Goal: Task Accomplishment & Management: Manage account settings

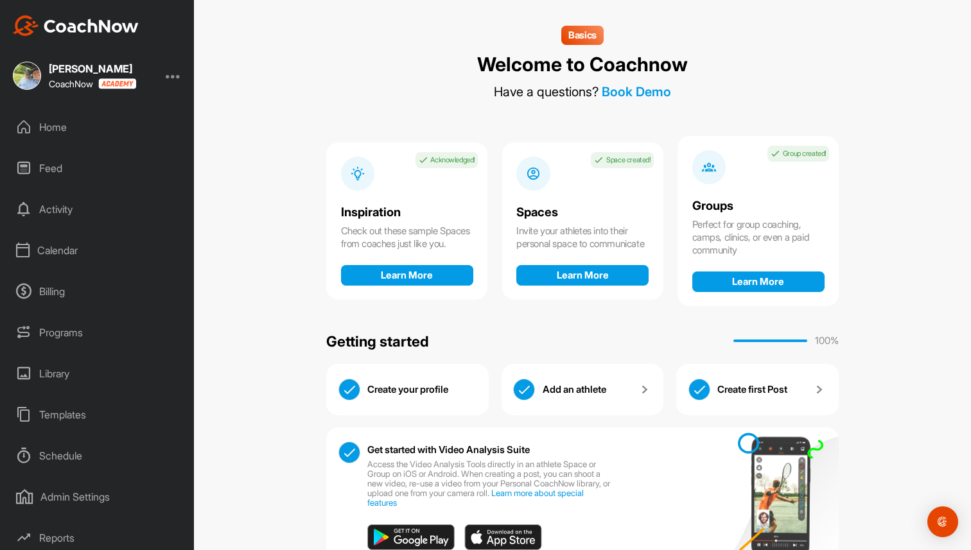
click at [58, 135] on div "Home" at bounding box center [97, 127] width 181 height 32
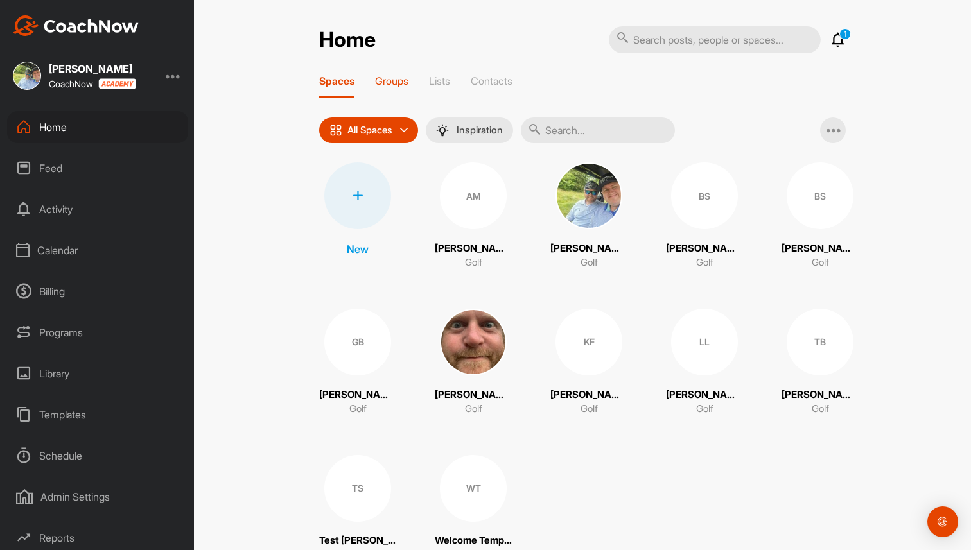
click at [394, 83] on p "Groups" at bounding box center [391, 81] width 33 height 13
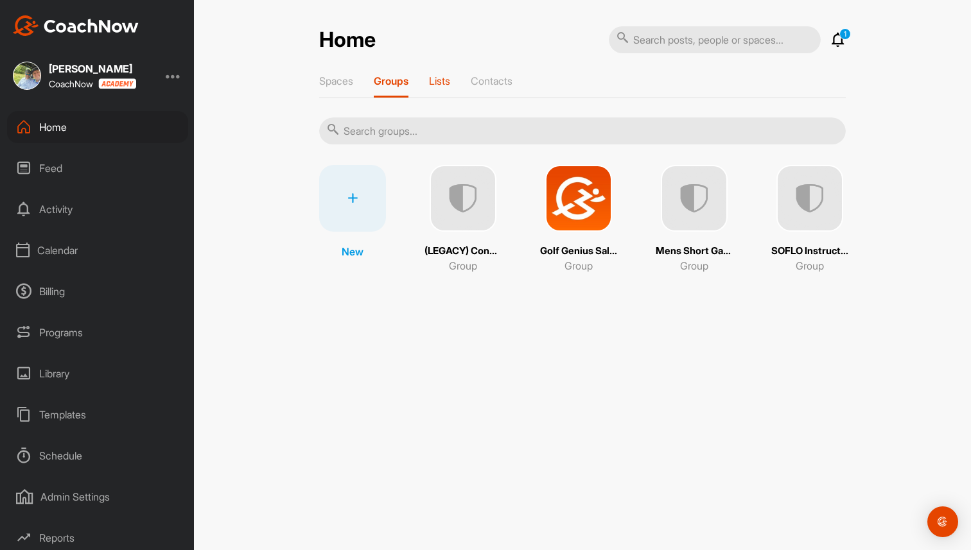
click at [436, 78] on p "Lists" at bounding box center [439, 81] width 21 height 13
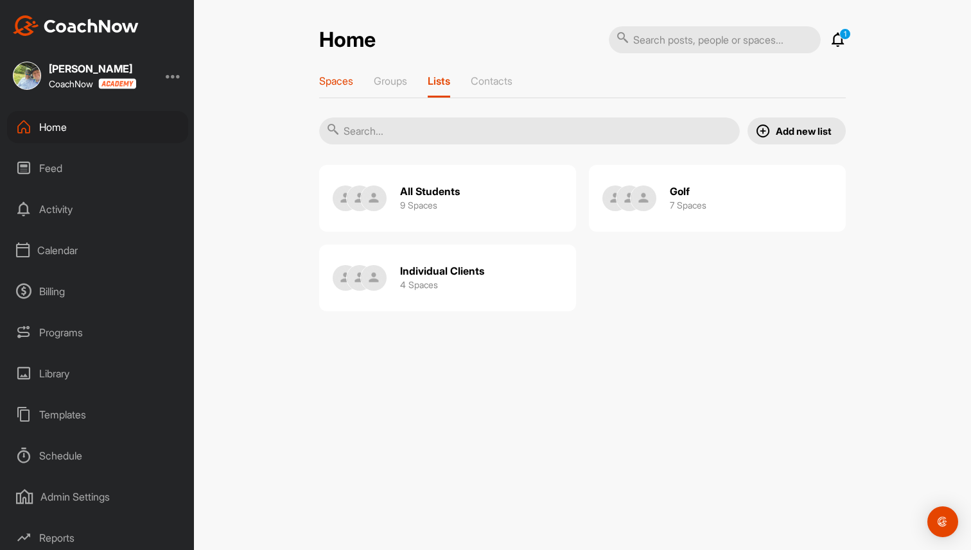
click at [340, 80] on p "Spaces" at bounding box center [336, 81] width 34 height 13
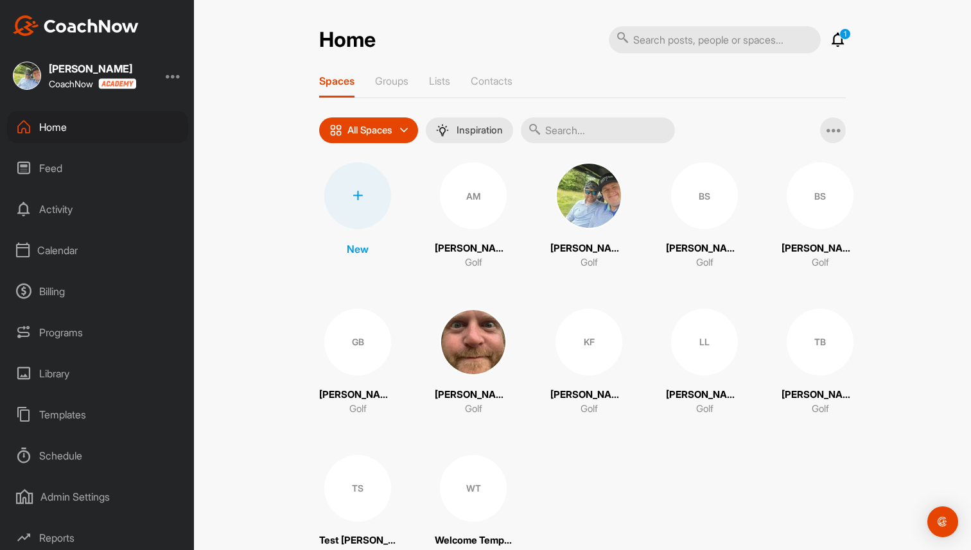
click at [477, 337] on img at bounding box center [473, 342] width 67 height 67
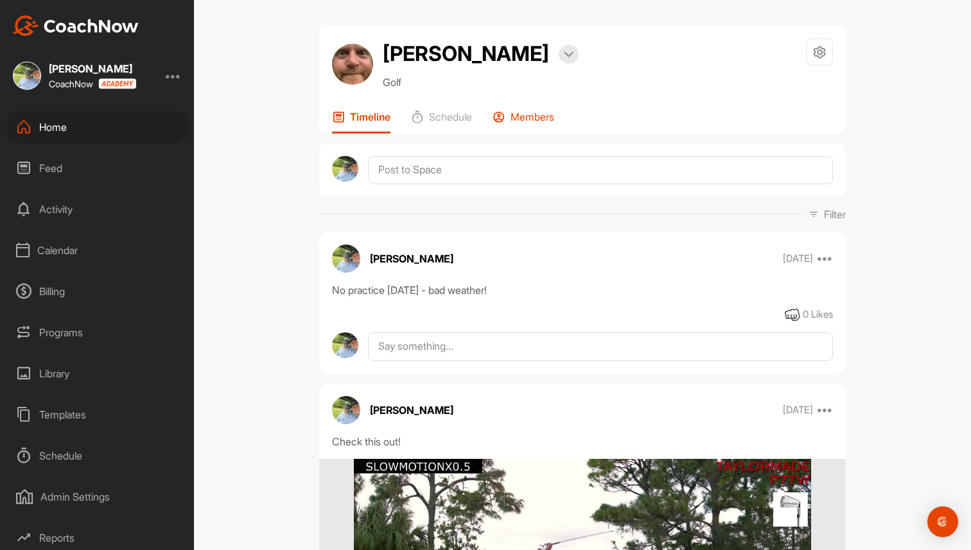
click at [520, 120] on p "Members" at bounding box center [533, 116] width 44 height 13
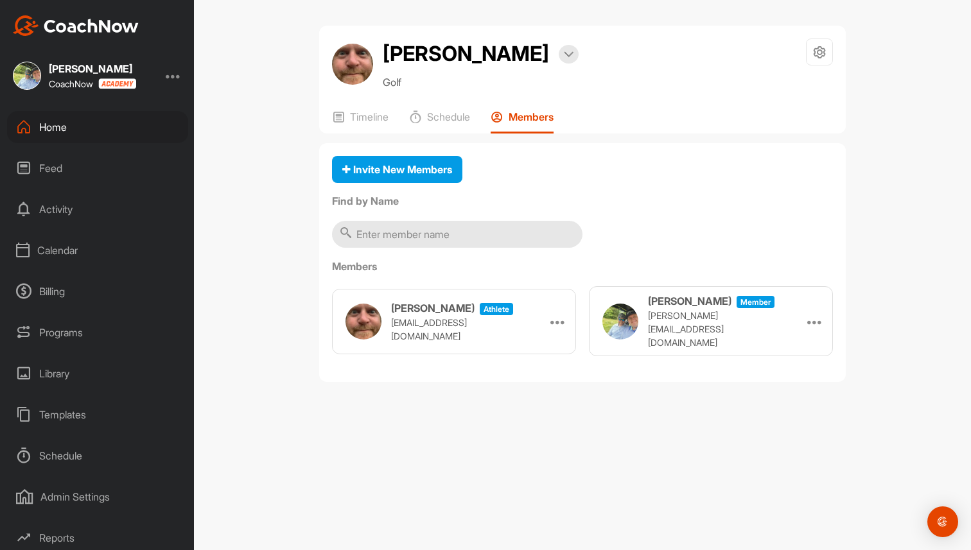
click at [110, 123] on div "Home" at bounding box center [97, 127] width 181 height 32
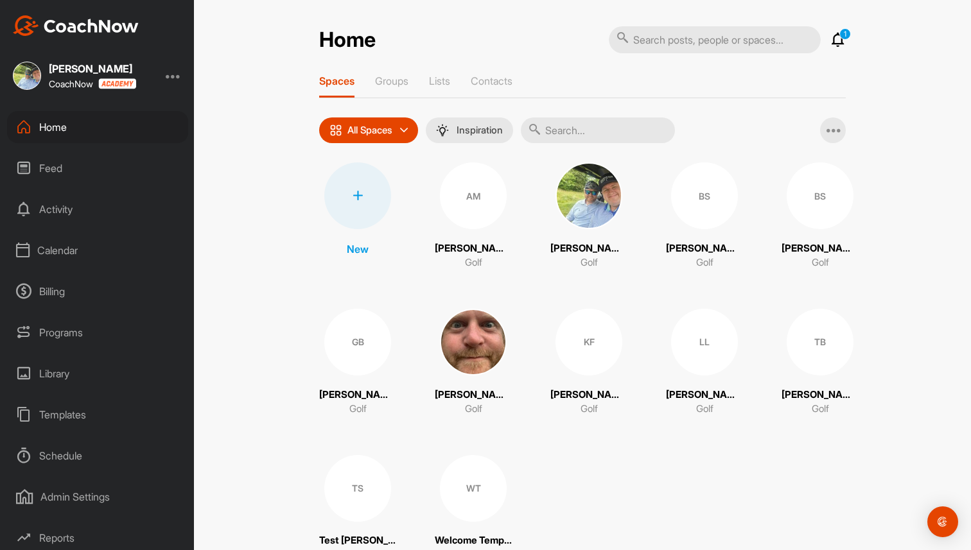
click at [597, 181] on img at bounding box center [589, 195] width 67 height 67
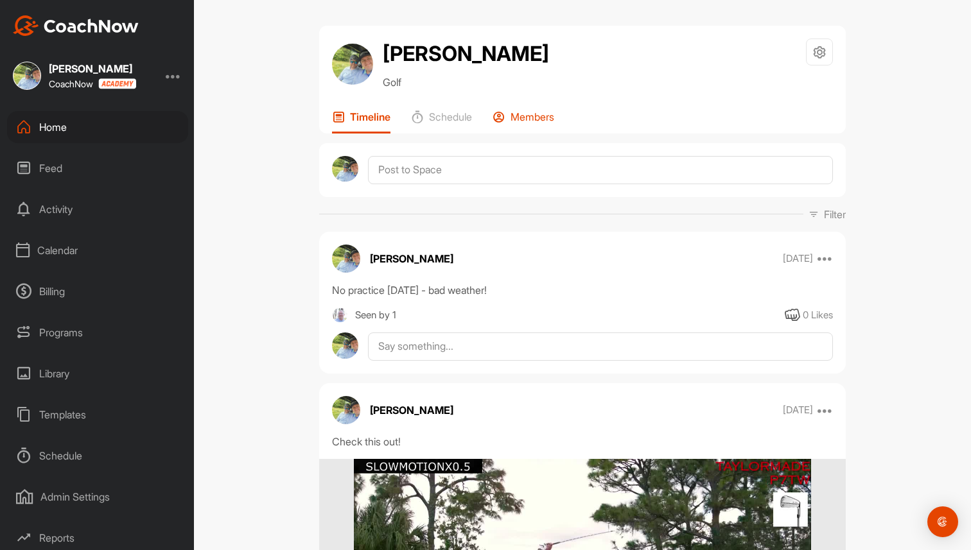
click at [529, 110] on div "Members" at bounding box center [524, 121] width 62 height 23
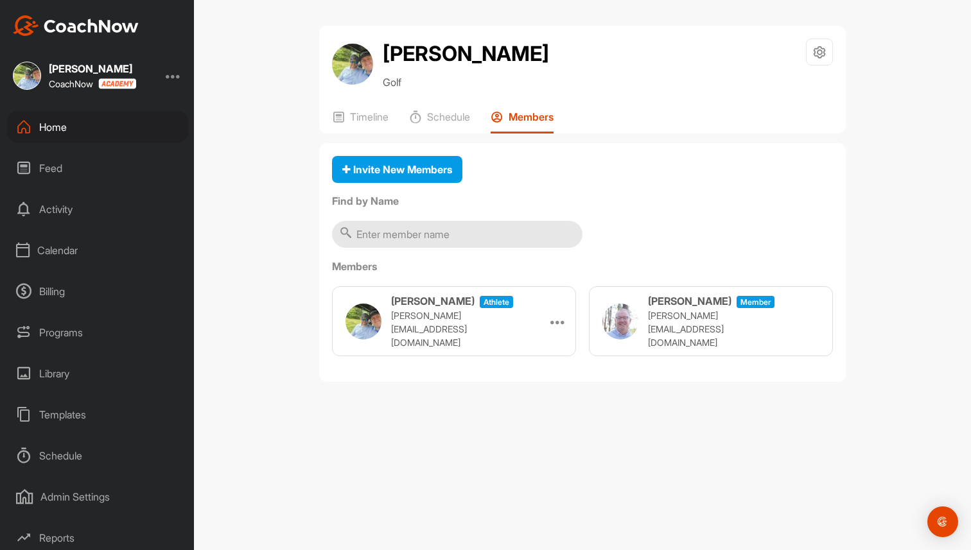
click at [121, 130] on div "Home" at bounding box center [97, 127] width 181 height 32
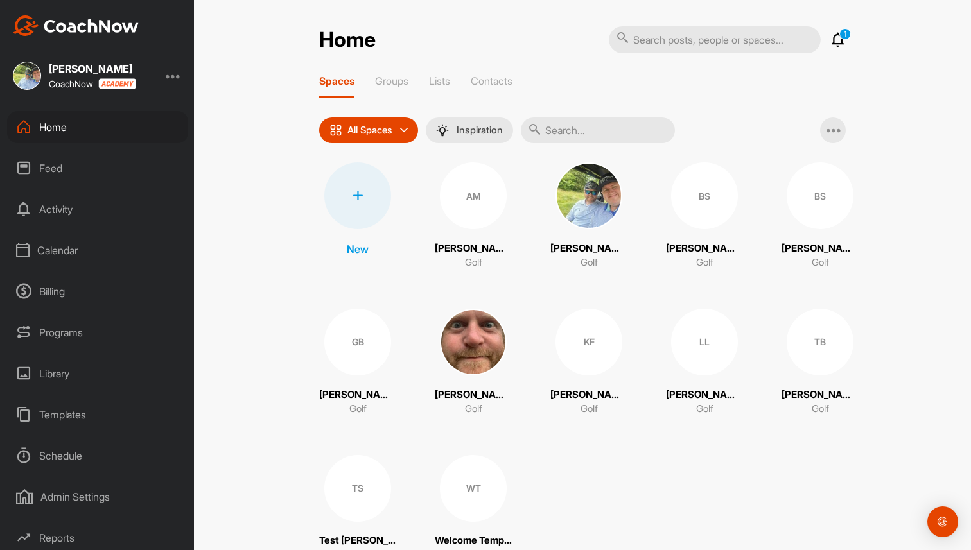
click at [366, 211] on div at bounding box center [357, 195] width 67 height 67
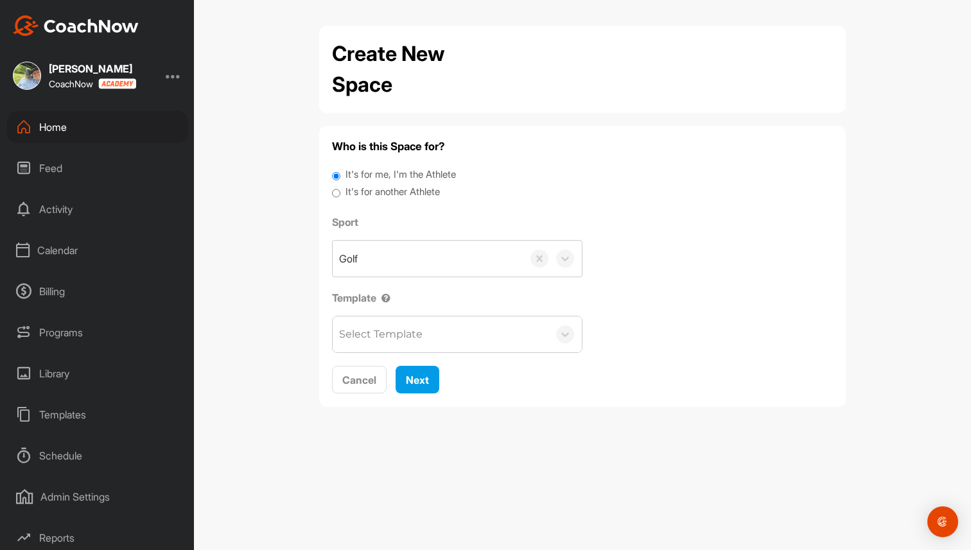
click at [391, 189] on label "It's for another Athlete" at bounding box center [393, 192] width 94 height 15
click at [340, 189] on input "It's for another Athlete" at bounding box center [336, 193] width 8 height 17
radio input "true"
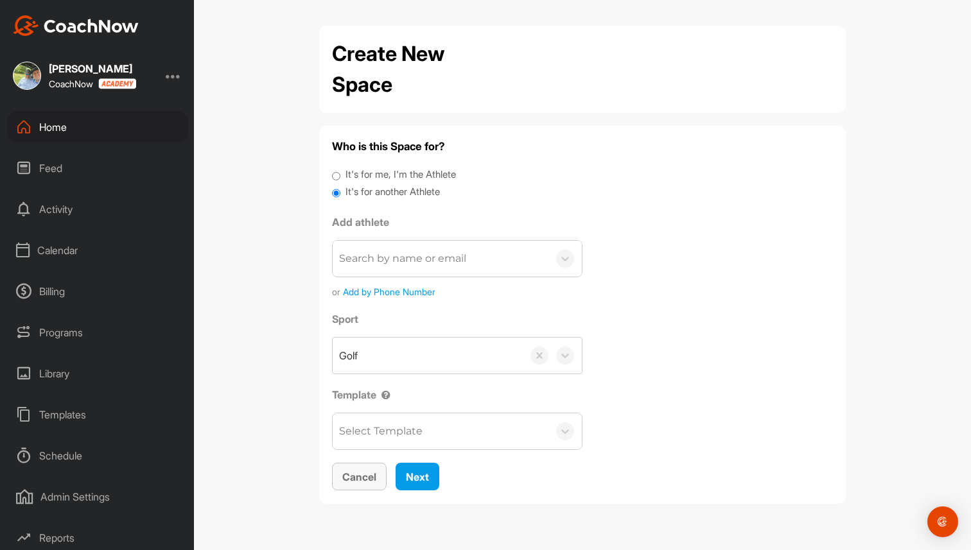
click at [371, 474] on span "Cancel" at bounding box center [359, 477] width 34 height 13
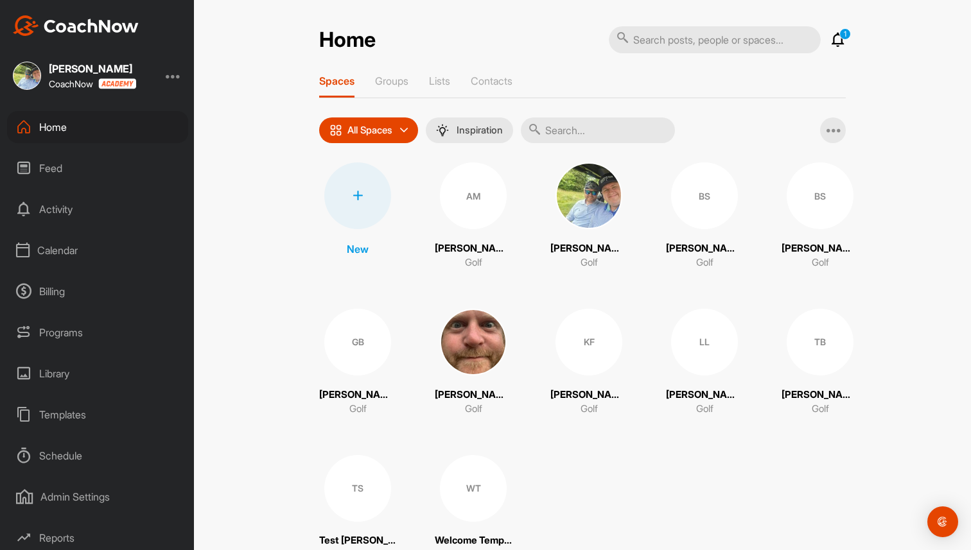
click at [239, 313] on div "Home 1 Notifications Invitations This Month WT Welcome T. joined space 2 w • We…" at bounding box center [582, 275] width 777 height 550
click at [56, 419] on div "Templates" at bounding box center [97, 415] width 181 height 32
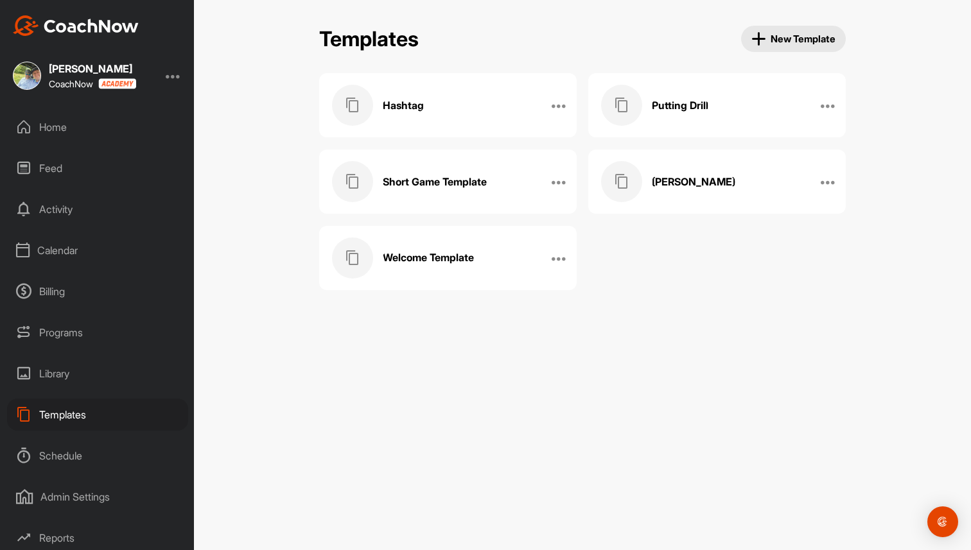
click at [419, 257] on h3 "Welcome Template" at bounding box center [428, 257] width 91 height 13
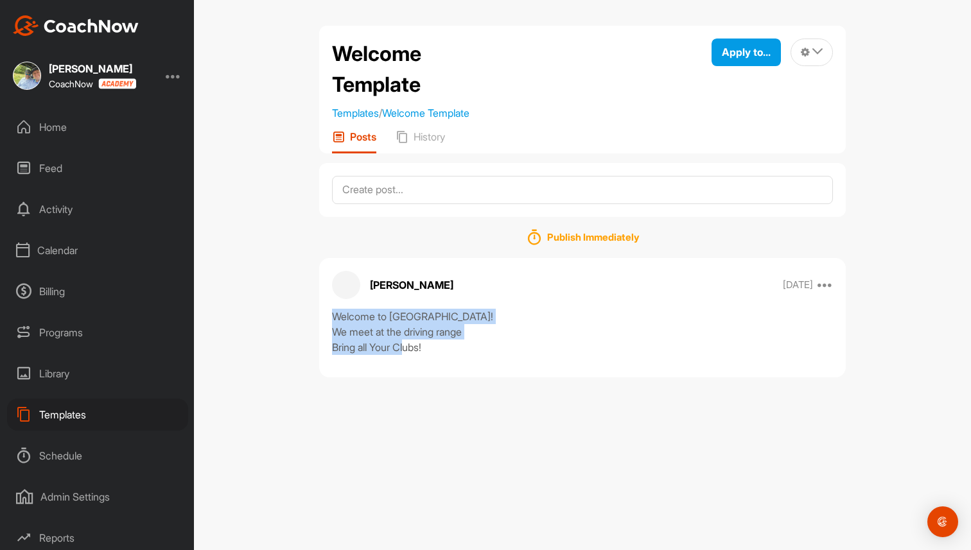
drag, startPoint x: 331, startPoint y: 312, endPoint x: 451, endPoint y: 353, distance: 126.5
click at [451, 353] on div "Welcome to Brads Academy! We meet at the driving range Bring all Your Clubs!" at bounding box center [582, 332] width 527 height 46
click at [461, 189] on textarea at bounding box center [582, 190] width 501 height 28
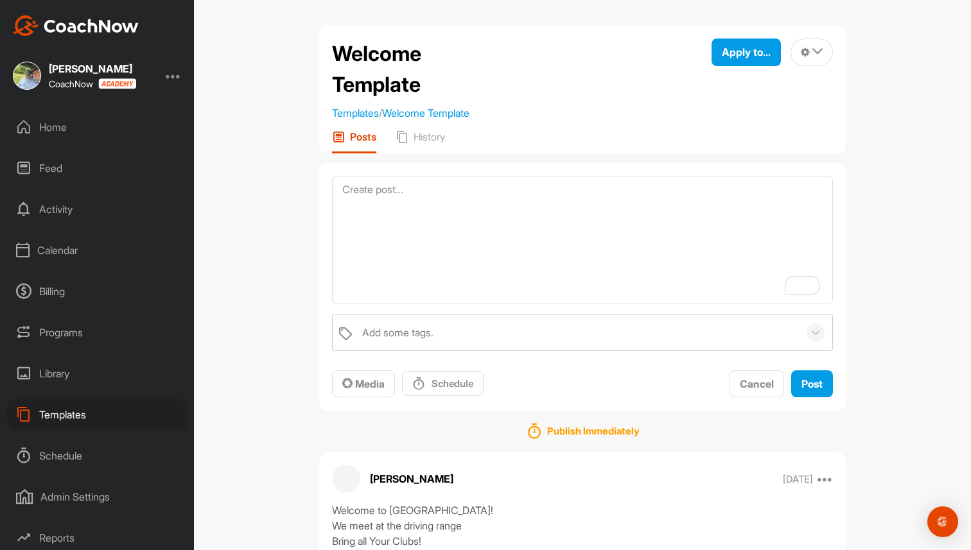
click at [93, 126] on div "Home" at bounding box center [97, 127] width 181 height 32
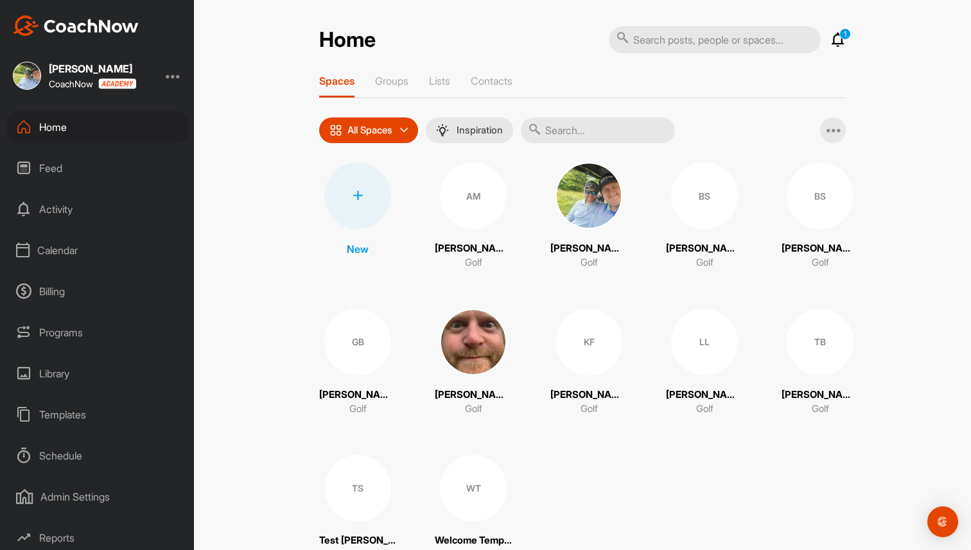
click at [358, 187] on div at bounding box center [357, 195] width 67 height 67
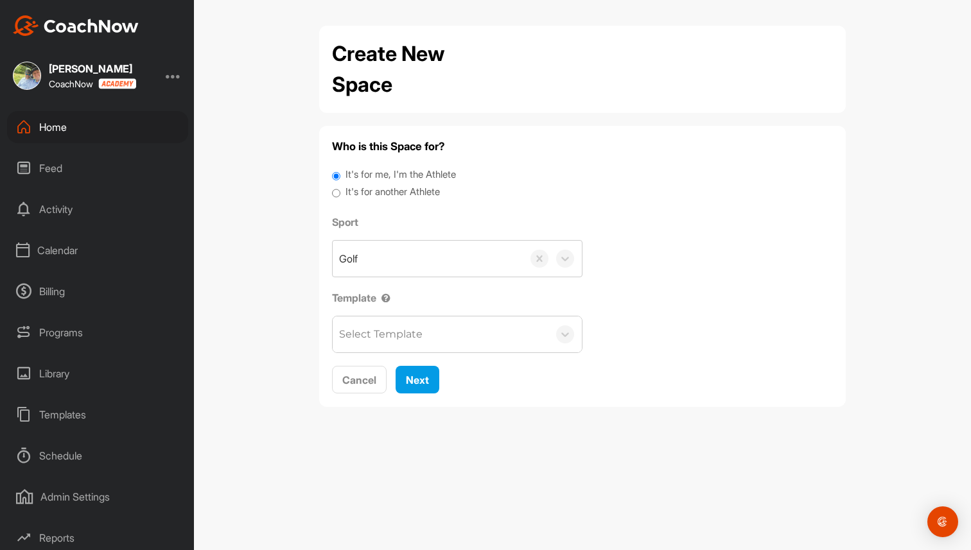
click at [360, 193] on label "It's for another Athlete" at bounding box center [393, 192] width 94 height 15
click at [340, 193] on input "It's for another Athlete" at bounding box center [336, 193] width 8 height 17
radio input "true"
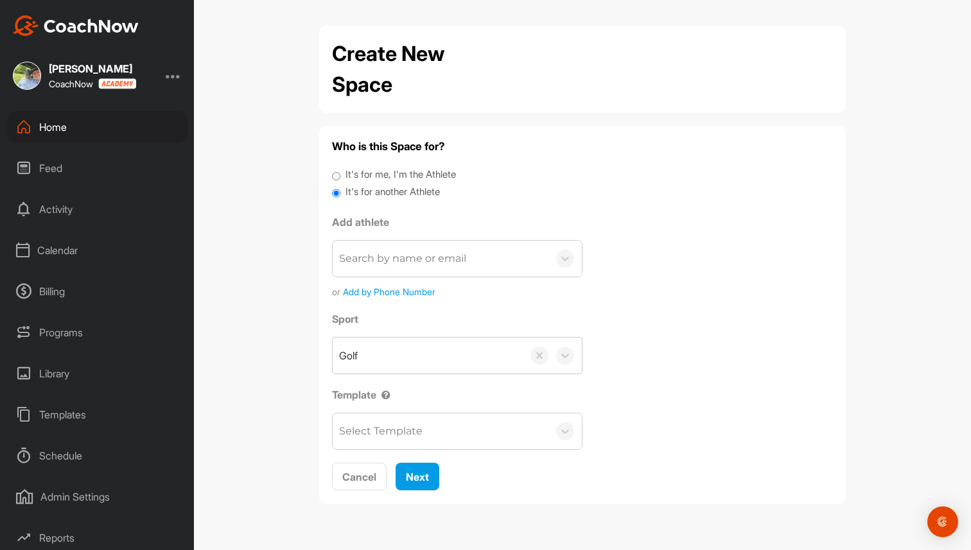
click at [399, 438] on div "Select Template" at bounding box center [380, 431] width 83 height 15
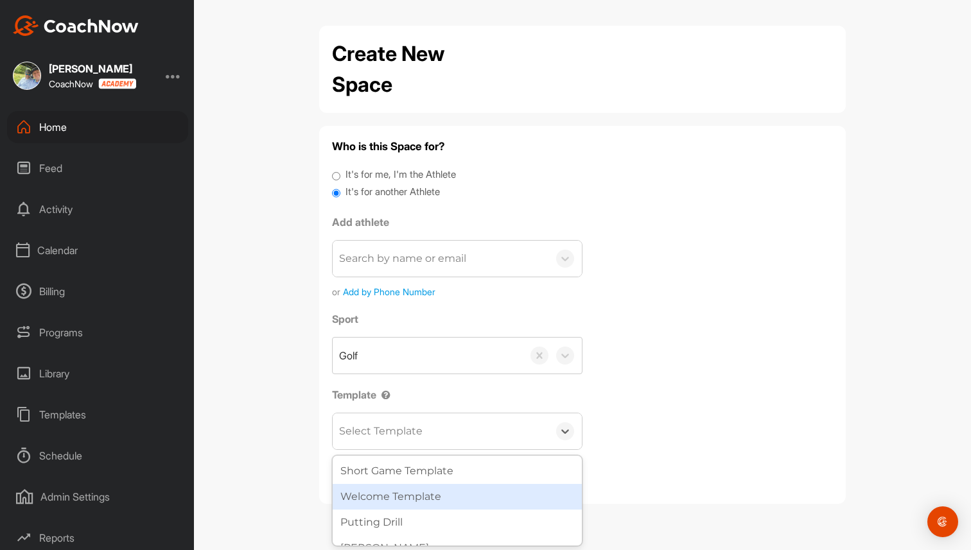
click at [394, 495] on div "Welcome Template" at bounding box center [457, 497] width 249 height 26
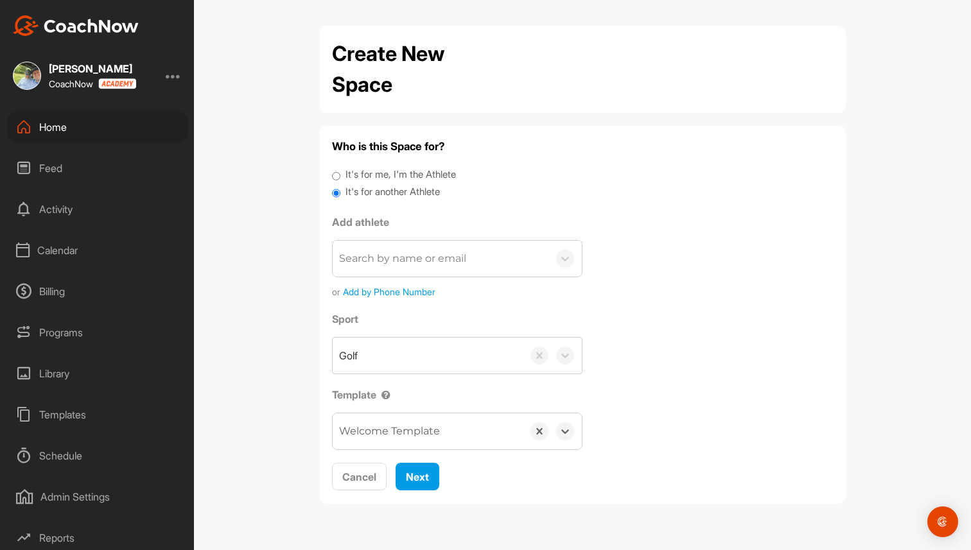
click at [135, 139] on div "Home" at bounding box center [97, 127] width 181 height 32
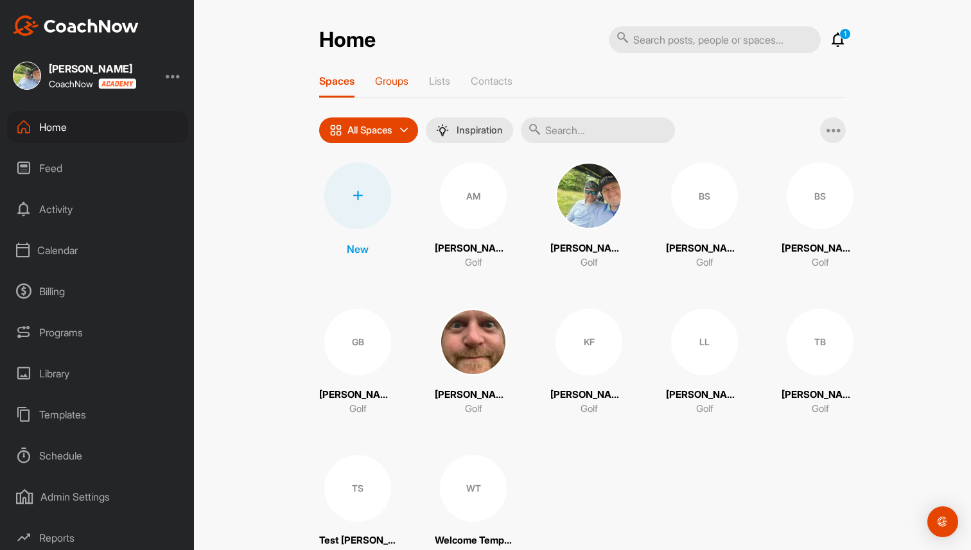
click at [380, 78] on p "Groups" at bounding box center [391, 81] width 33 height 13
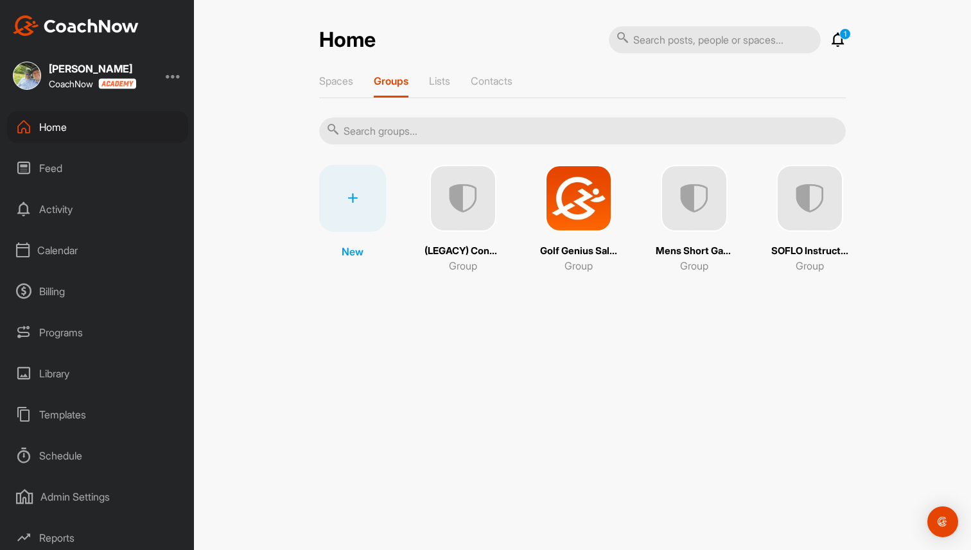
click at [581, 200] on img at bounding box center [578, 198] width 67 height 67
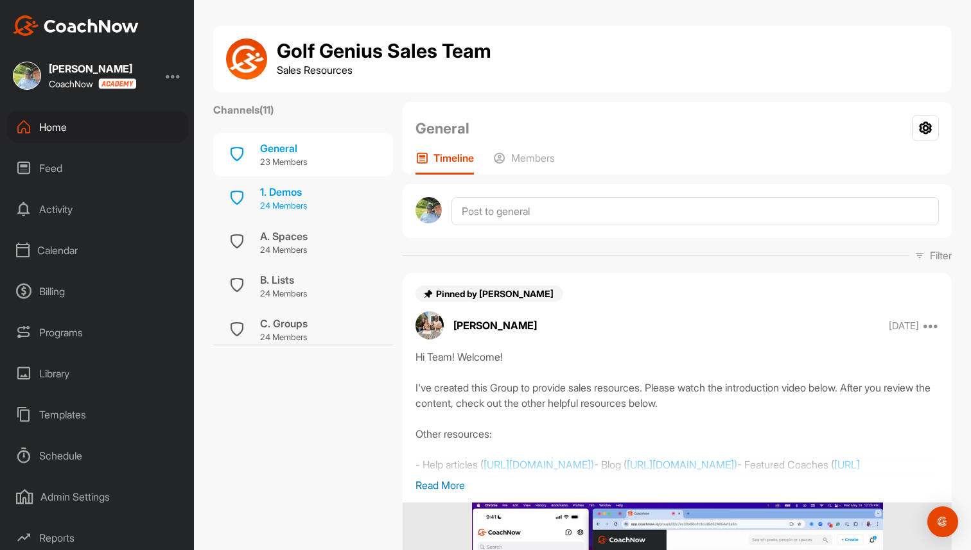
click at [294, 191] on div "1. Demos" at bounding box center [283, 191] width 47 height 15
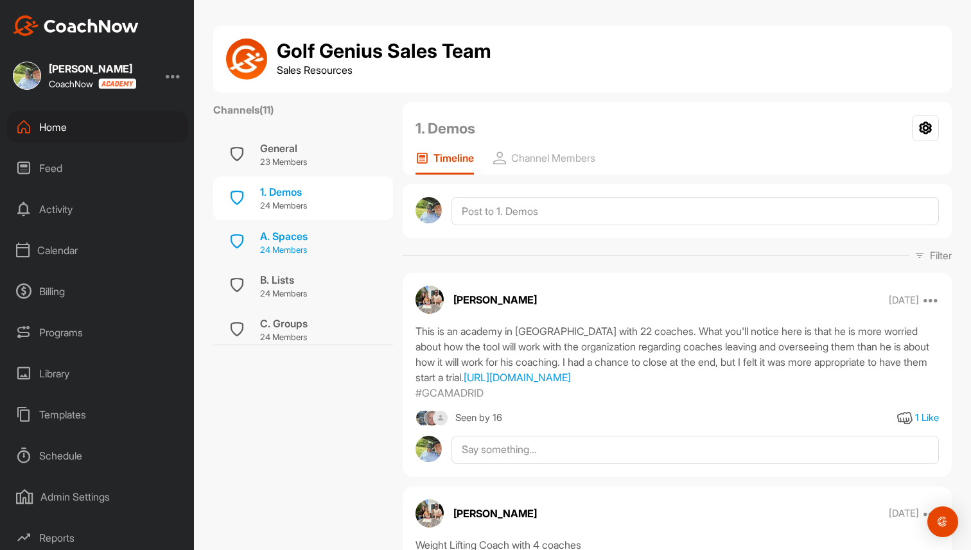
click at [290, 238] on div "A. Spaces" at bounding box center [284, 236] width 48 height 15
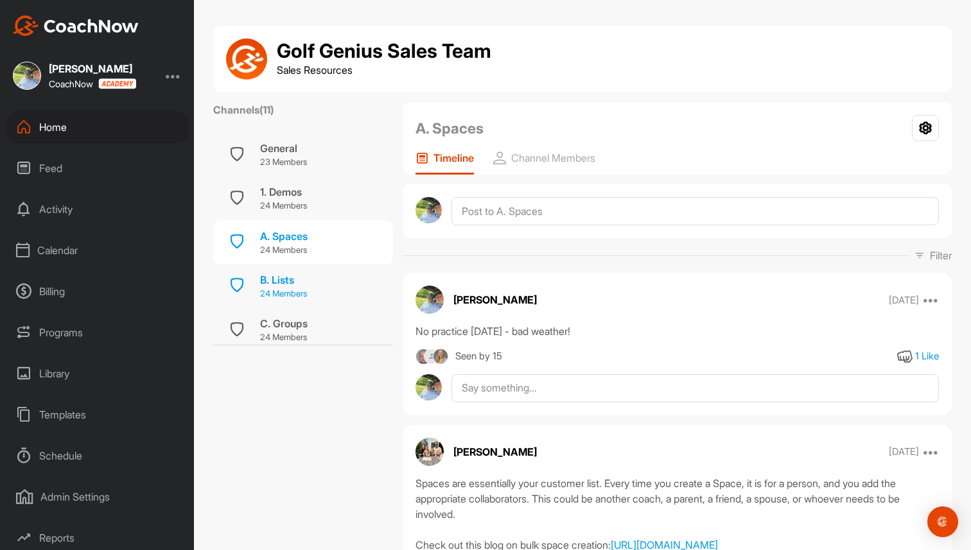
click at [282, 283] on div "B. Lists" at bounding box center [283, 279] width 47 height 15
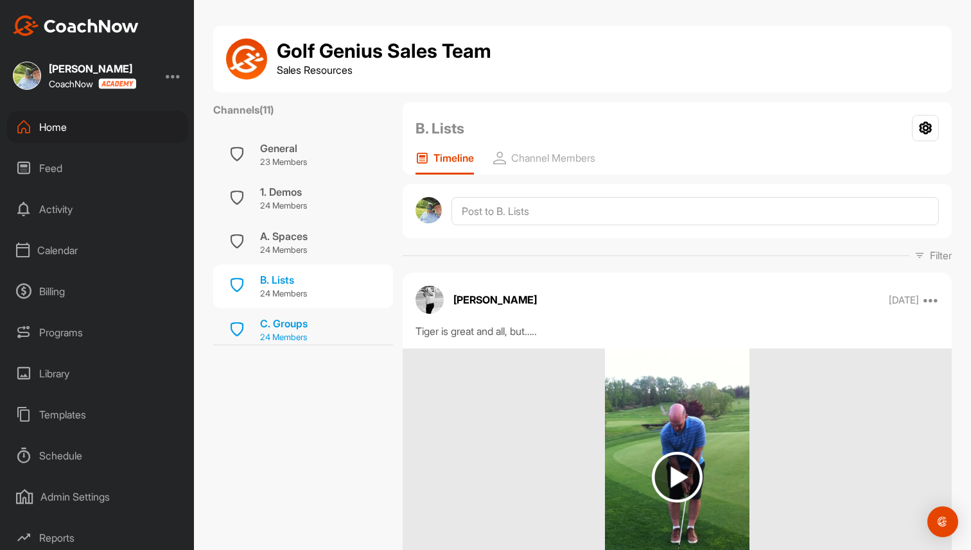
click at [281, 335] on p "24 Members" at bounding box center [284, 337] width 48 height 13
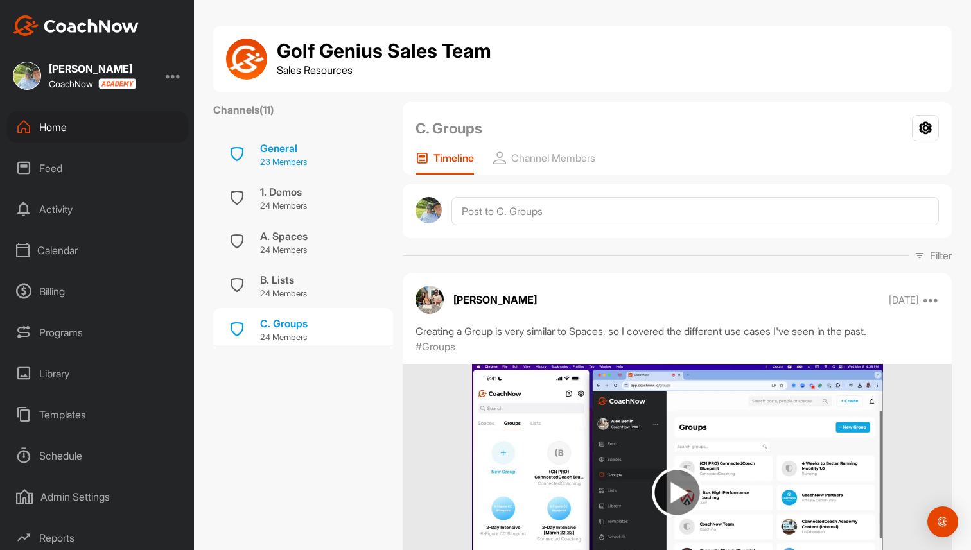
click at [288, 161] on p "23 Members" at bounding box center [283, 162] width 47 height 13
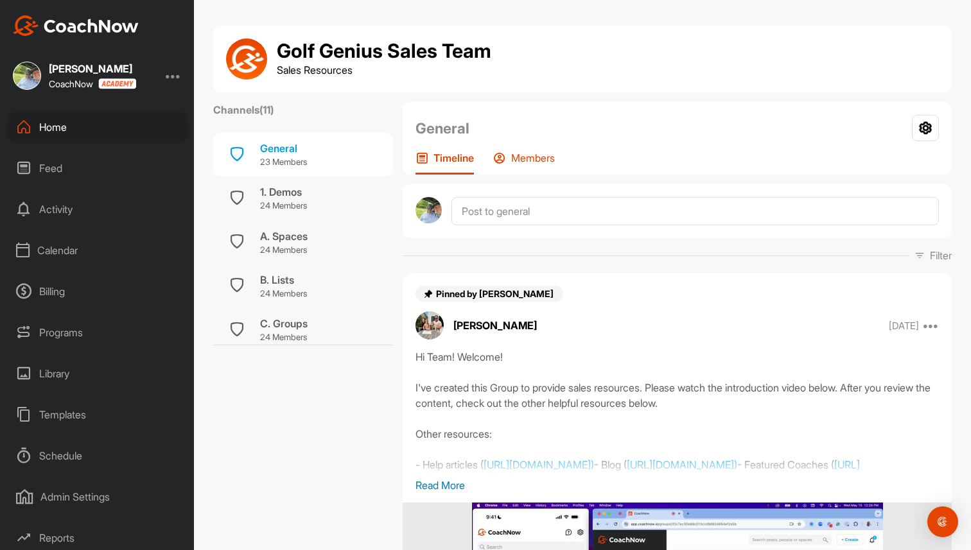
click at [538, 159] on p "Members" at bounding box center [533, 158] width 44 height 13
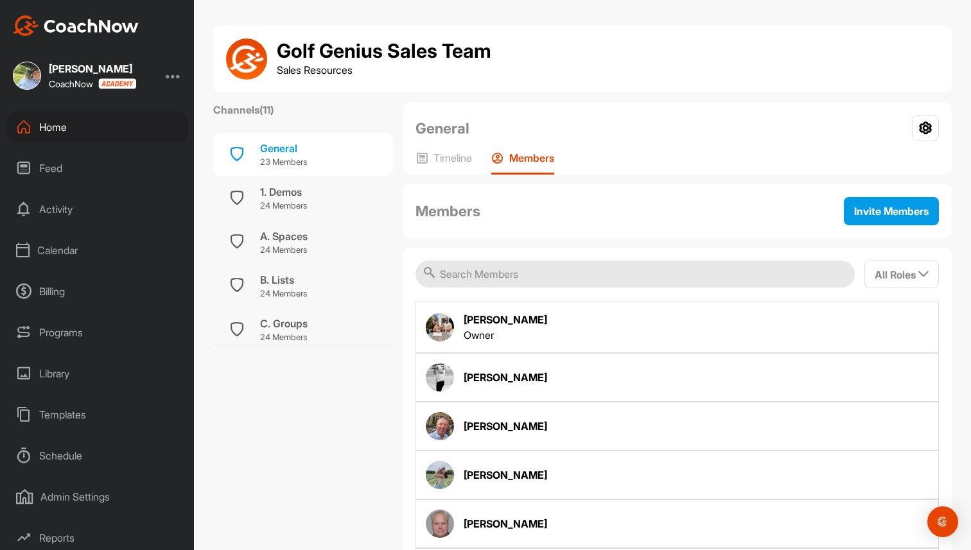
click at [450, 151] on div "General Your Notifications Leave Group Timeline Members" at bounding box center [677, 138] width 549 height 73
click at [448, 155] on p "Timeline" at bounding box center [453, 158] width 39 height 13
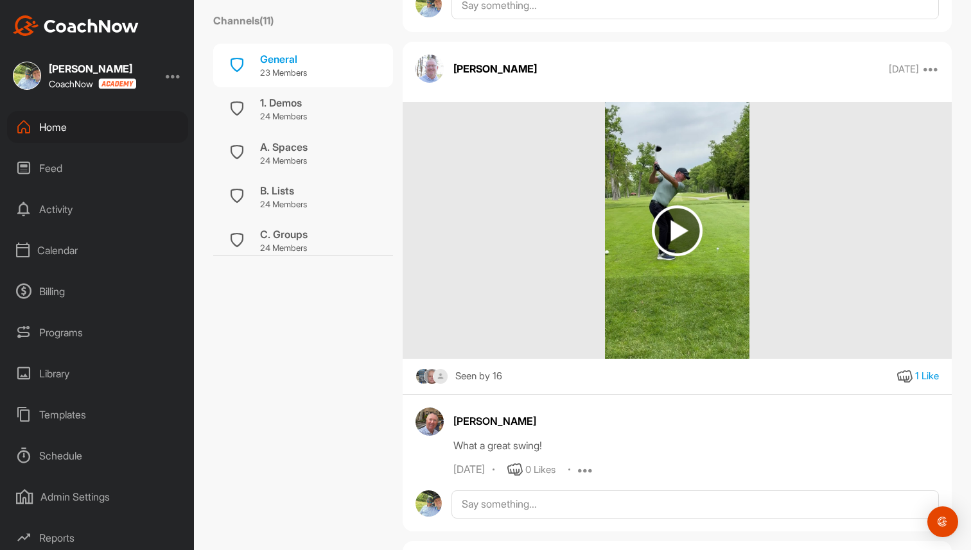
scroll to position [1053, 0]
drag, startPoint x: 451, startPoint y: 416, endPoint x: 532, endPoint y: 422, distance: 81.1
click at [532, 422] on div "Al Sutton What a great swing! May 29 0 Likes Report" at bounding box center [677, 442] width 523 height 70
click at [539, 405] on div "Al Sutton What a great swing! May 29 0 Likes Report" at bounding box center [677, 456] width 549 height 125
click at [127, 121] on div "Home" at bounding box center [97, 127] width 181 height 32
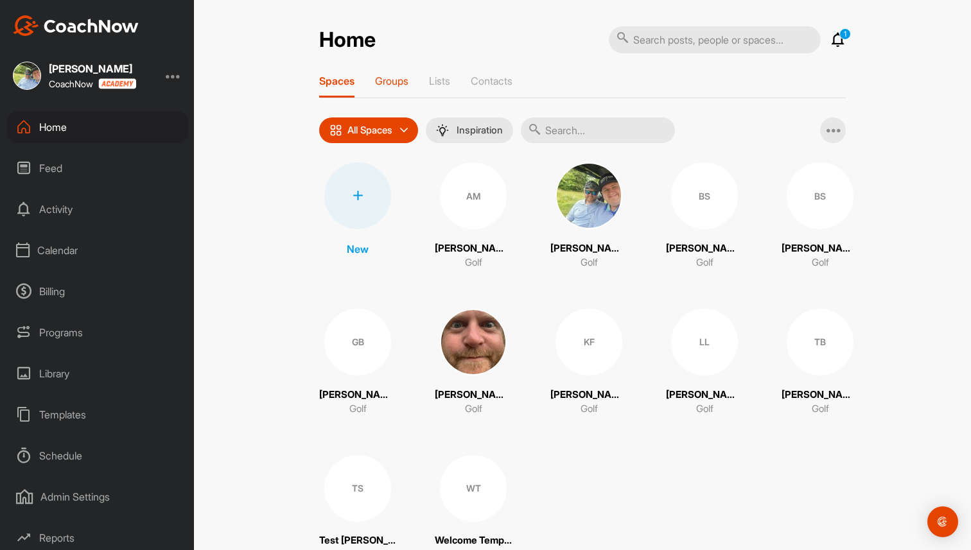
click at [387, 79] on p "Groups" at bounding box center [391, 81] width 33 height 13
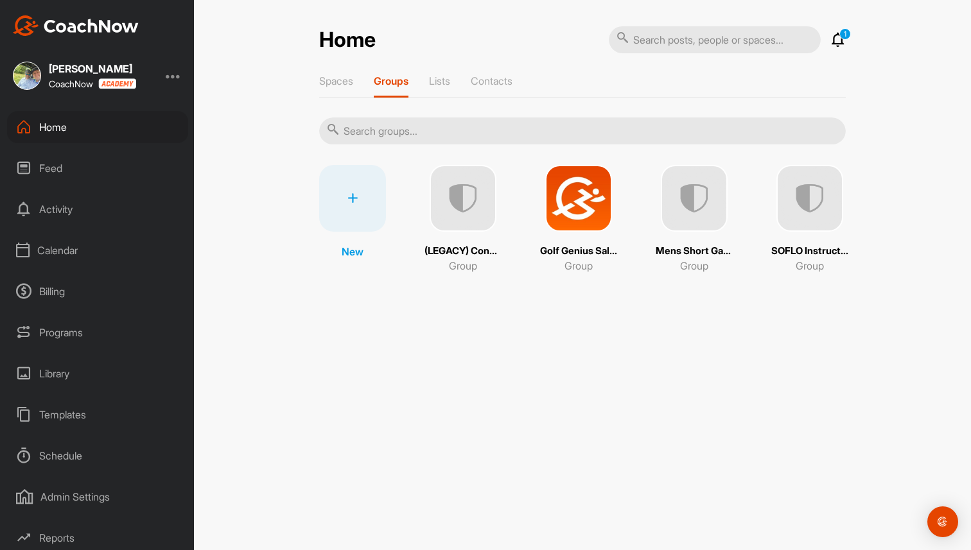
click at [788, 198] on img at bounding box center [810, 198] width 67 height 67
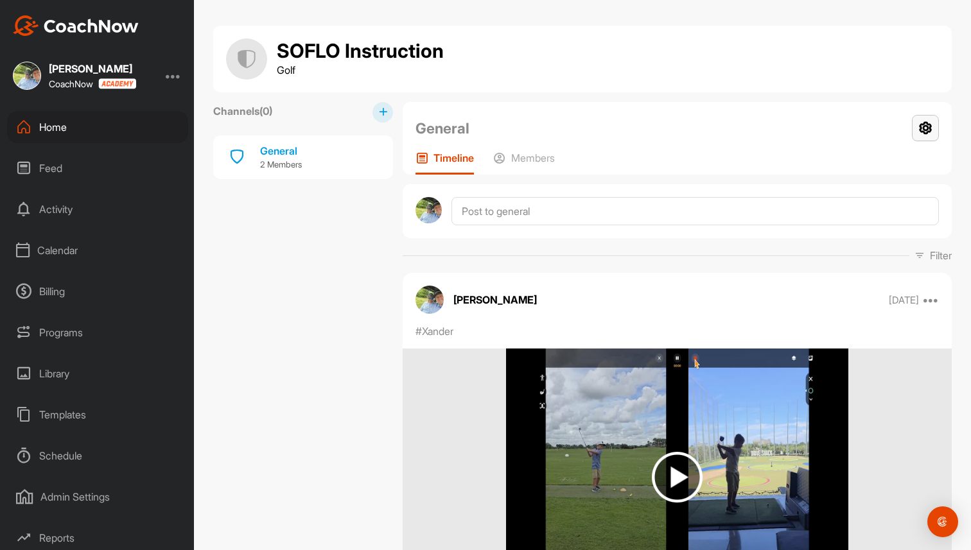
click at [920, 128] on icon at bounding box center [925, 128] width 27 height 26
click at [891, 159] on li "Group Settings" at bounding box center [887, 165] width 105 height 41
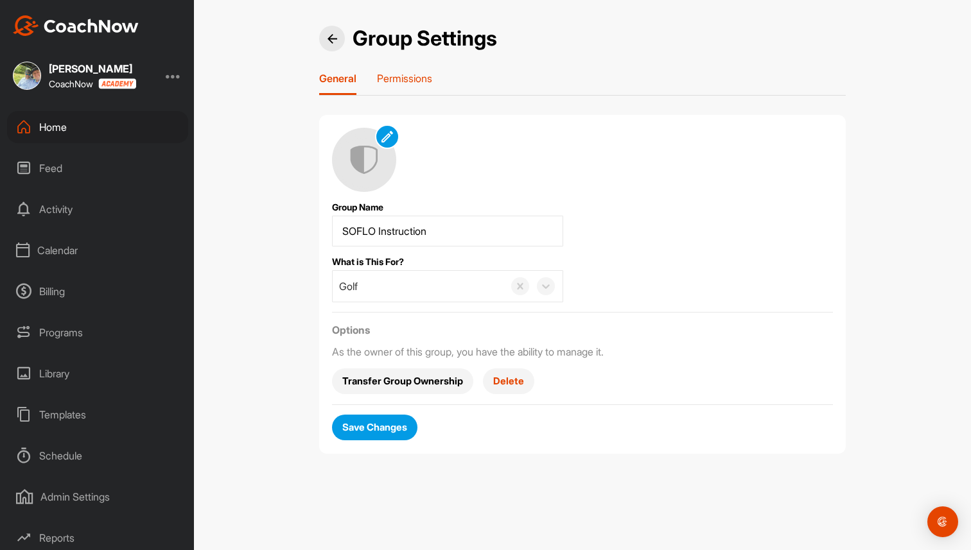
click at [411, 80] on p "Permissions" at bounding box center [404, 78] width 55 height 13
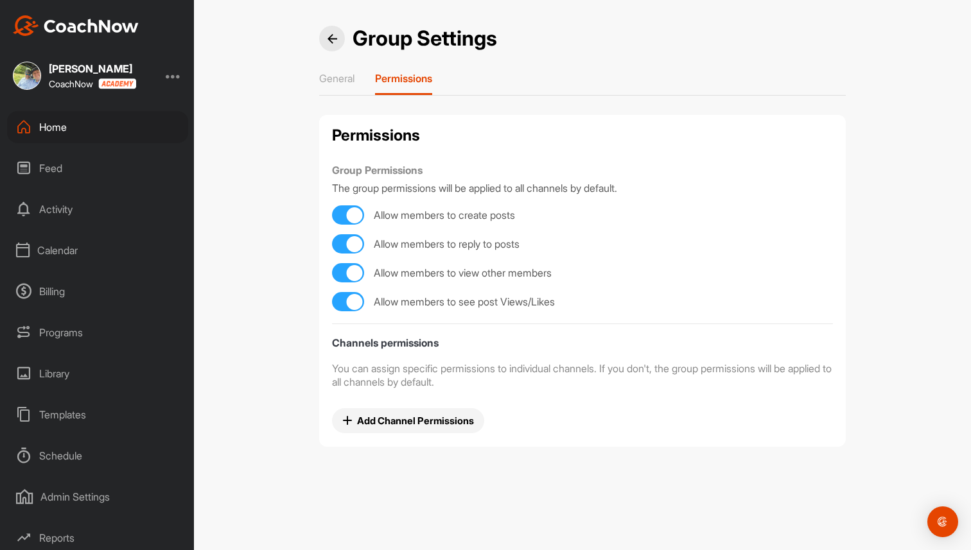
click at [107, 134] on div "Home" at bounding box center [97, 127] width 181 height 32
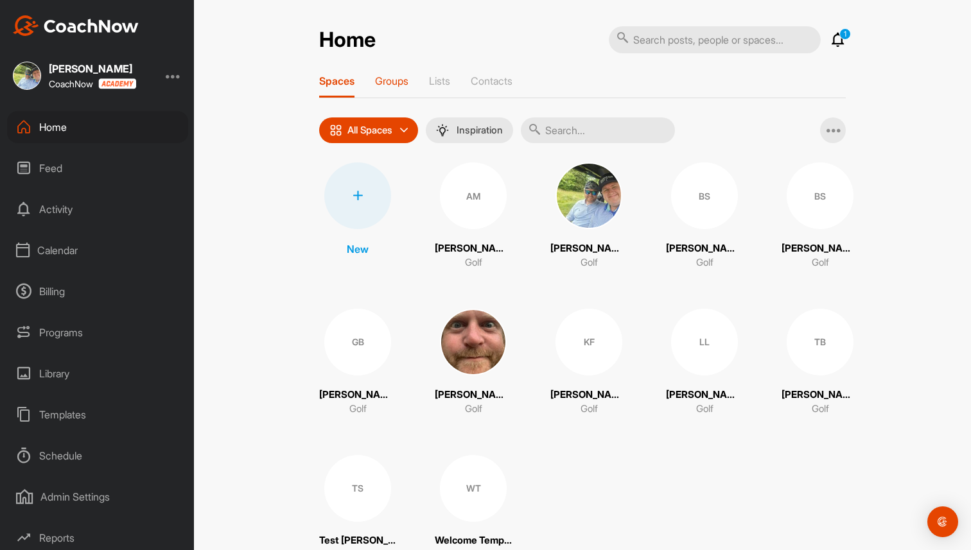
click at [408, 83] on p "Groups" at bounding box center [391, 81] width 33 height 13
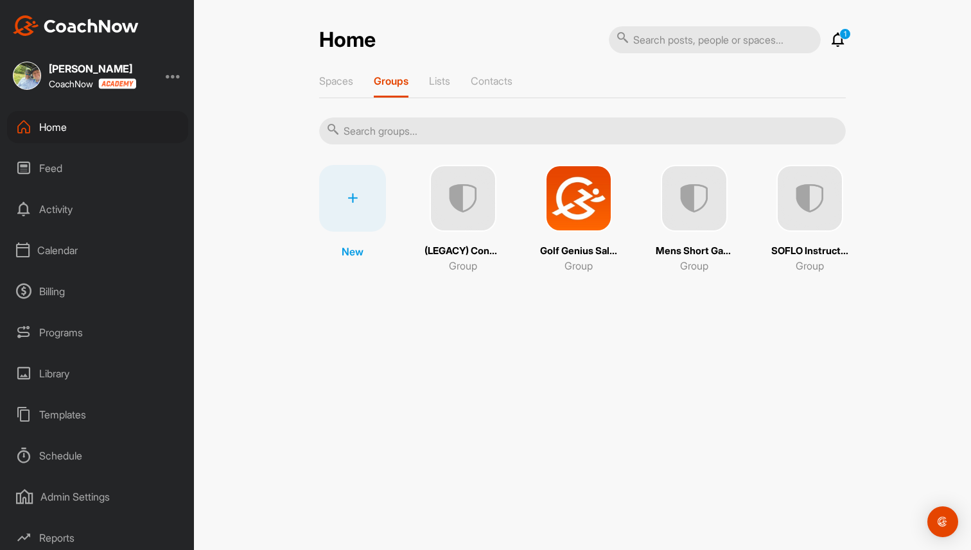
click at [589, 210] on img at bounding box center [578, 198] width 67 height 67
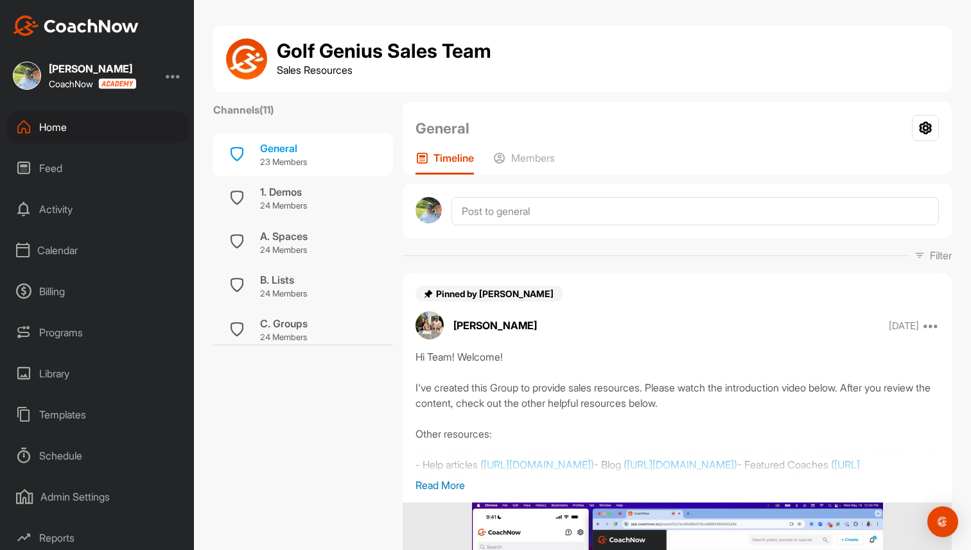
click at [123, 123] on div "Home" at bounding box center [97, 127] width 181 height 32
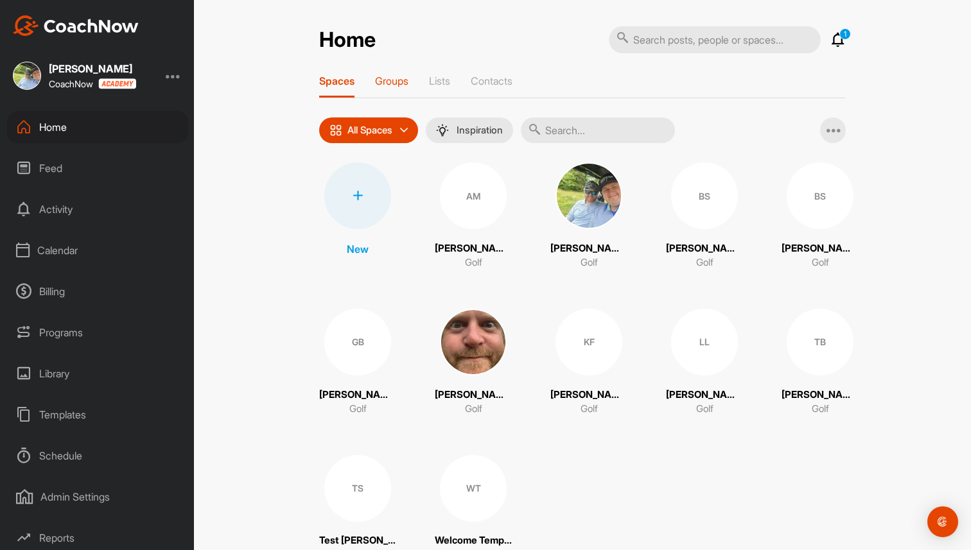
click at [383, 78] on p "Groups" at bounding box center [391, 81] width 33 height 13
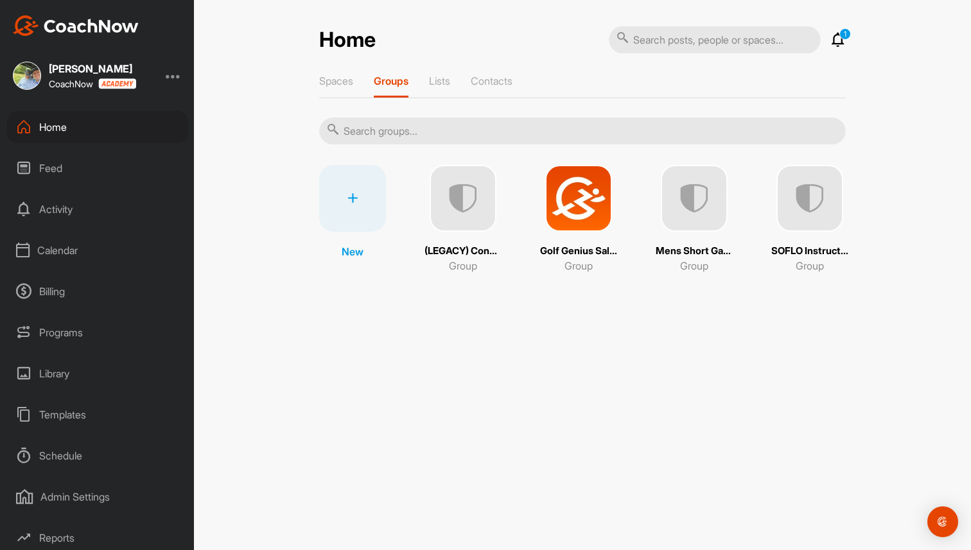
click at [785, 210] on img at bounding box center [810, 198] width 67 height 67
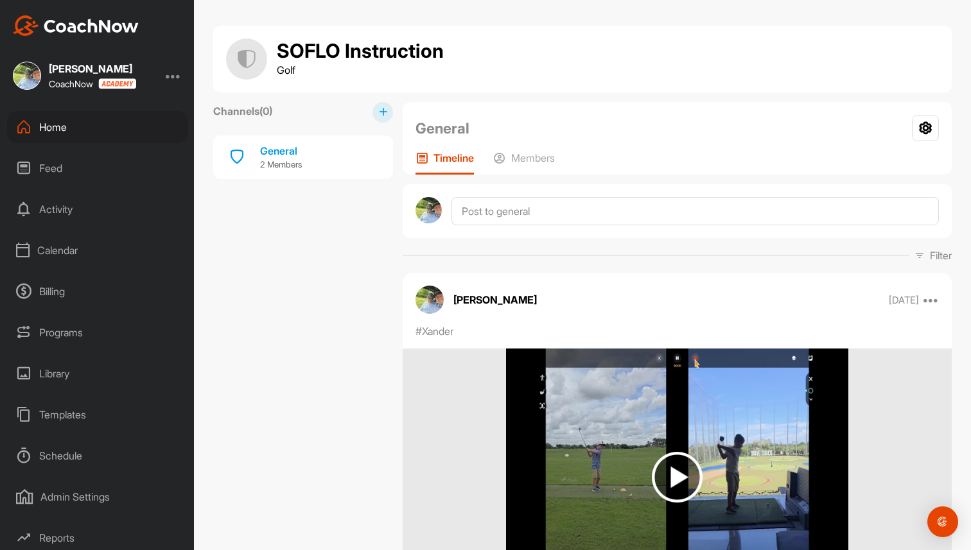
click at [110, 125] on div "Home" at bounding box center [97, 127] width 181 height 32
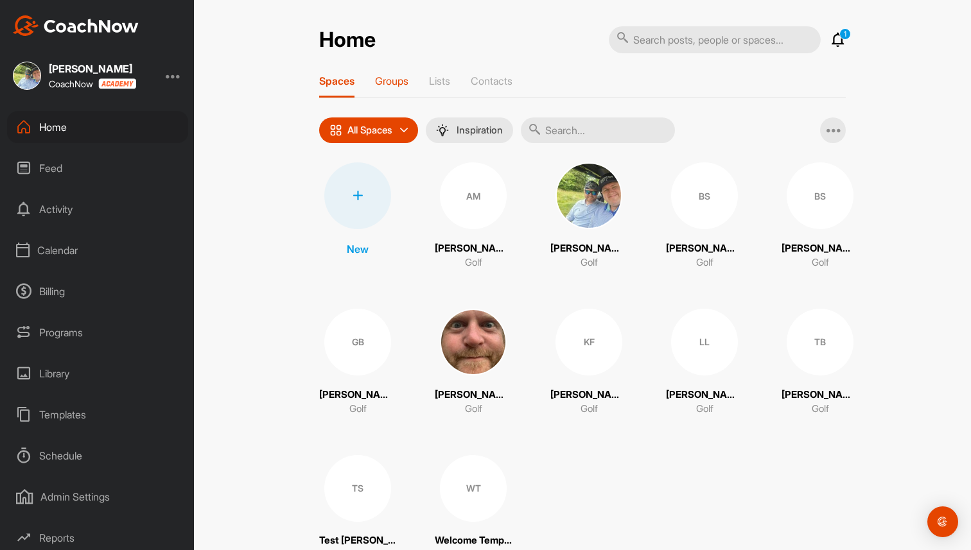
click at [391, 85] on p "Groups" at bounding box center [391, 81] width 33 height 13
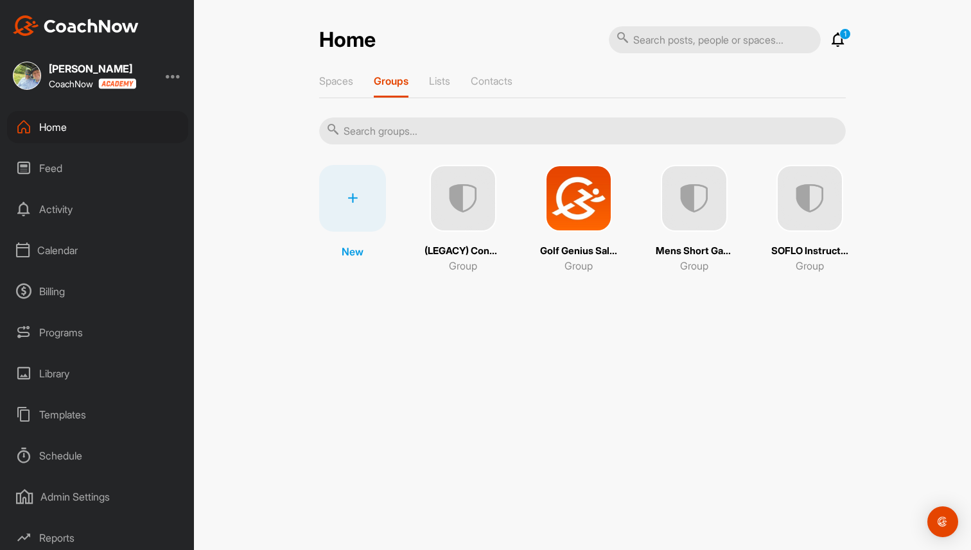
click at [834, 207] on img at bounding box center [810, 198] width 67 height 67
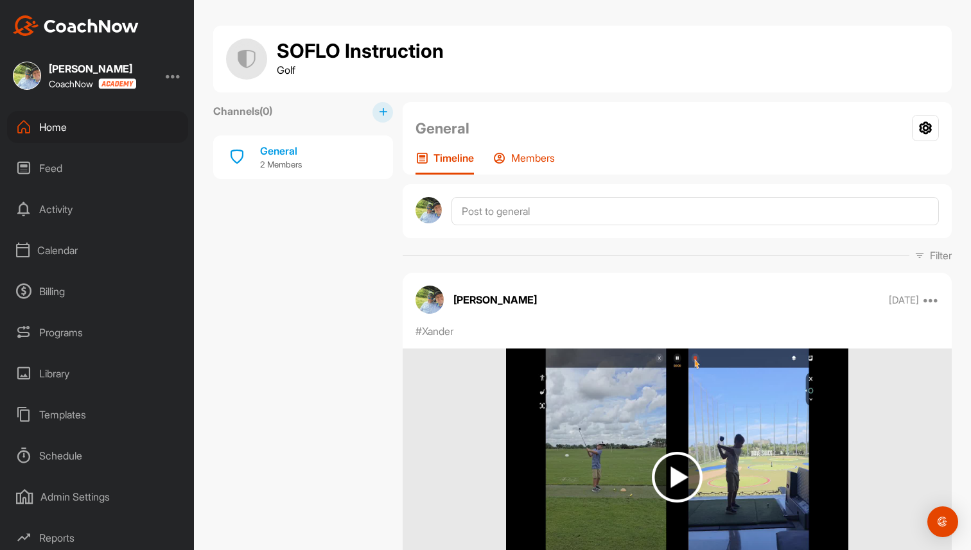
click at [547, 155] on p "Members" at bounding box center [533, 158] width 44 height 13
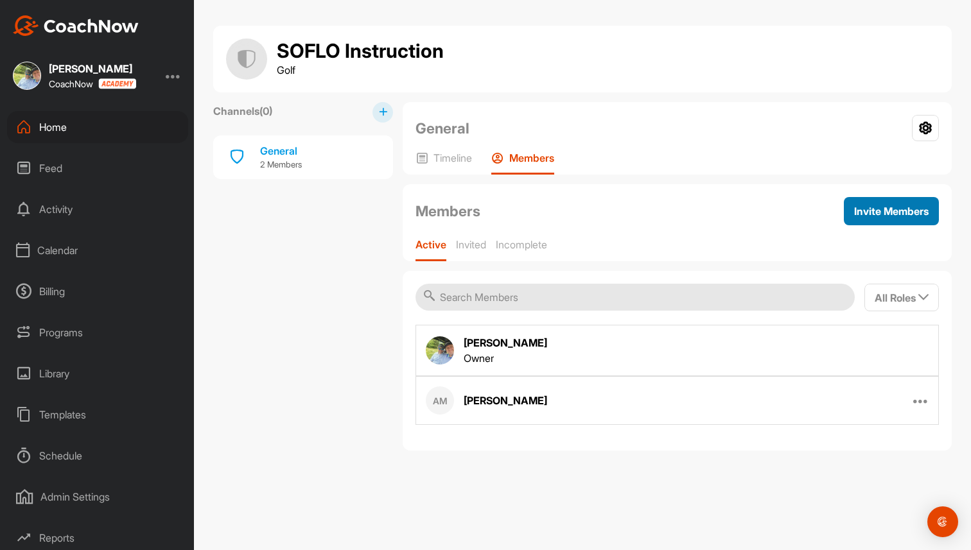
click at [905, 220] on button "Invite Members" at bounding box center [891, 211] width 95 height 28
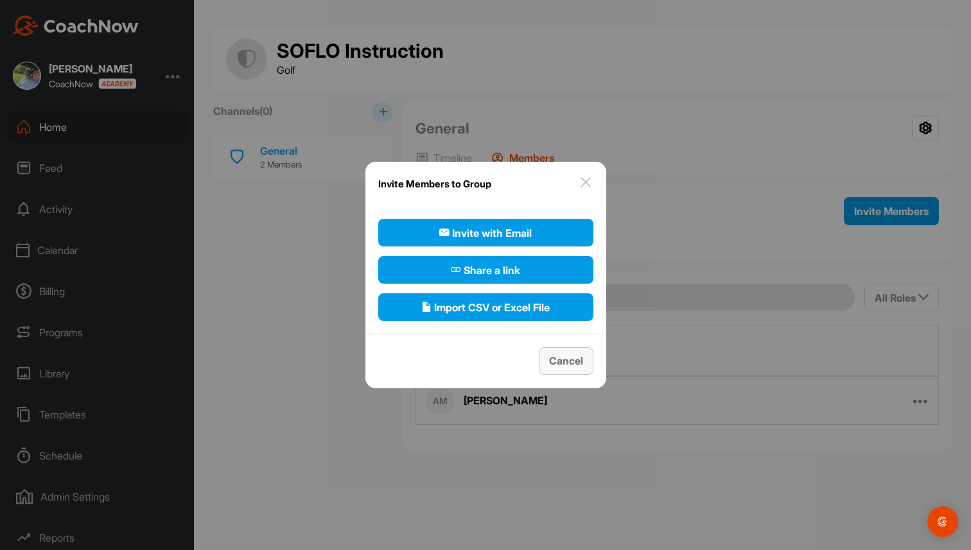
click at [568, 358] on span "Cancel" at bounding box center [566, 361] width 34 height 13
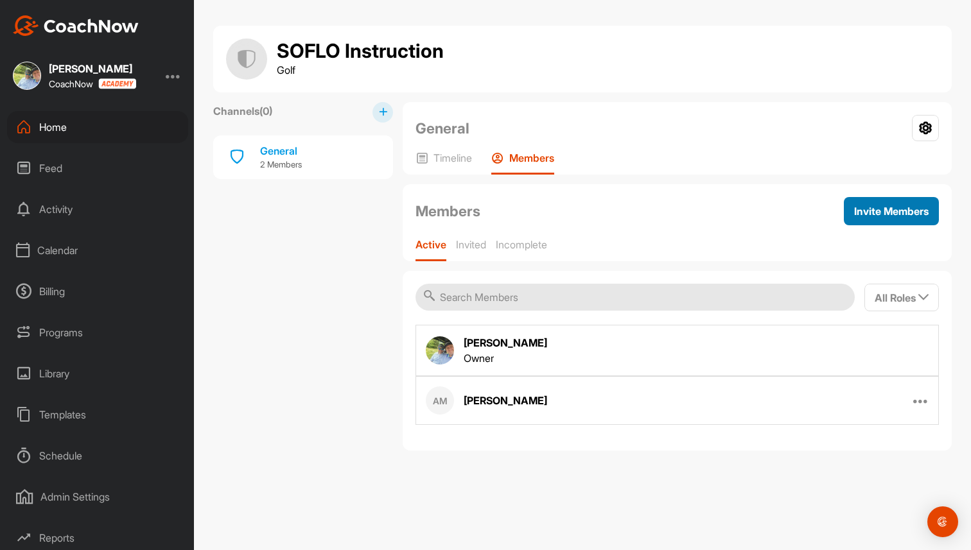
click at [921, 217] on div "Invite Members" at bounding box center [891, 211] width 75 height 15
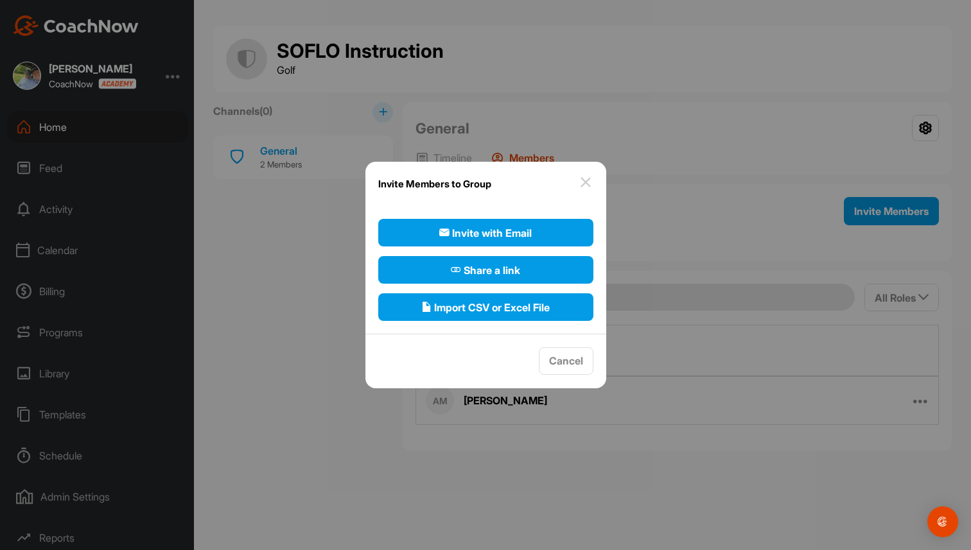
click at [590, 185] on img at bounding box center [585, 182] width 15 height 15
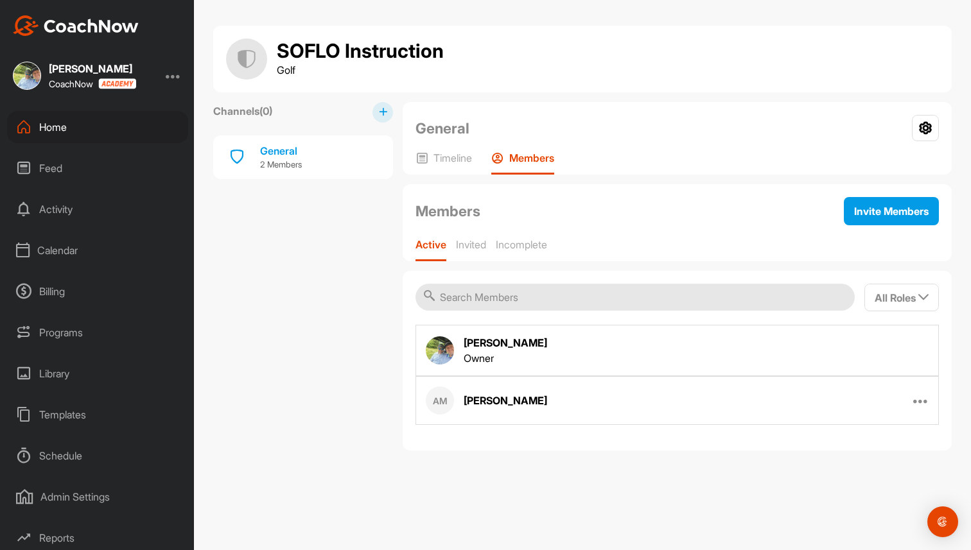
click at [99, 124] on div "Home" at bounding box center [97, 127] width 181 height 32
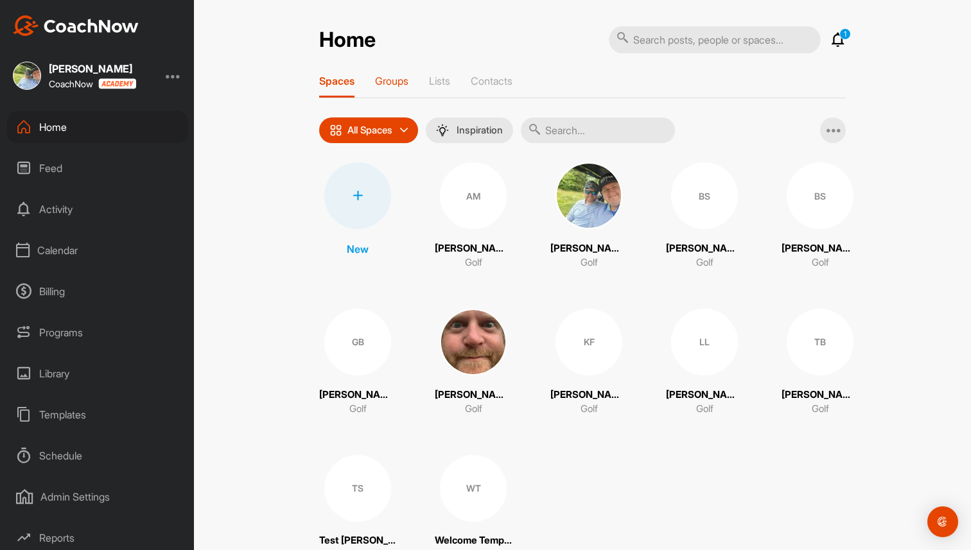
click at [394, 87] on p "Groups" at bounding box center [391, 81] width 33 height 13
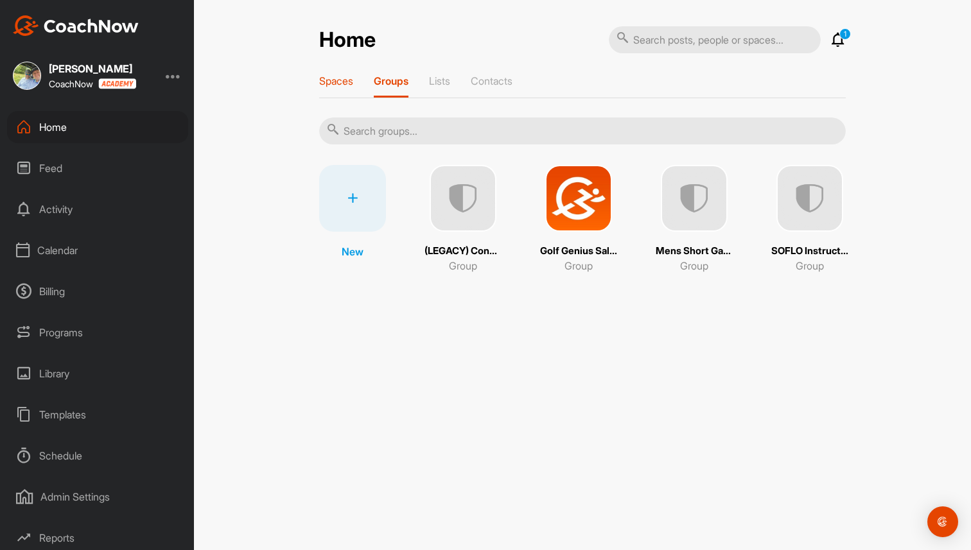
click at [338, 83] on p "Spaces" at bounding box center [336, 81] width 34 height 13
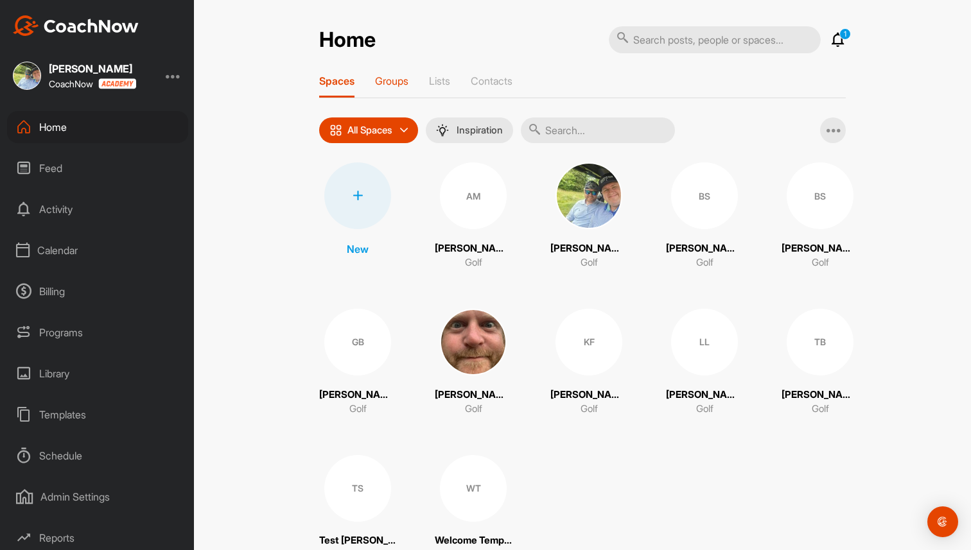
click at [385, 82] on p "Groups" at bounding box center [391, 81] width 33 height 13
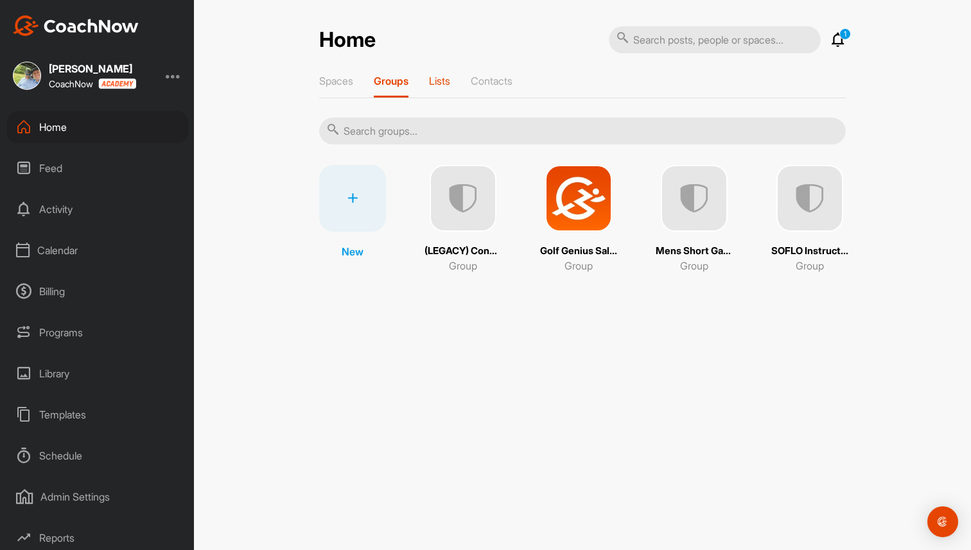
click at [444, 87] on div "Lists" at bounding box center [439, 86] width 21 height 23
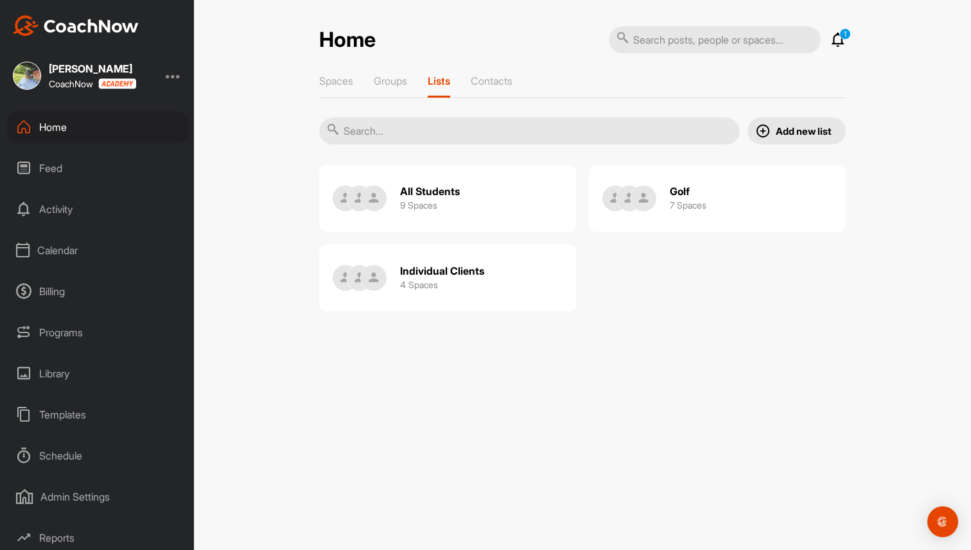
click at [455, 202] on div "All Students 9 Spaces" at bounding box center [430, 198] width 60 height 41
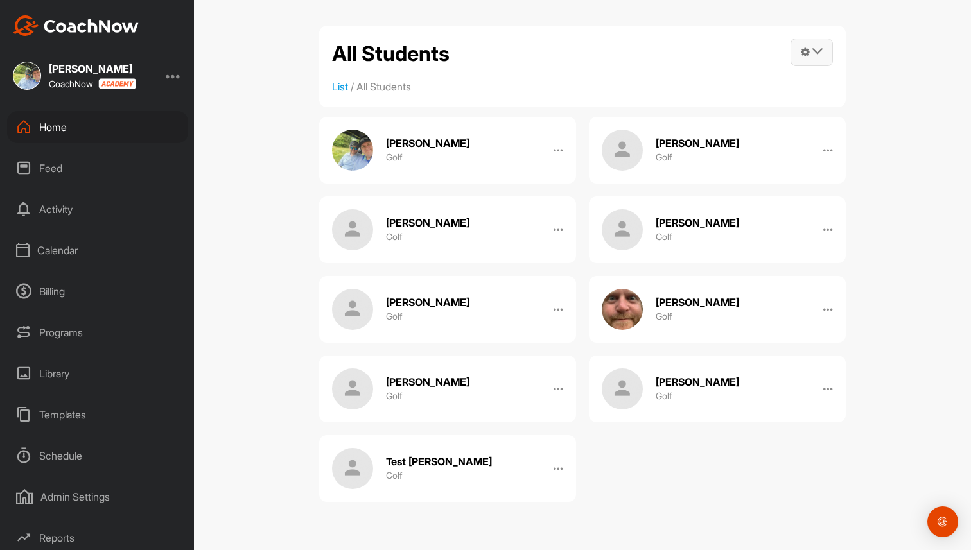
click at [820, 50] on icon at bounding box center [817, 51] width 10 height 10
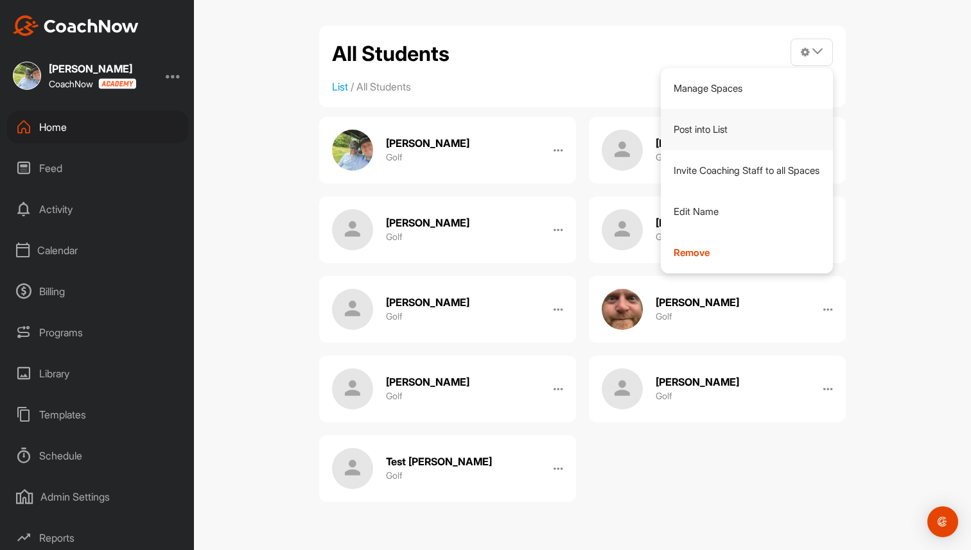
click at [715, 132] on link "Post into List" at bounding box center [747, 129] width 173 height 41
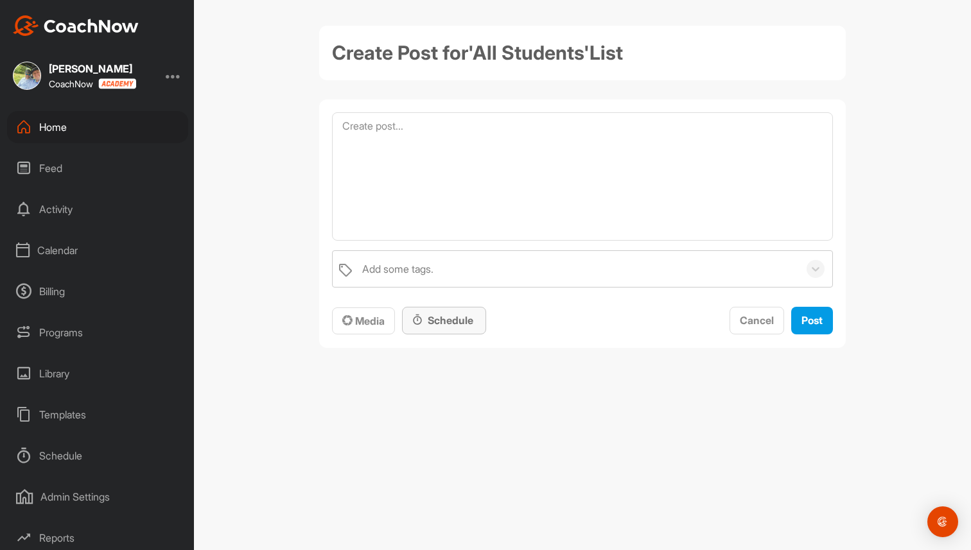
click at [473, 326] on div "Schedule" at bounding box center [444, 320] width 64 height 15
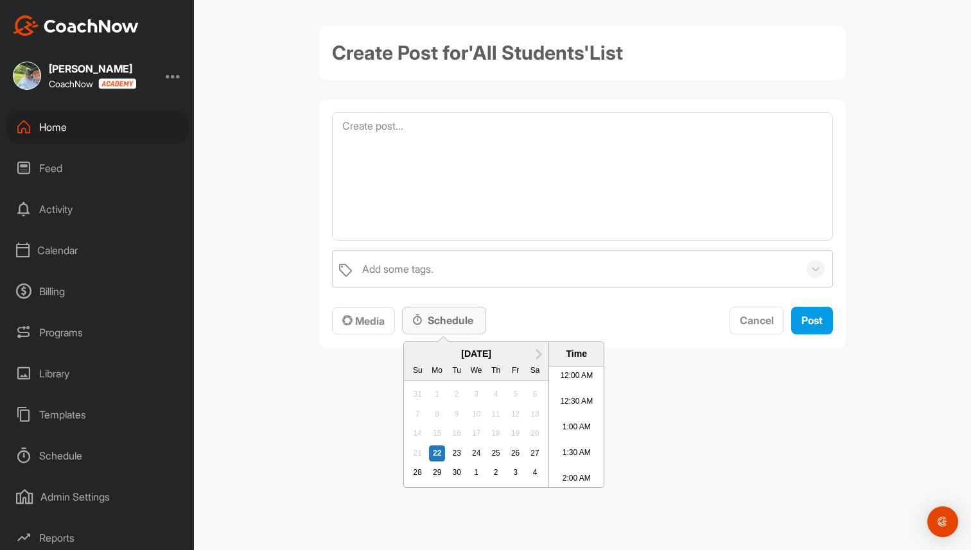
scroll to position [518, 0]
click at [148, 137] on div "Home" at bounding box center [97, 127] width 181 height 32
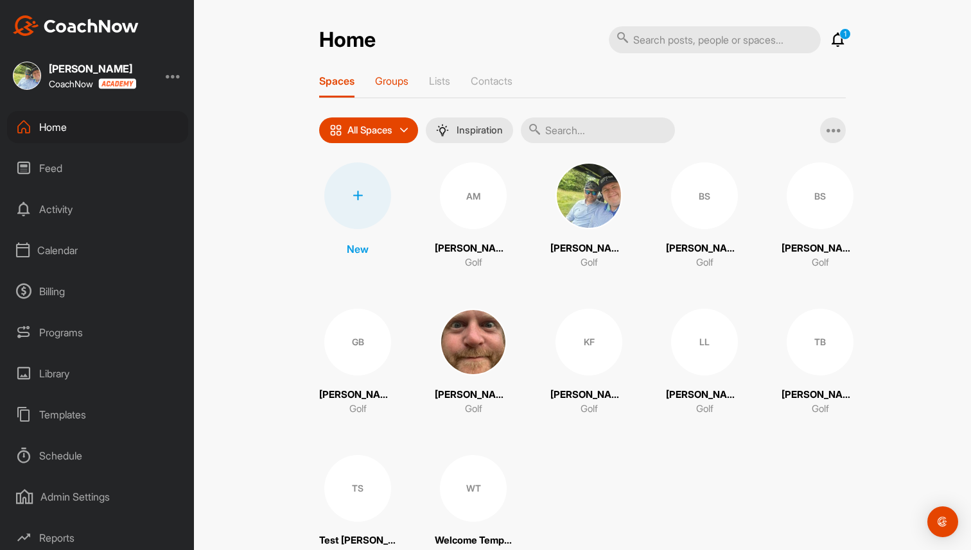
click at [390, 80] on p "Groups" at bounding box center [391, 81] width 33 height 13
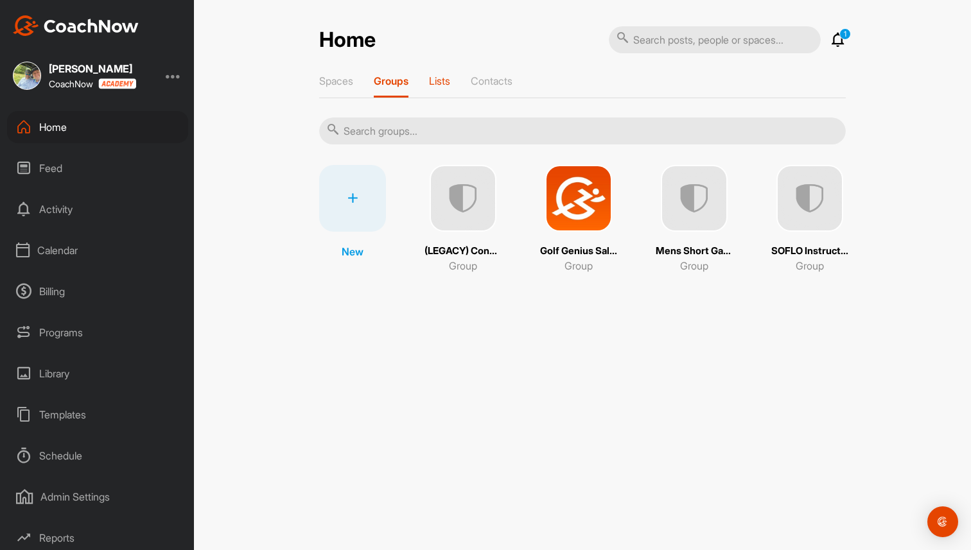
click at [450, 81] on p "Lists" at bounding box center [439, 81] width 21 height 13
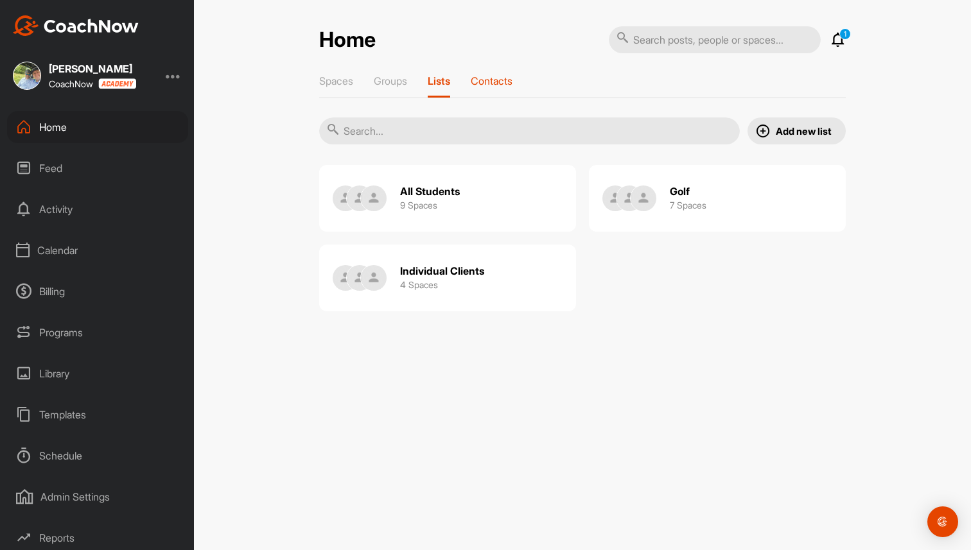
click at [500, 85] on p "Contacts" at bounding box center [492, 81] width 42 height 13
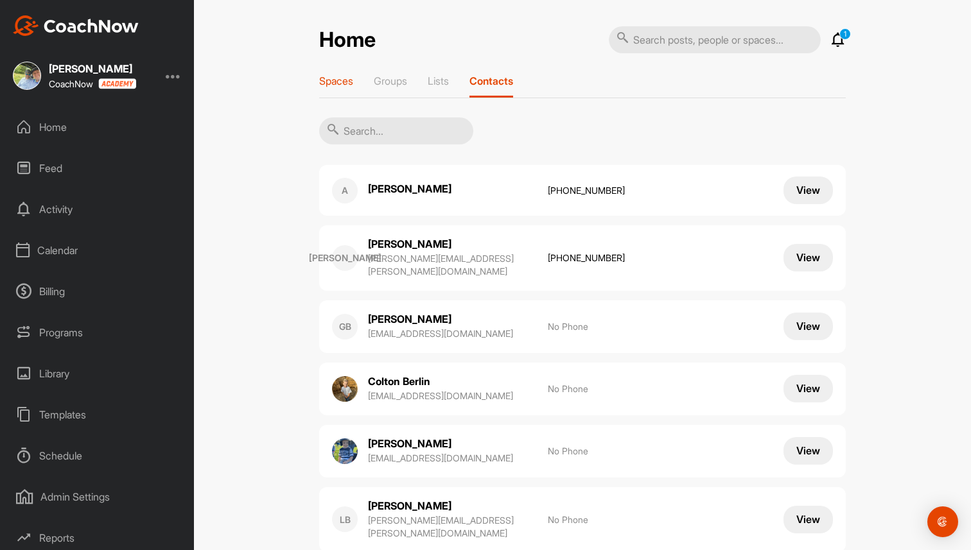
click at [333, 81] on p "Spaces" at bounding box center [336, 81] width 34 height 13
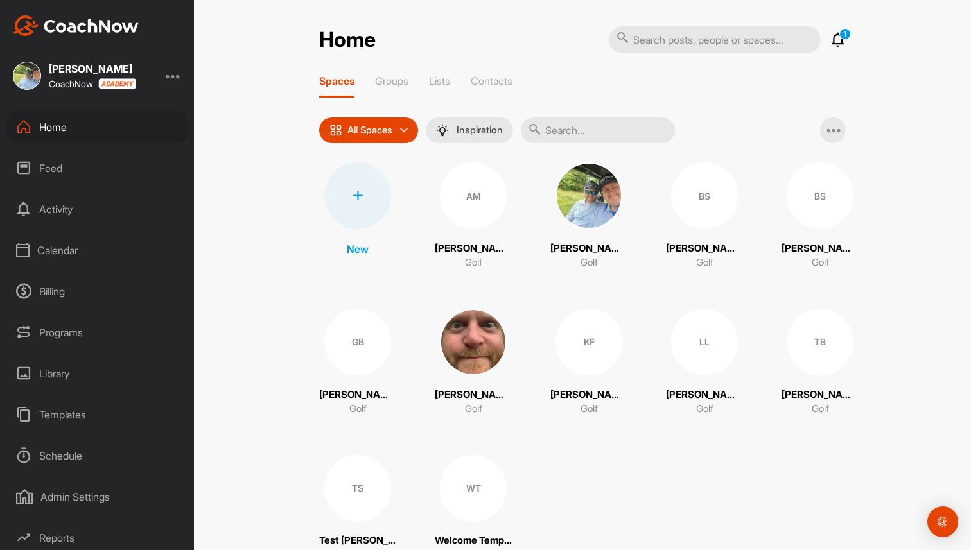
click at [44, 289] on div "Billing" at bounding box center [97, 292] width 181 height 32
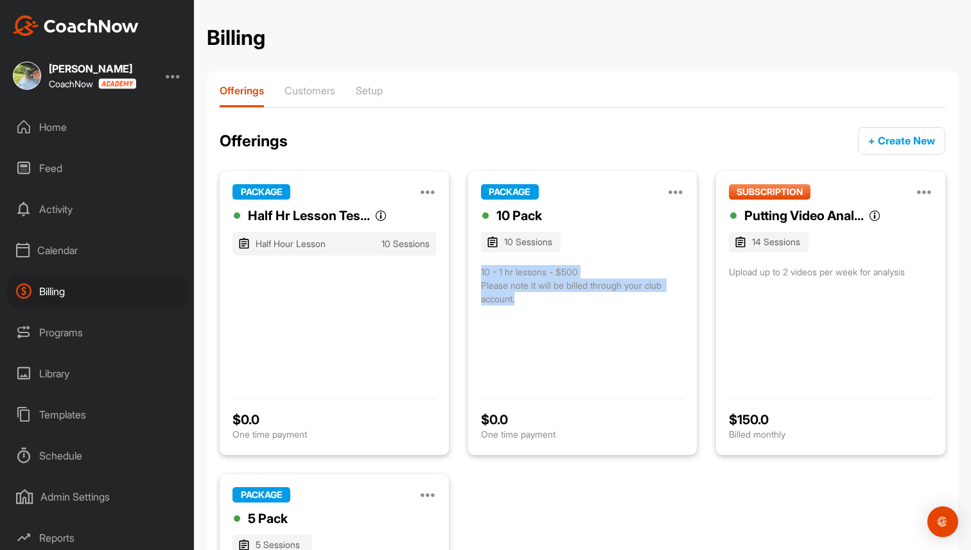
drag, startPoint x: 477, startPoint y: 271, endPoint x: 598, endPoint y: 315, distance: 128.4
click at [598, 315] on div "PACKAGE Manage Edit Clone Deactivate 10 Pack 10 Sessions 10 - 1 hr lessons - $5…" at bounding box center [582, 313] width 229 height 284
click at [769, 308] on div "Putting Video Anal... Putting Video Analysis 14 Sessions Upload up to 2 videos …" at bounding box center [831, 296] width 204 height 180
click at [914, 136] on span "+ Create New" at bounding box center [901, 140] width 67 height 13
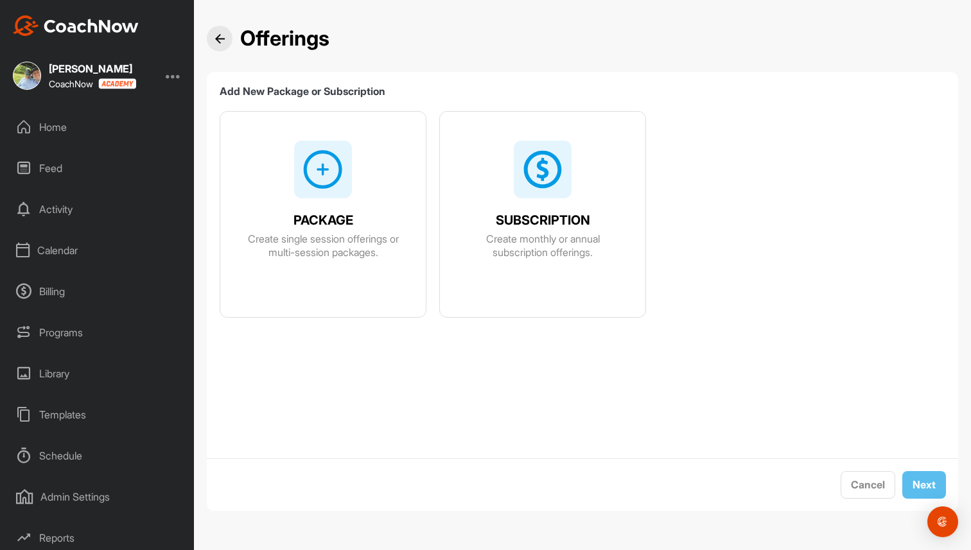
click at [557, 148] on div at bounding box center [543, 170] width 58 height 58
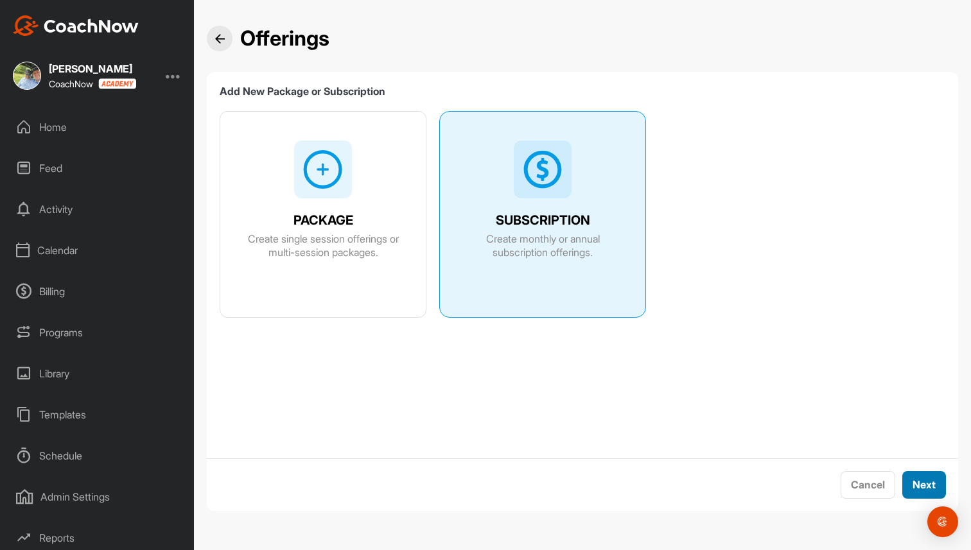
click at [920, 484] on span "Next" at bounding box center [924, 484] width 23 height 13
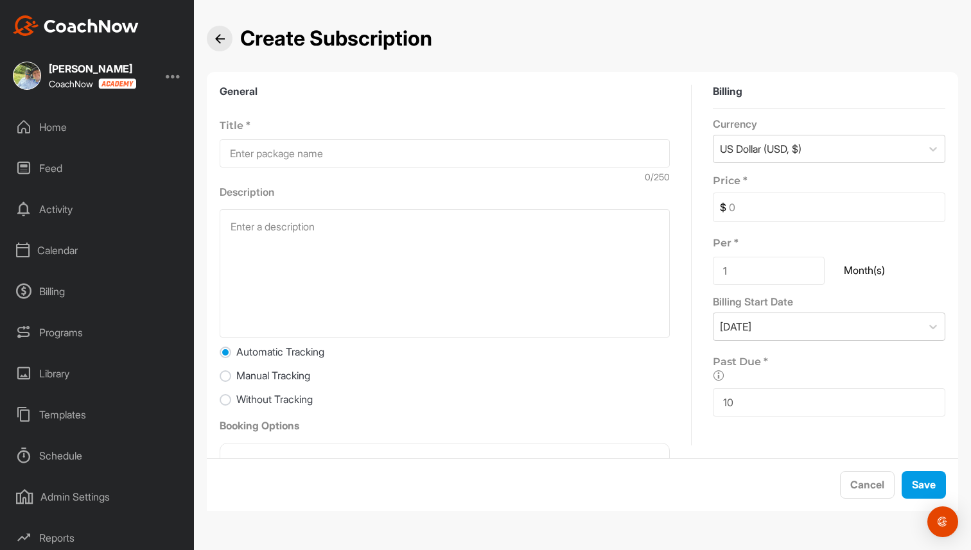
scroll to position [79, 0]
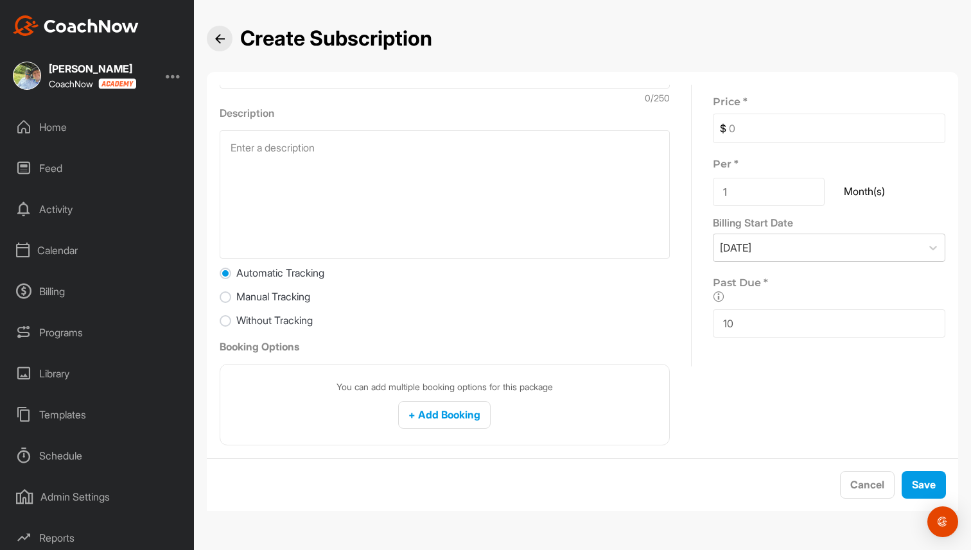
click at [67, 132] on div "Home" at bounding box center [97, 127] width 181 height 32
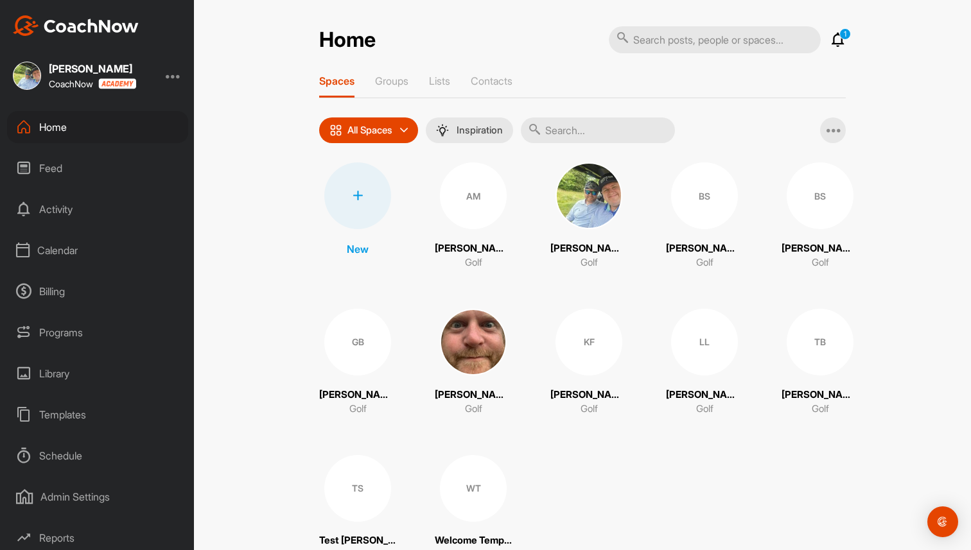
click at [173, 75] on div at bounding box center [173, 75] width 15 height 15
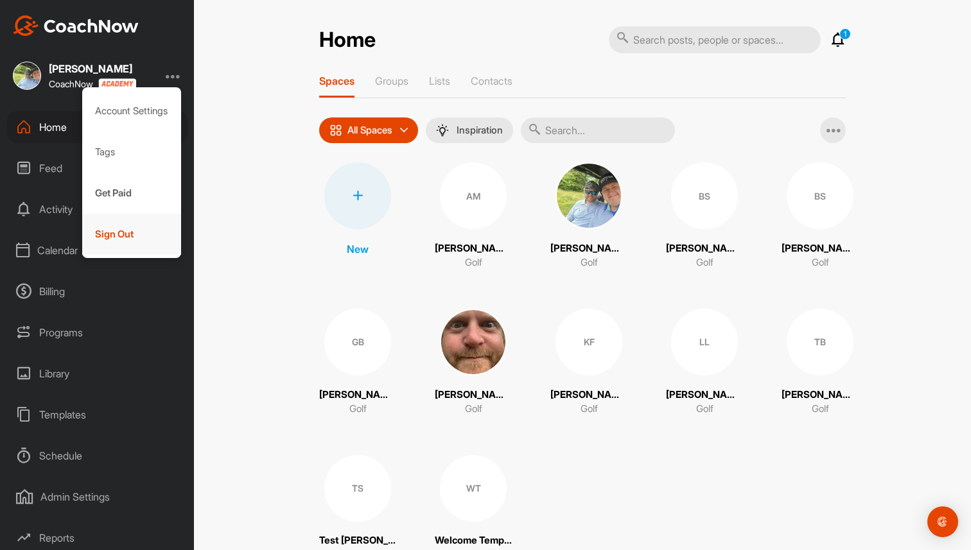
click at [124, 235] on div "Sign Out" at bounding box center [132, 234] width 100 height 41
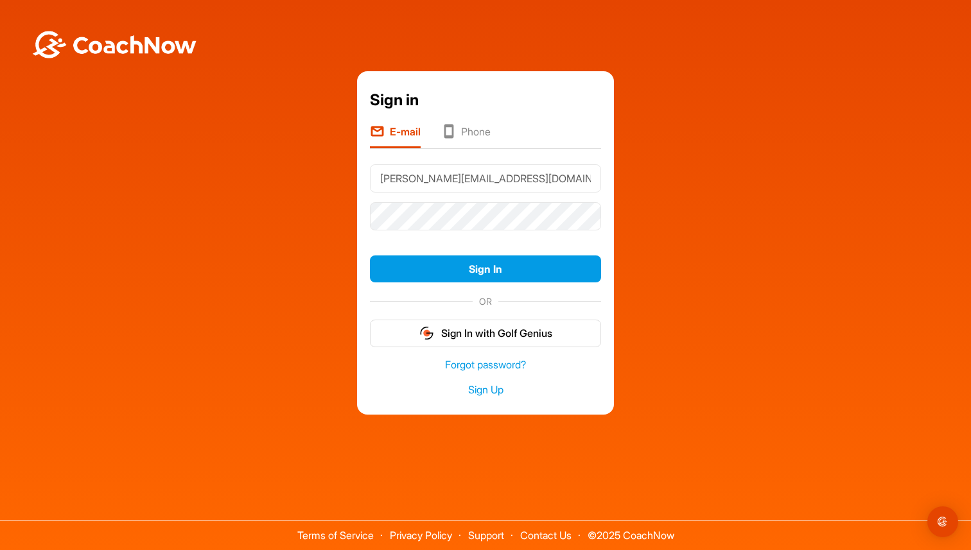
click at [513, 175] on input "brad@golfgenius.com" at bounding box center [485, 178] width 231 height 28
type input "brad+greyson@golfgenius.com"
click at [552, 273] on button "Sign In" at bounding box center [485, 270] width 231 height 28
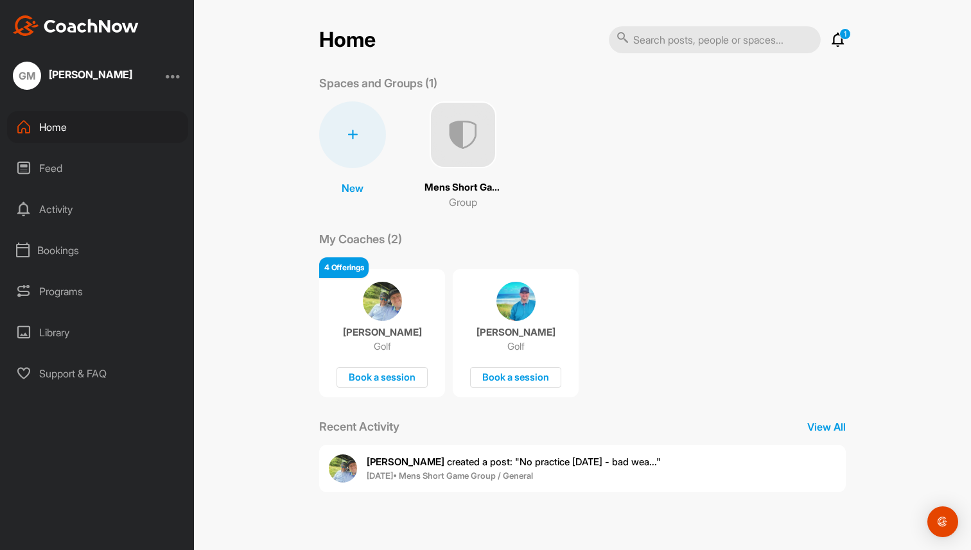
click at [365, 312] on div "[PERSON_NAME] Golf Book a session" at bounding box center [382, 333] width 126 height 128
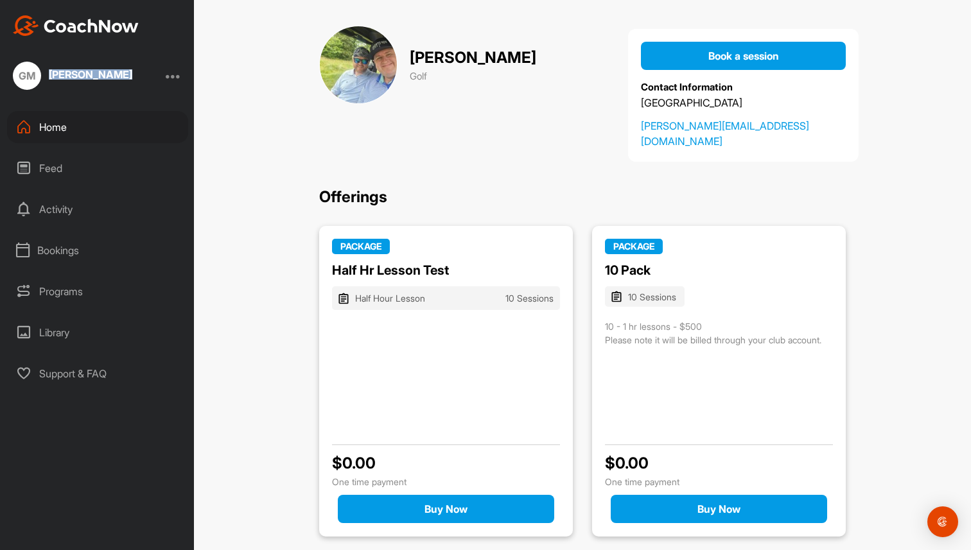
drag, startPoint x: 48, startPoint y: 73, endPoint x: 150, endPoint y: 84, distance: 102.7
click at [150, 84] on div "GM Greyson Mair" at bounding box center [97, 76] width 194 height 28
click at [55, 127] on div "Home" at bounding box center [97, 127] width 181 height 32
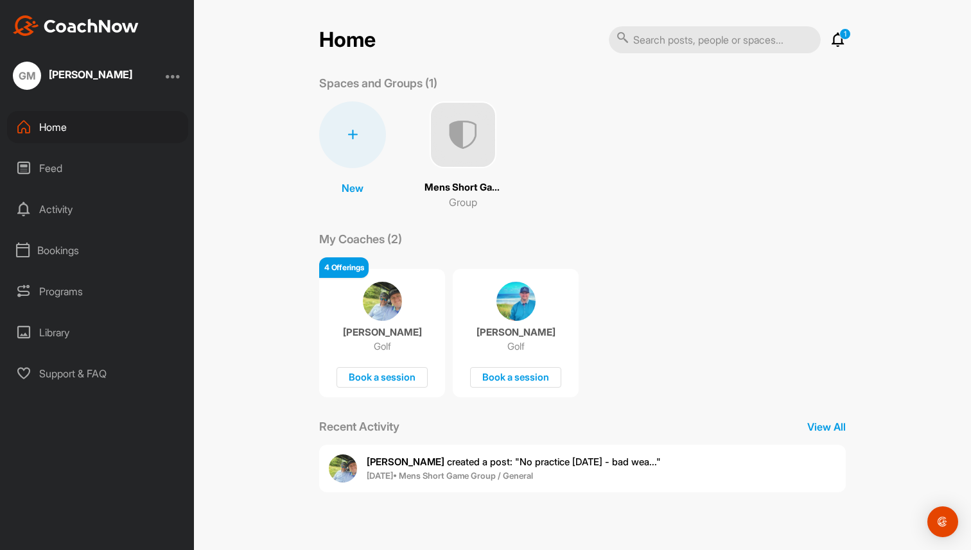
click at [385, 313] on img at bounding box center [382, 301] width 39 height 39
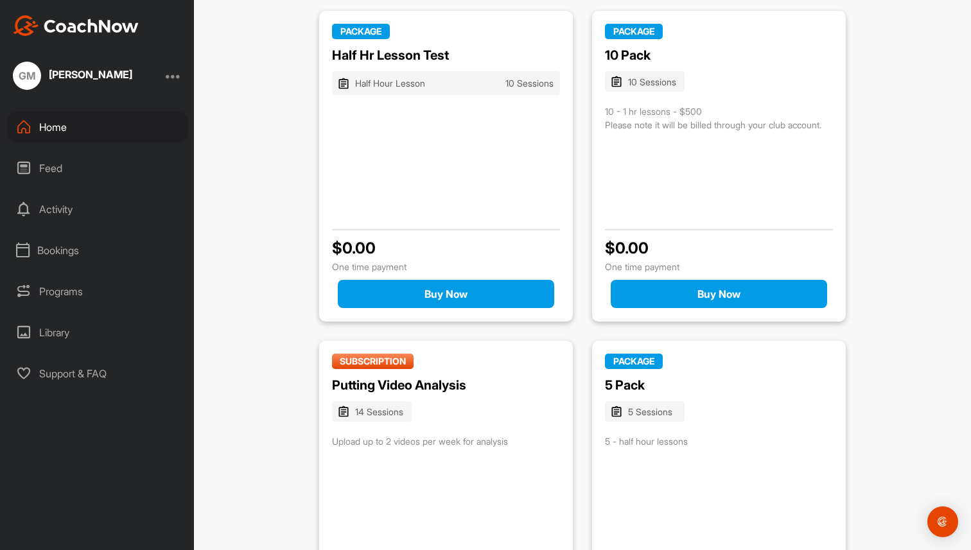
scroll to position [346, 0]
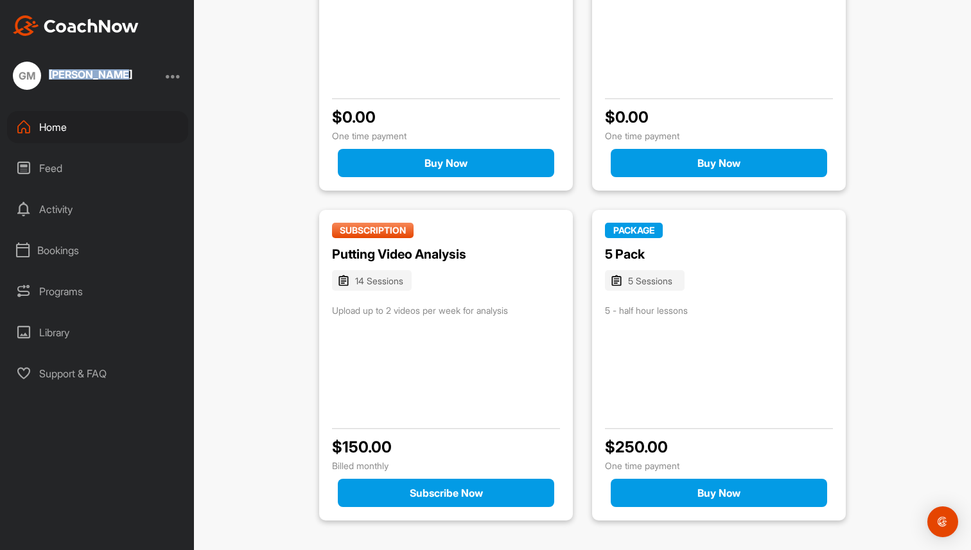
drag, startPoint x: 47, startPoint y: 73, endPoint x: 128, endPoint y: 82, distance: 82.1
click at [128, 82] on div "GM Greyson Mair" at bounding box center [97, 76] width 194 height 28
click at [250, 146] on div "Brad Mair Golf Book a session Contact Information CoachNow Golf Academy brad@go…" at bounding box center [582, 275] width 777 height 550
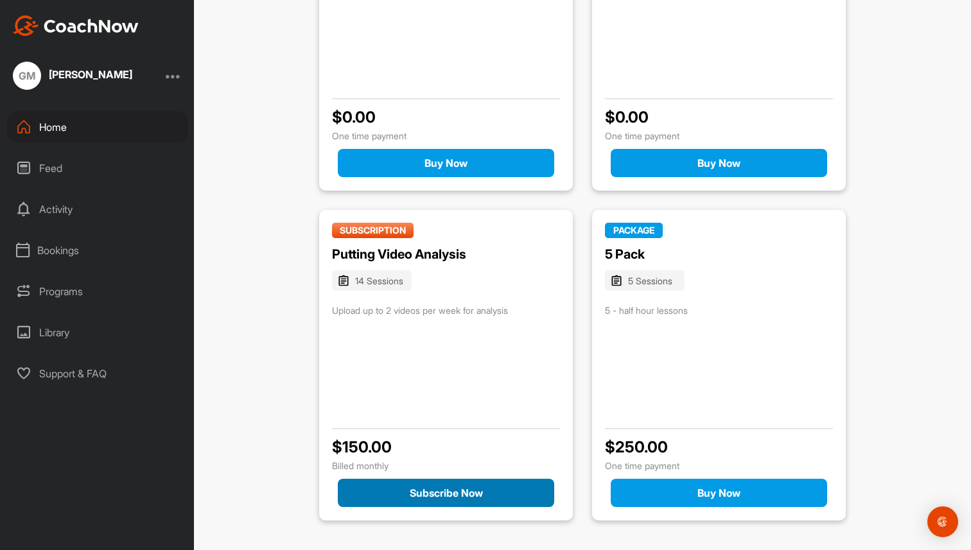
click at [421, 492] on button "Subscribe Now" at bounding box center [446, 493] width 216 height 28
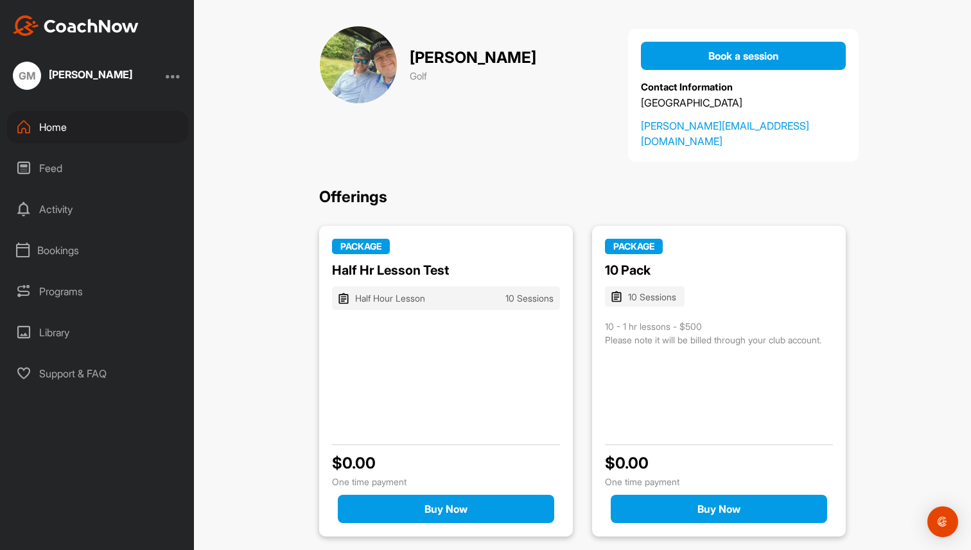
click at [172, 78] on div at bounding box center [173, 75] width 15 height 15
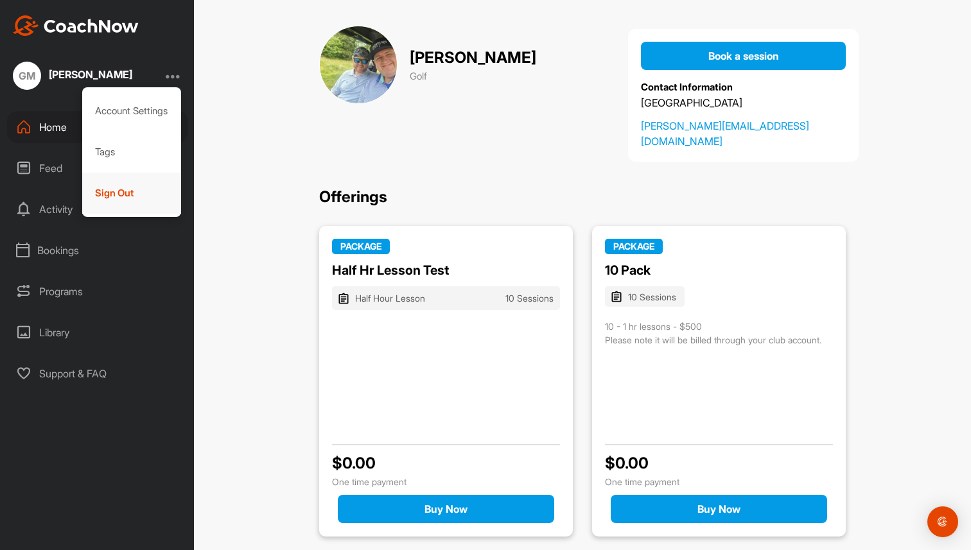
click at [114, 207] on div "Sign Out" at bounding box center [132, 193] width 100 height 41
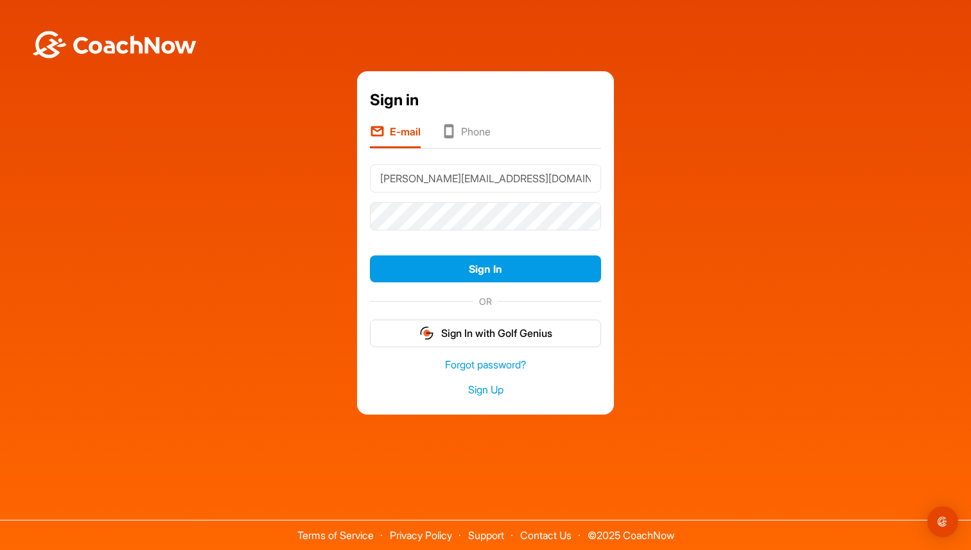
click at [468, 172] on input "brad+greyson@golfgenius.com" at bounding box center [485, 178] width 231 height 28
type input "brad@golfgenius.com"
click at [536, 274] on button "Sign In" at bounding box center [485, 270] width 231 height 28
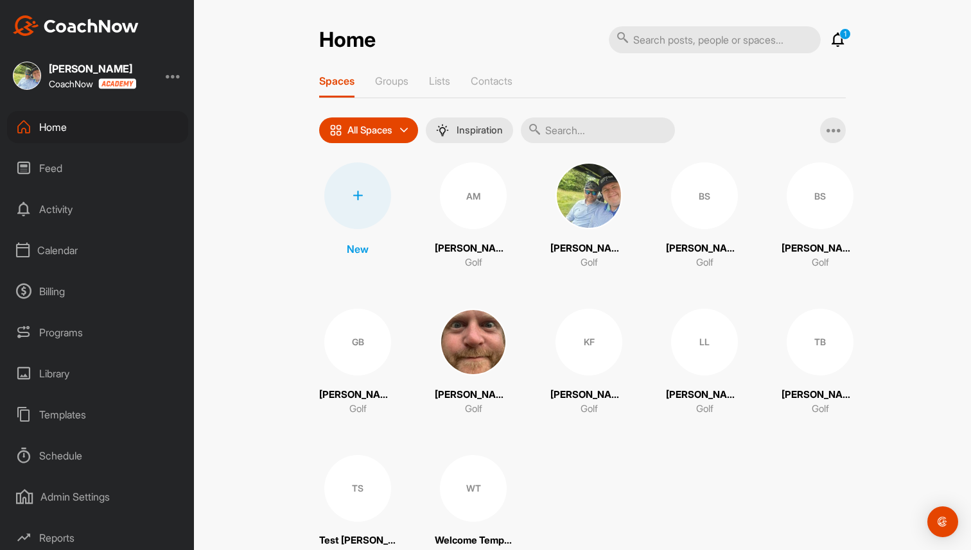
click at [73, 289] on div "Billing" at bounding box center [97, 292] width 181 height 32
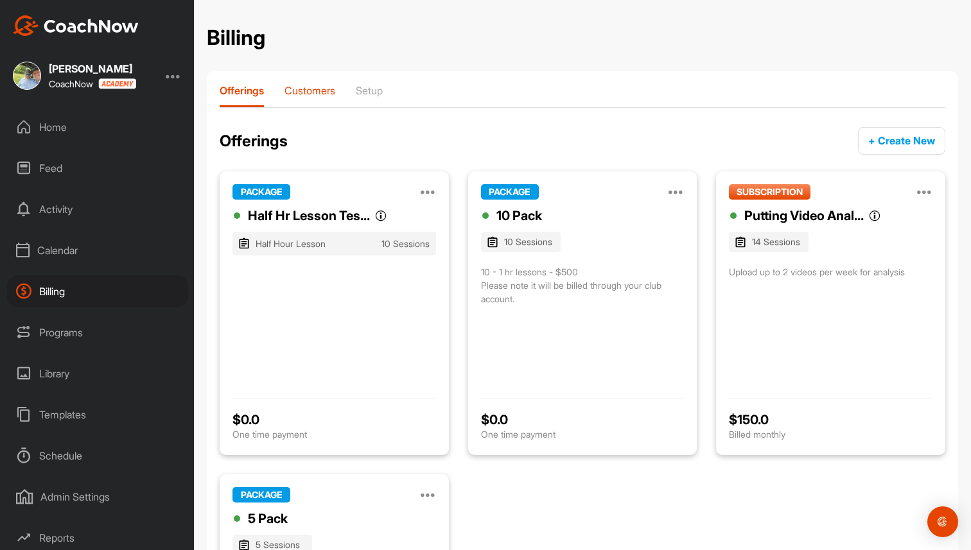
click at [314, 85] on p "Customers" at bounding box center [310, 90] width 51 height 13
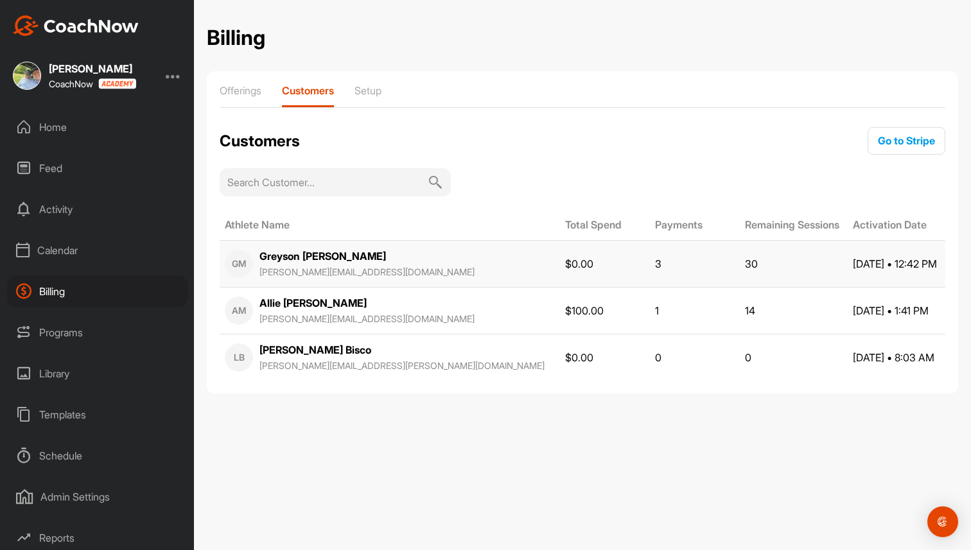
click at [342, 256] on div "Greyson Mair [EMAIL_ADDRESS][DOMAIN_NAME]" at bounding box center [366, 264] width 215 height 31
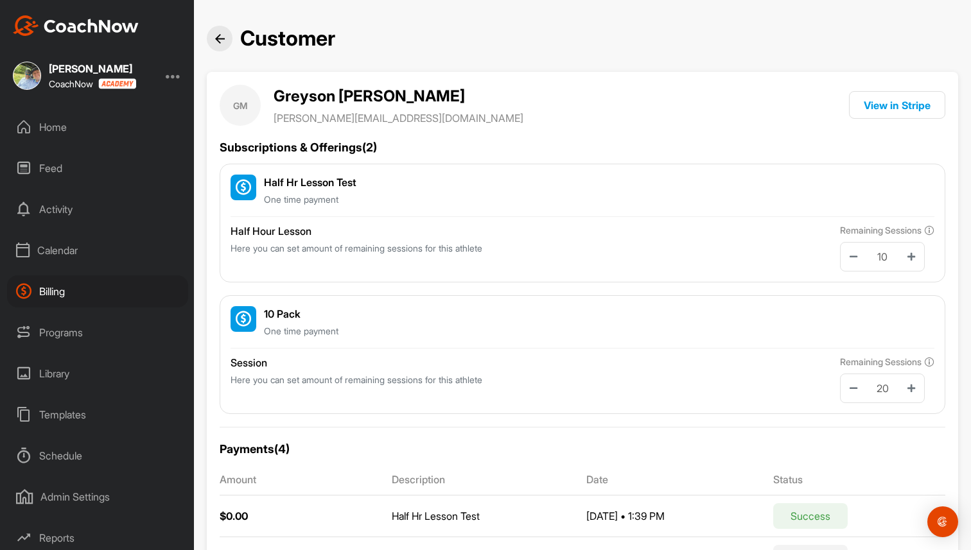
click at [79, 293] on div "Billing" at bounding box center [97, 292] width 181 height 32
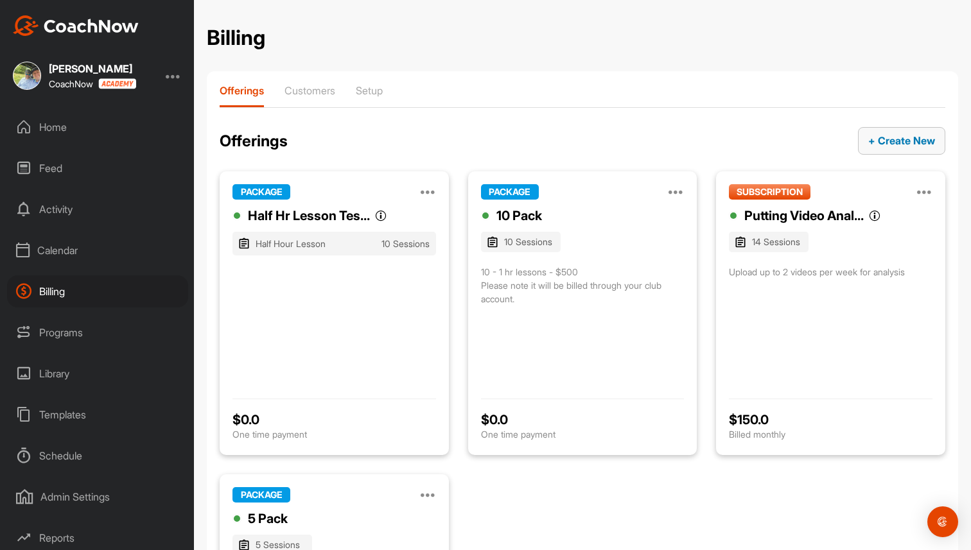
click at [896, 134] on span "+ Create New" at bounding box center [901, 140] width 67 height 13
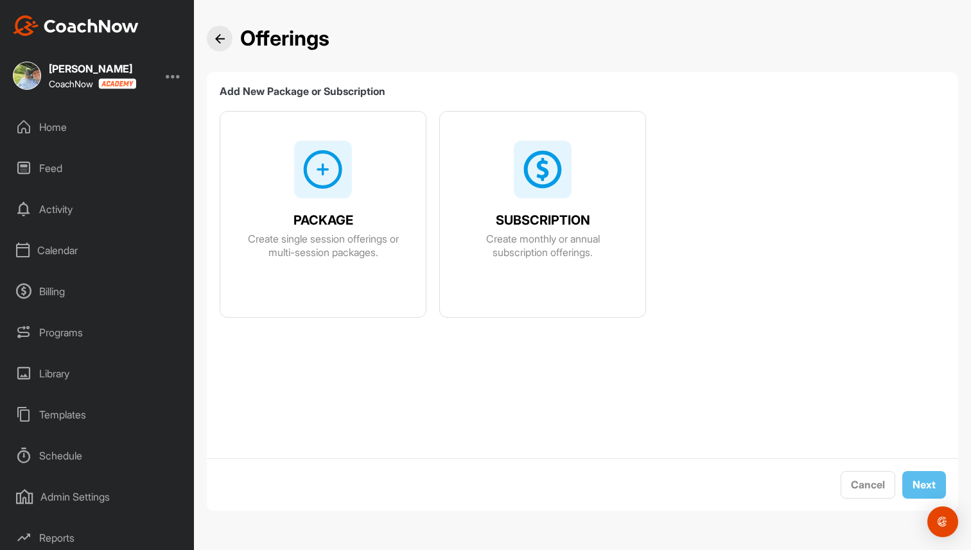
click at [508, 205] on div "SUBSCRIPTION Create monthly or annual subscription offerings." at bounding box center [543, 232] width 206 height 56
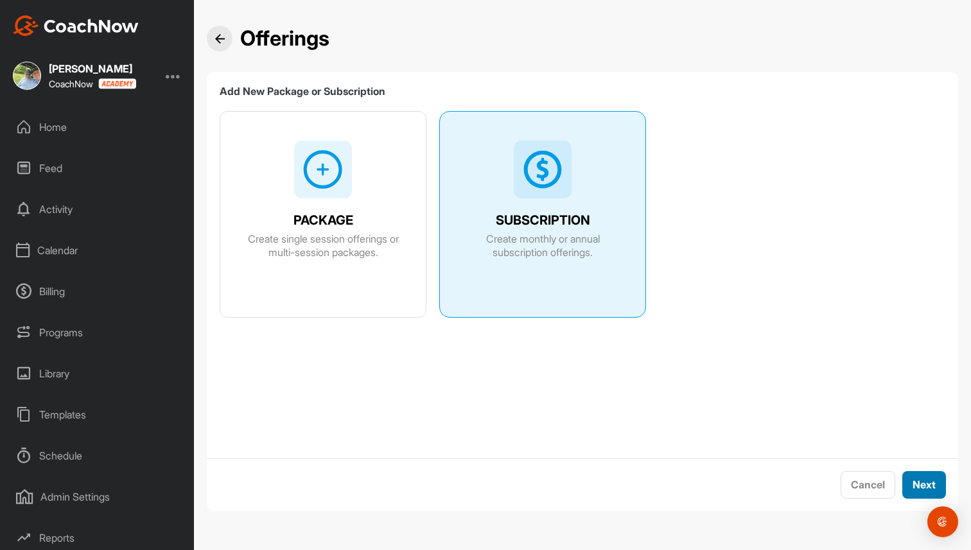
click at [924, 486] on span "Next" at bounding box center [924, 484] width 23 height 13
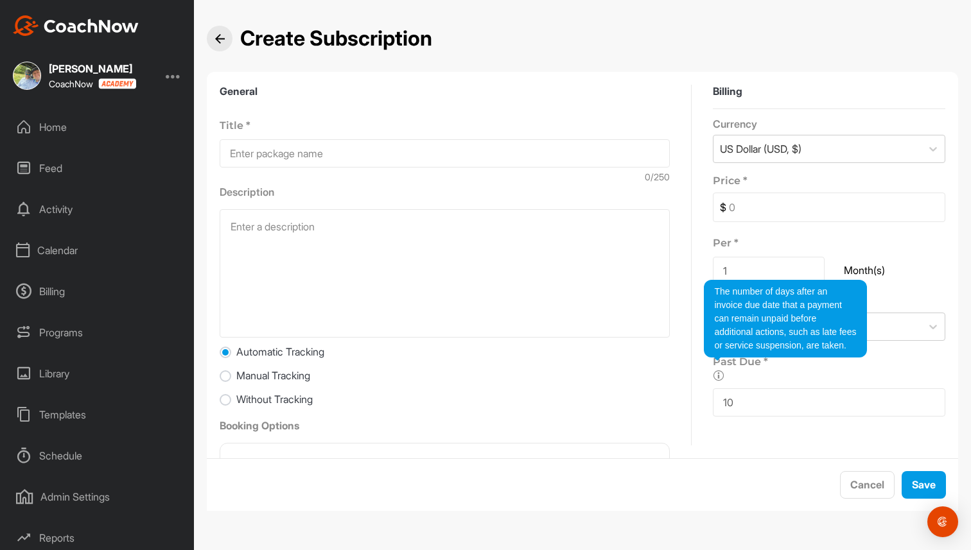
click at [755, 280] on div "The number of days after an invoice due date that a payment can remain unpaid b…" at bounding box center [785, 319] width 163 height 78
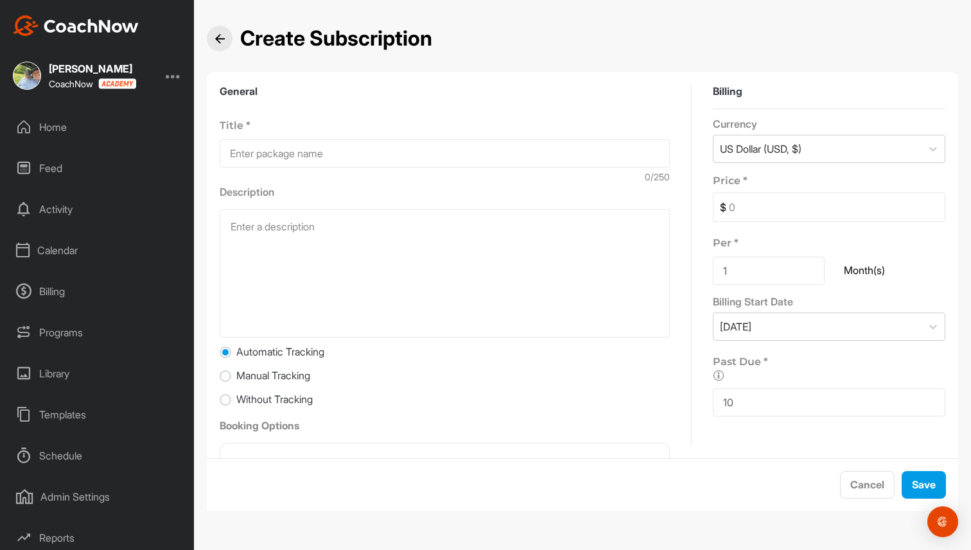
click at [743, 268] on input "1" at bounding box center [769, 271] width 112 height 28
type input "12"
click at [295, 145] on input at bounding box center [445, 153] width 450 height 28
type input "Yearly"
click at [759, 215] on input at bounding box center [835, 207] width 218 height 28
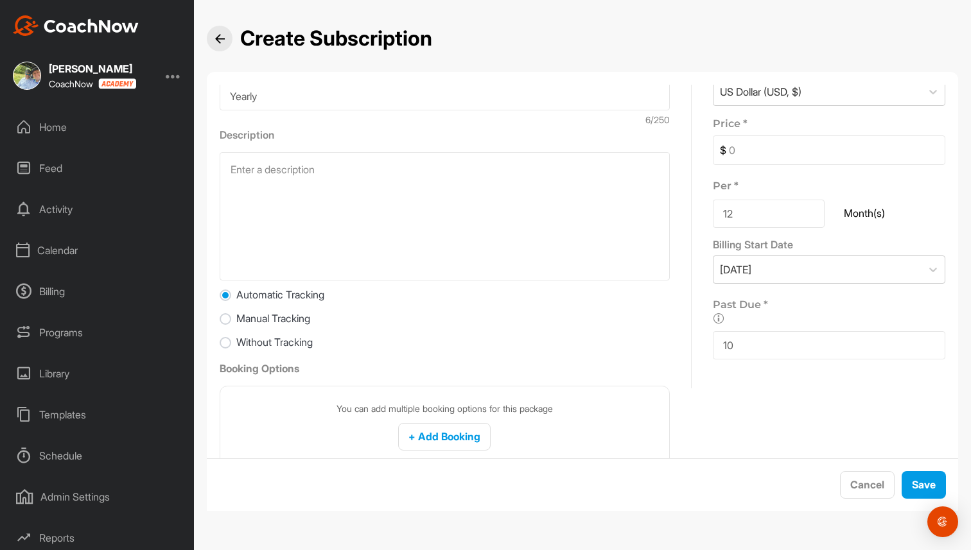
scroll to position [79, 0]
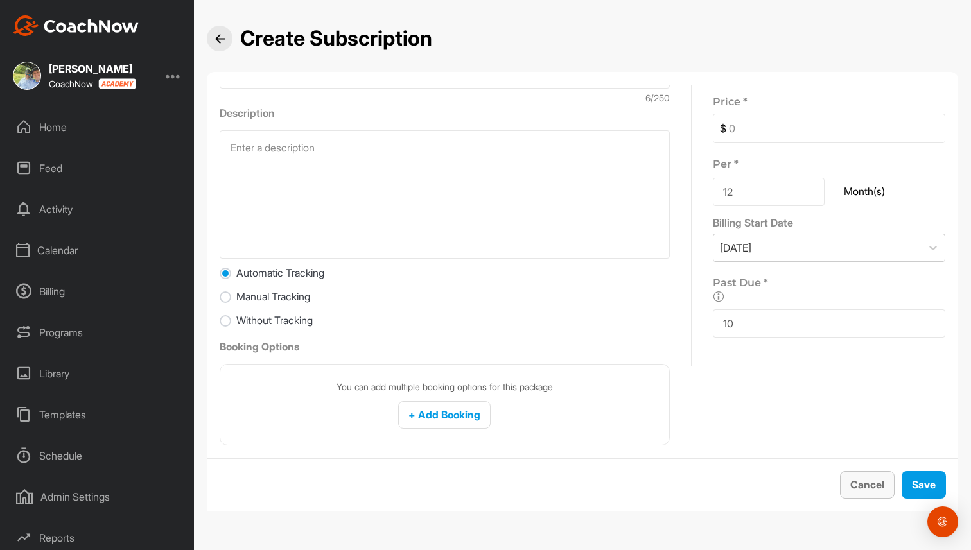
click at [857, 484] on span "Cancel" at bounding box center [867, 484] width 34 height 13
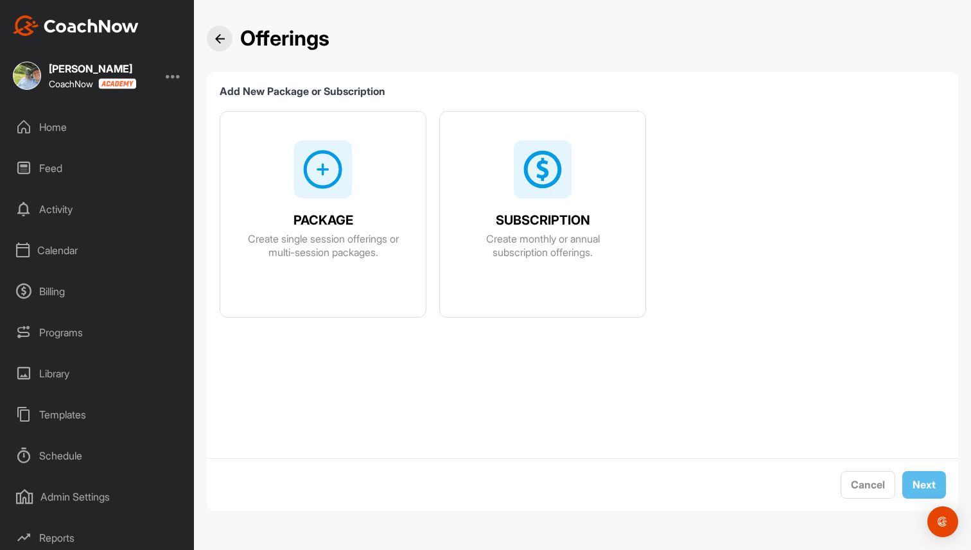
click at [60, 124] on div "Home" at bounding box center [97, 127] width 181 height 32
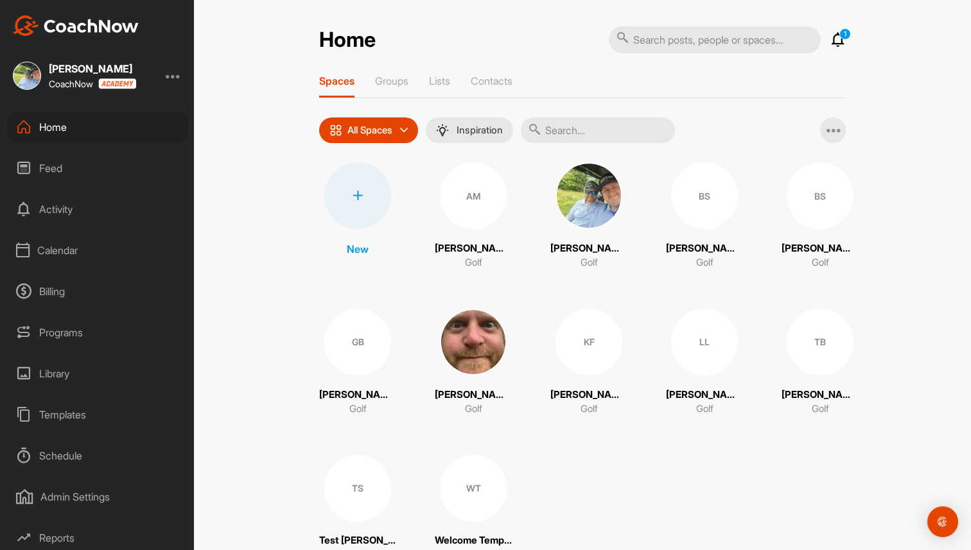
click at [58, 385] on div "Library" at bounding box center [97, 374] width 181 height 32
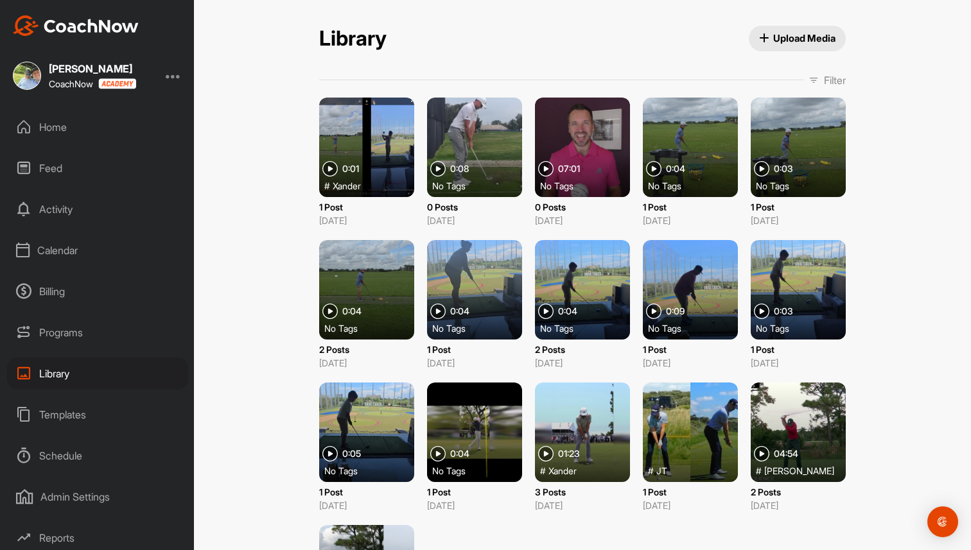
click at [833, 80] on p "Filter" at bounding box center [835, 80] width 22 height 15
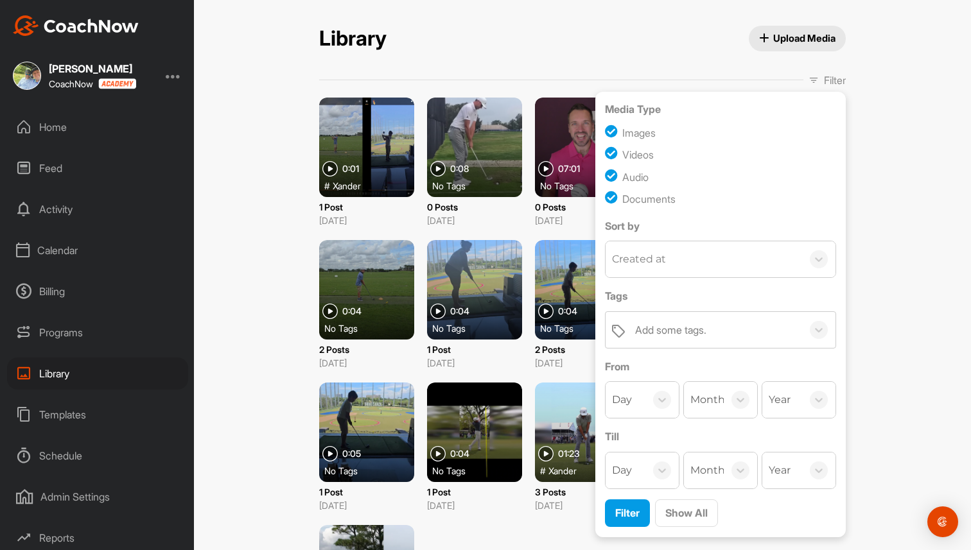
click at [833, 80] on p "Filter" at bounding box center [835, 80] width 22 height 15
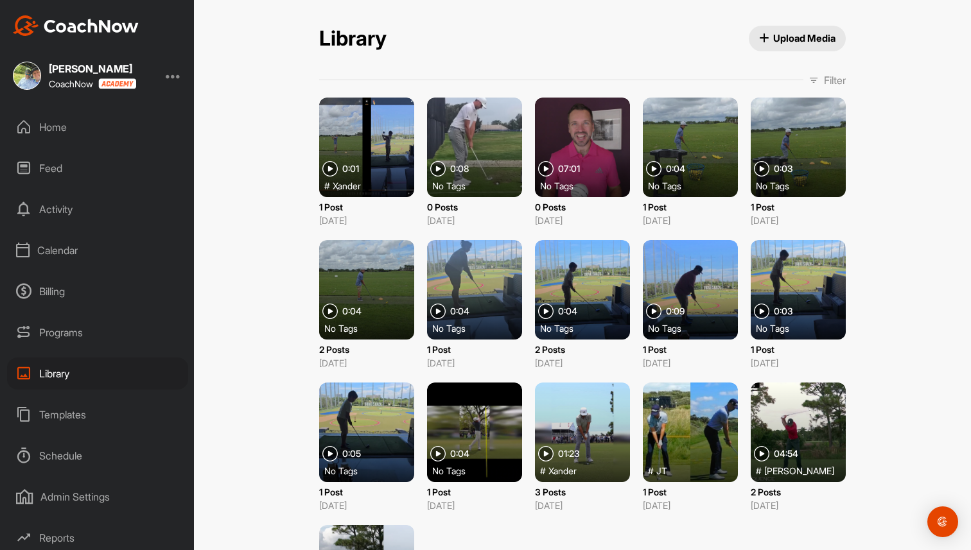
click at [495, 283] on div at bounding box center [474, 290] width 95 height 100
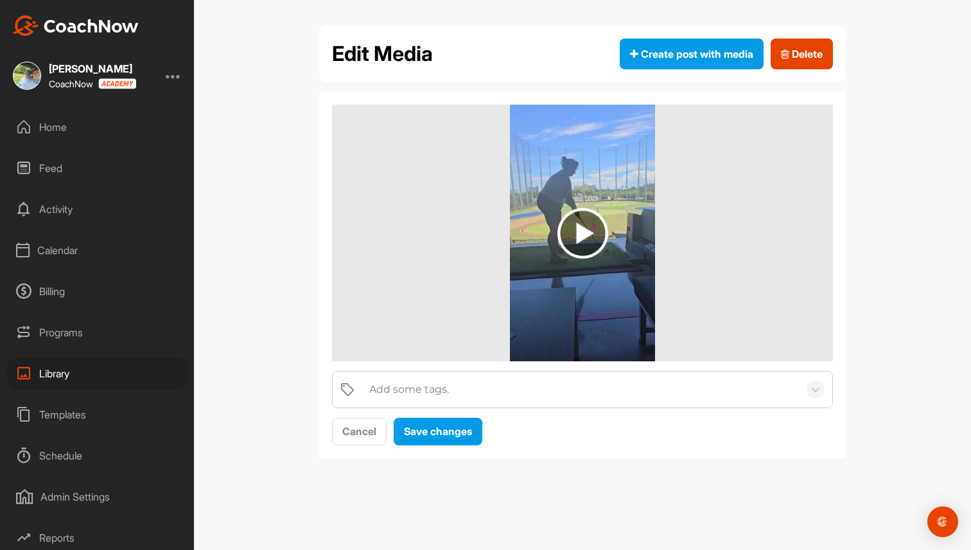
click at [433, 387] on div "Add some tags." at bounding box center [409, 389] width 80 height 15
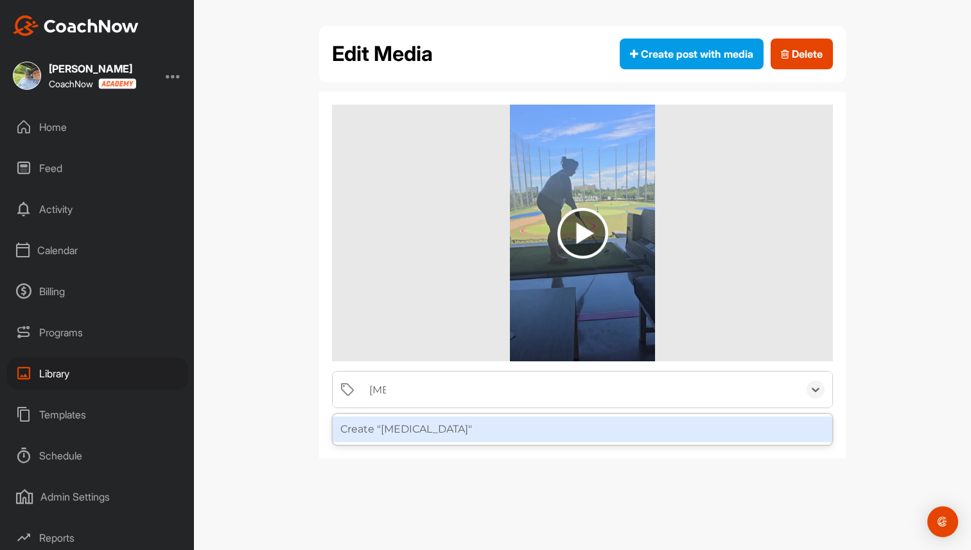
type input "Allie"
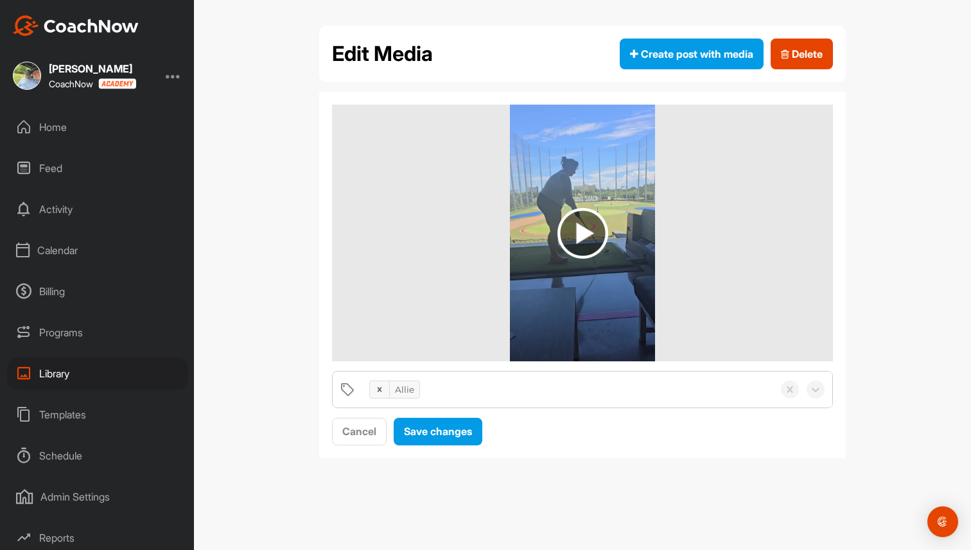
click at [433, 387] on div "Allie" at bounding box center [568, 390] width 410 height 36
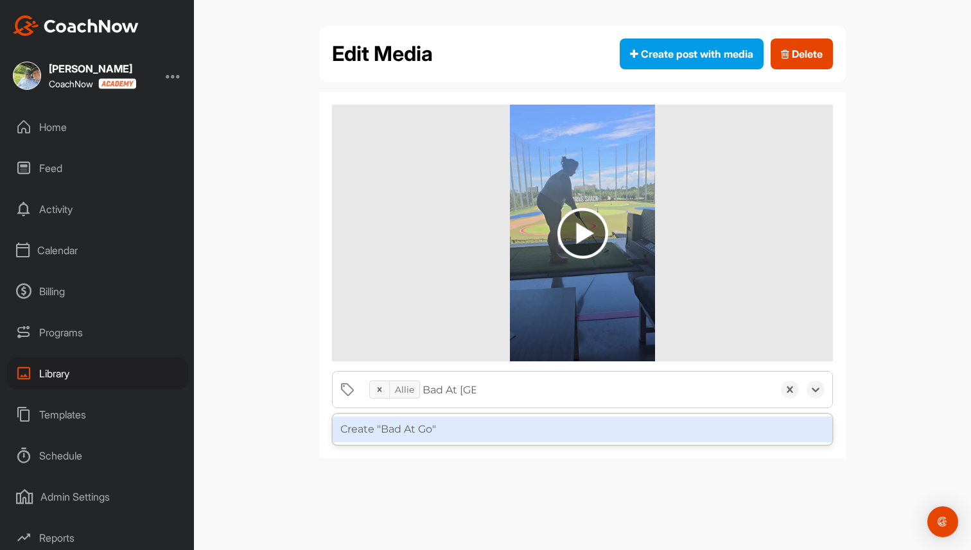
type input "Bad At Golf"
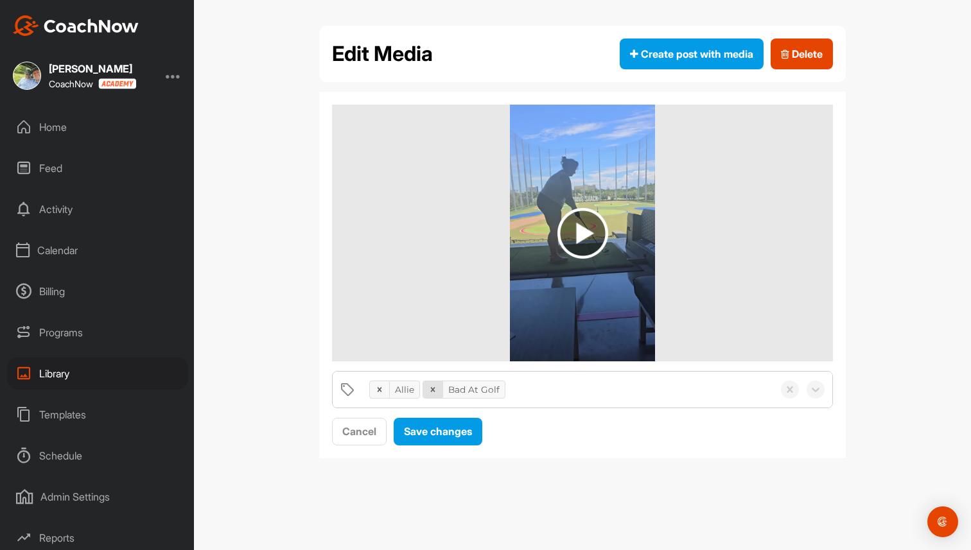
click at [432, 388] on icon at bounding box center [432, 389] width 9 height 9
click at [380, 391] on icon at bounding box center [380, 389] width 4 height 4
click at [76, 373] on div "Library" at bounding box center [97, 374] width 181 height 32
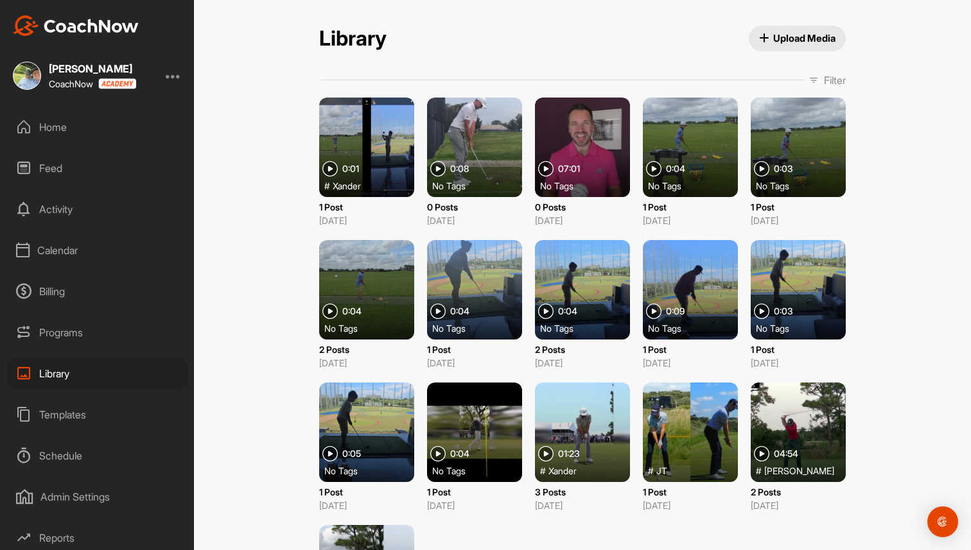
scroll to position [45, 0]
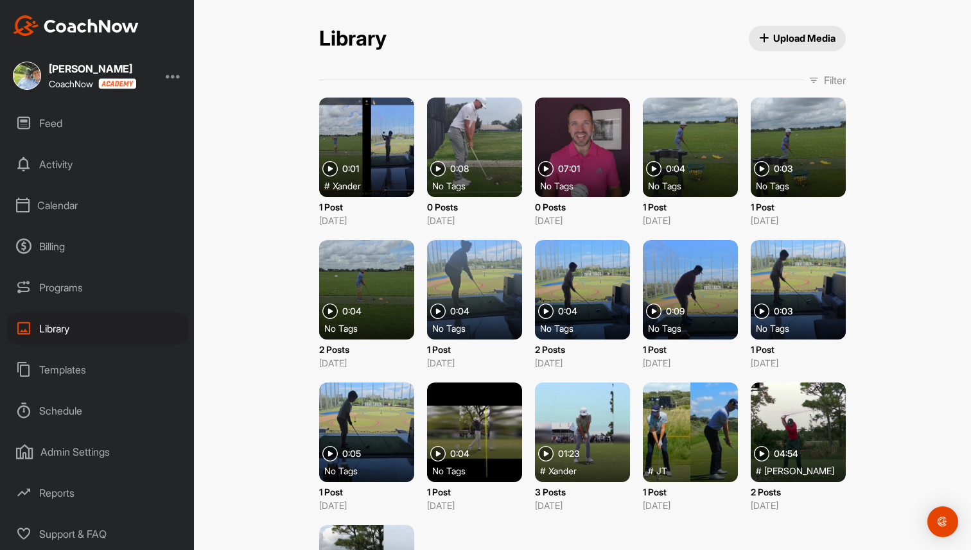
click at [71, 373] on div "Templates" at bounding box center [97, 370] width 181 height 32
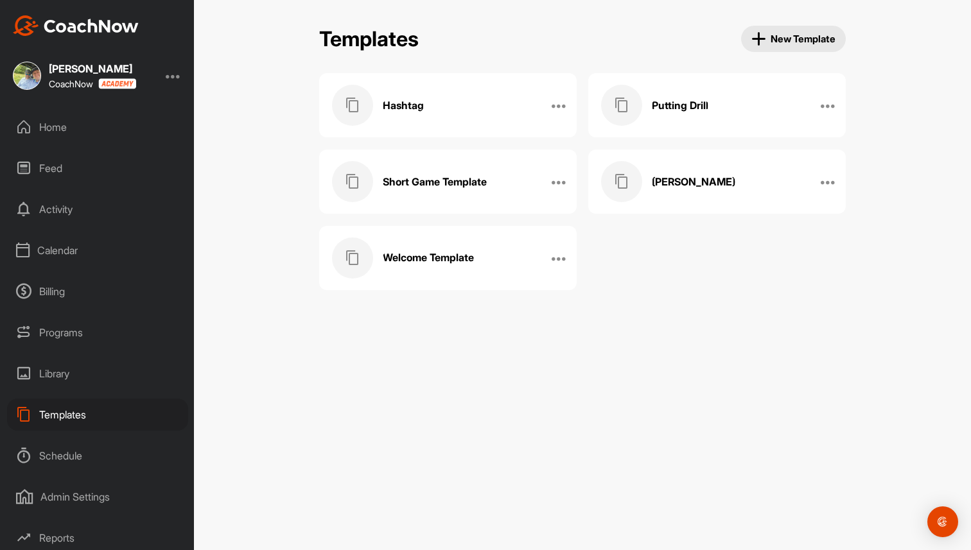
click at [684, 197] on div "[PERSON_NAME]" at bounding box center [703, 181] width 205 height 41
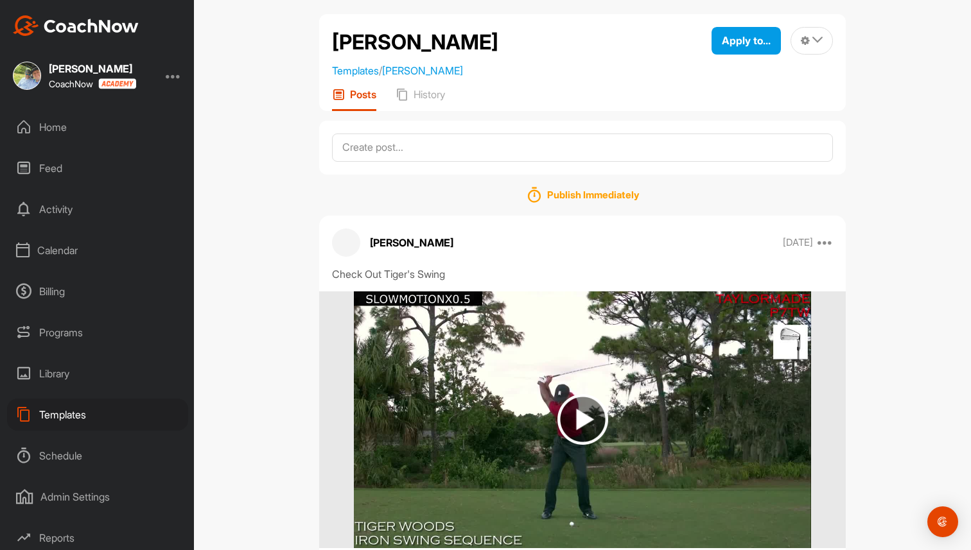
scroll to position [2, 0]
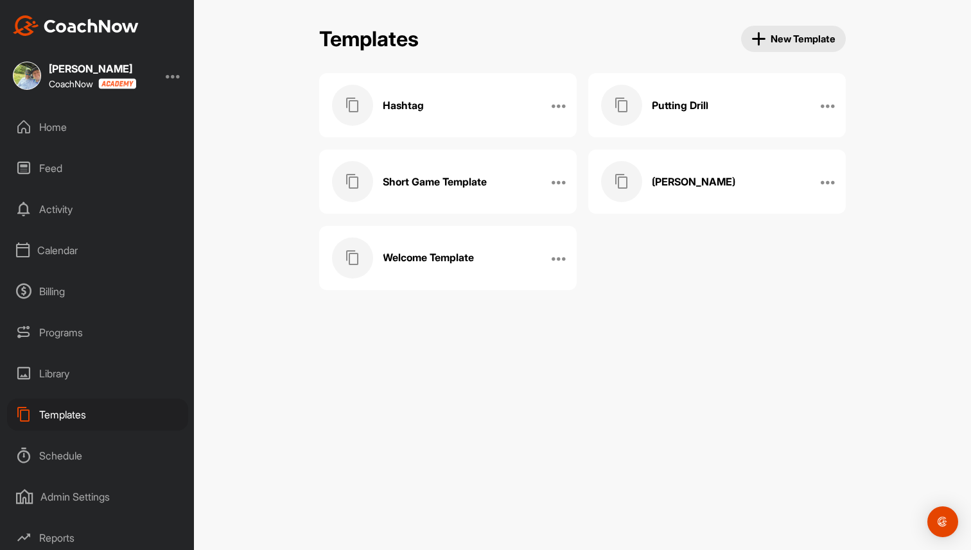
click at [445, 110] on div "Hashtag" at bounding box center [434, 105] width 205 height 41
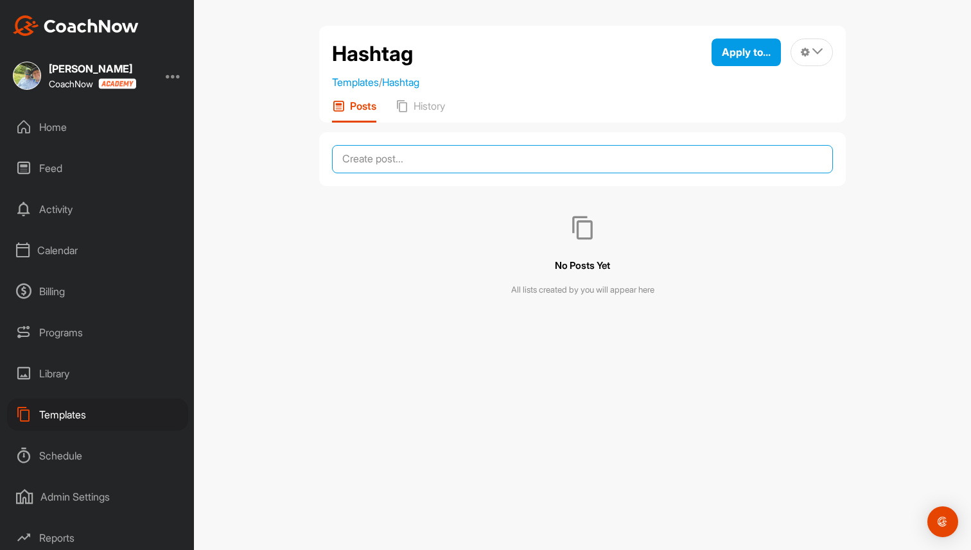
click at [457, 161] on textarea at bounding box center [582, 159] width 501 height 28
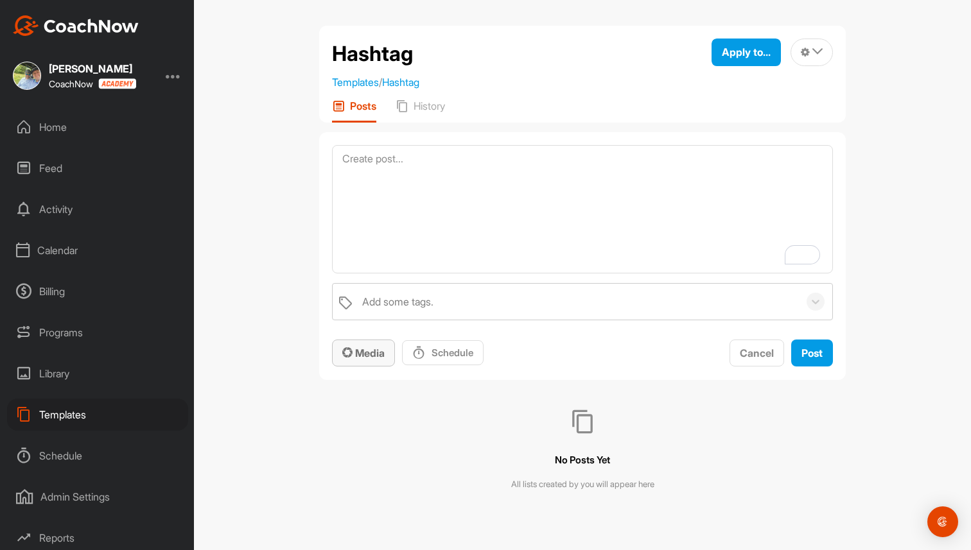
click at [362, 350] on span "Media" at bounding box center [363, 353] width 42 height 13
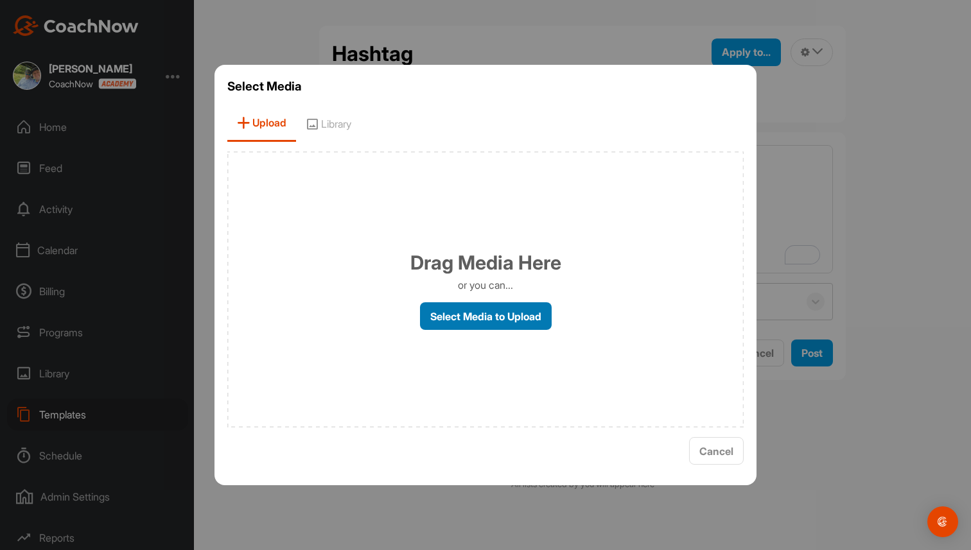
click at [481, 320] on label "Select Media to Upload" at bounding box center [486, 317] width 132 height 28
click at [0, 0] on input "Select Media to Upload" at bounding box center [0, 0] width 0 height 0
click at [334, 112] on span "Library" at bounding box center [328, 123] width 65 height 37
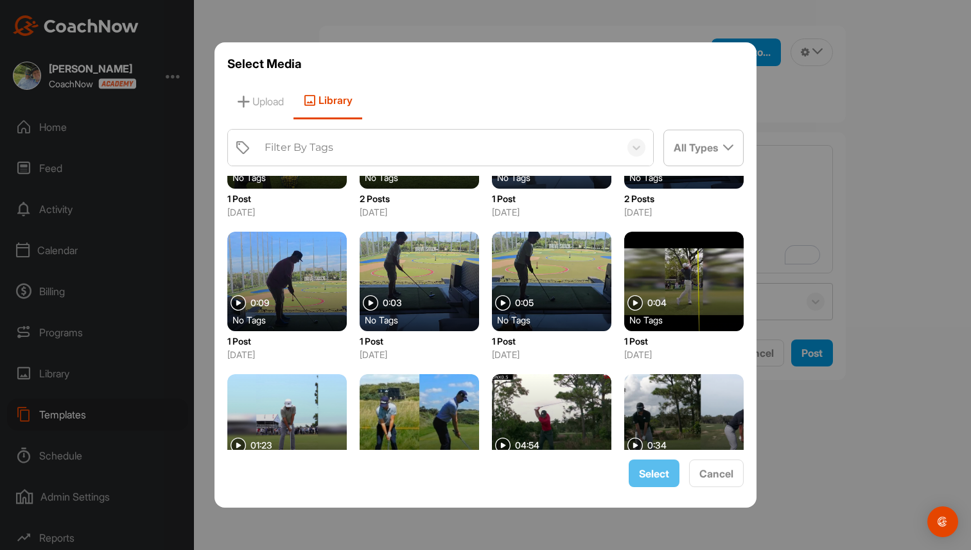
scroll to position [283, 0]
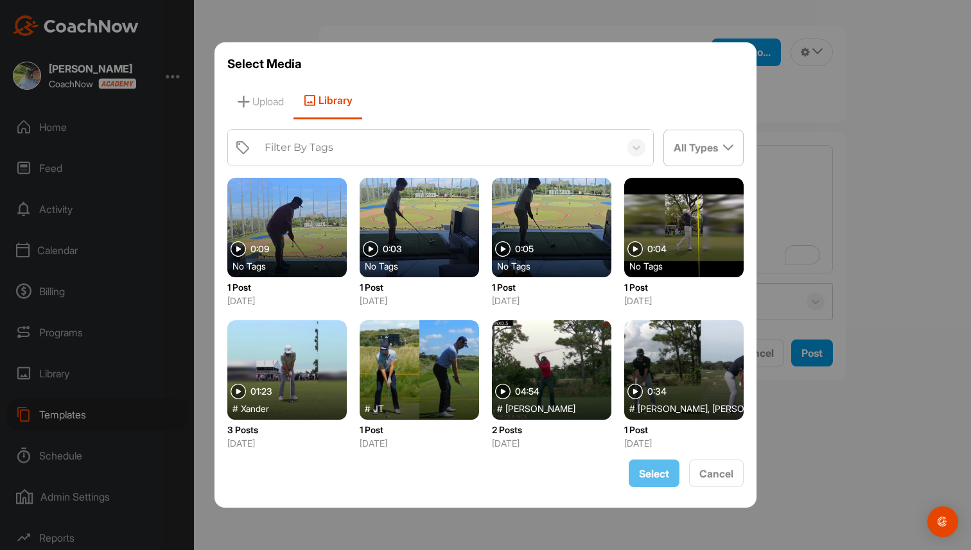
click at [453, 382] on div at bounding box center [419, 370] width 119 height 100
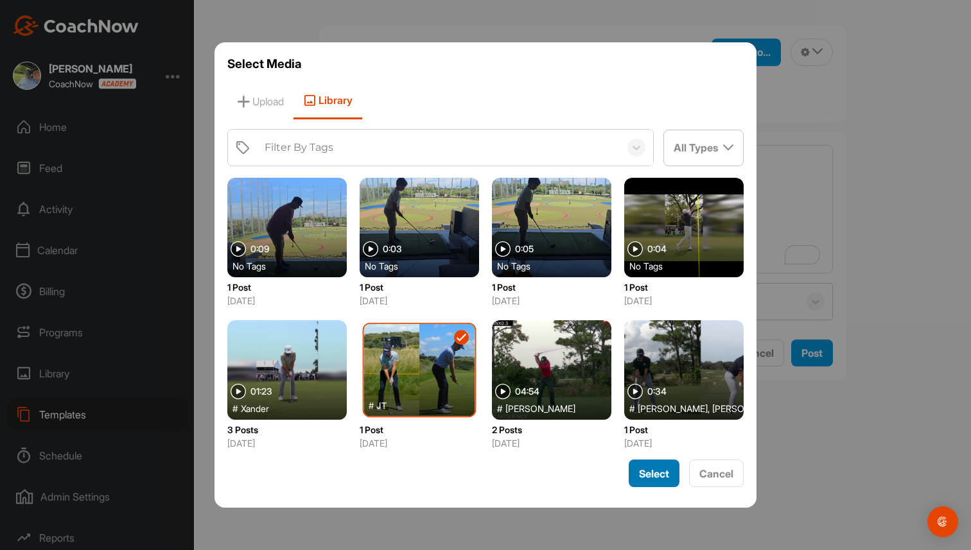
click at [653, 471] on span "Select" at bounding box center [654, 474] width 30 height 13
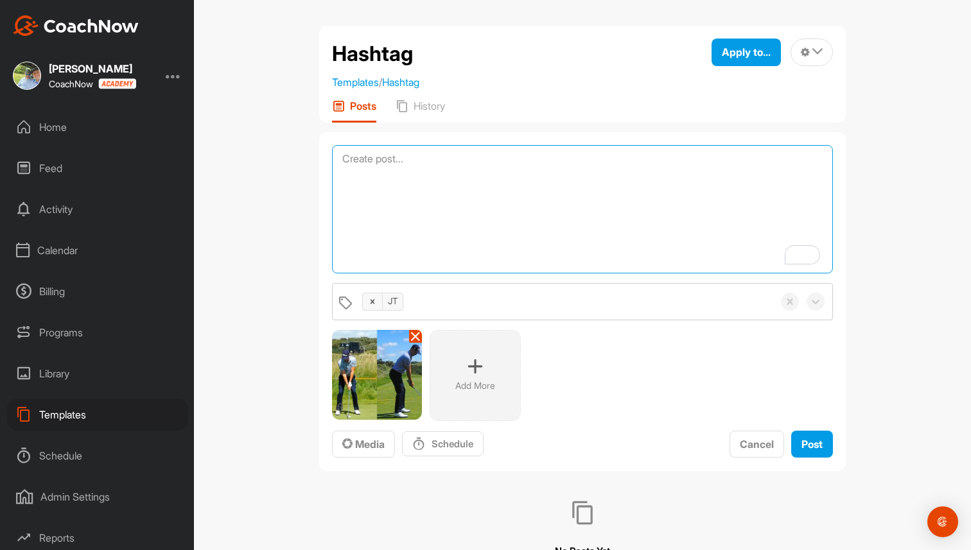
click at [439, 177] on textarea "To enrich screen reader interactions, please activate Accessibility in Grammarl…" at bounding box center [582, 209] width 501 height 128
type textarea "Heres JT"
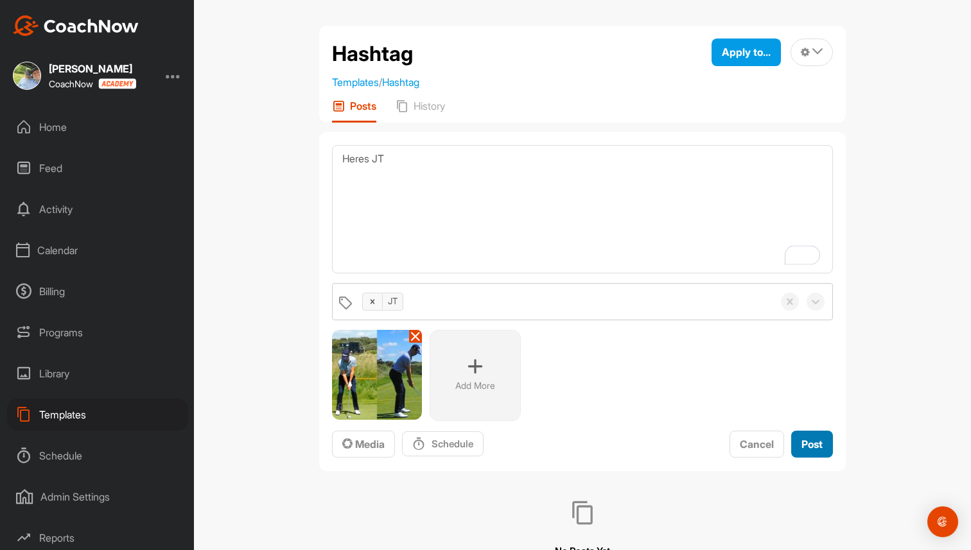
click at [818, 445] on span "Post" at bounding box center [812, 444] width 21 height 13
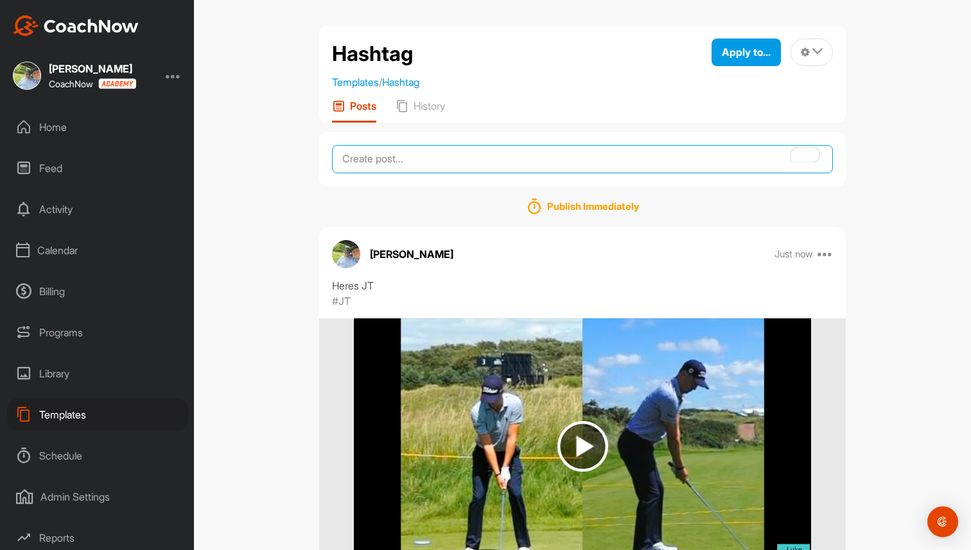
click at [482, 154] on textarea "To enrich screen reader interactions, please activate Accessibility in Grammarl…" at bounding box center [582, 159] width 501 height 28
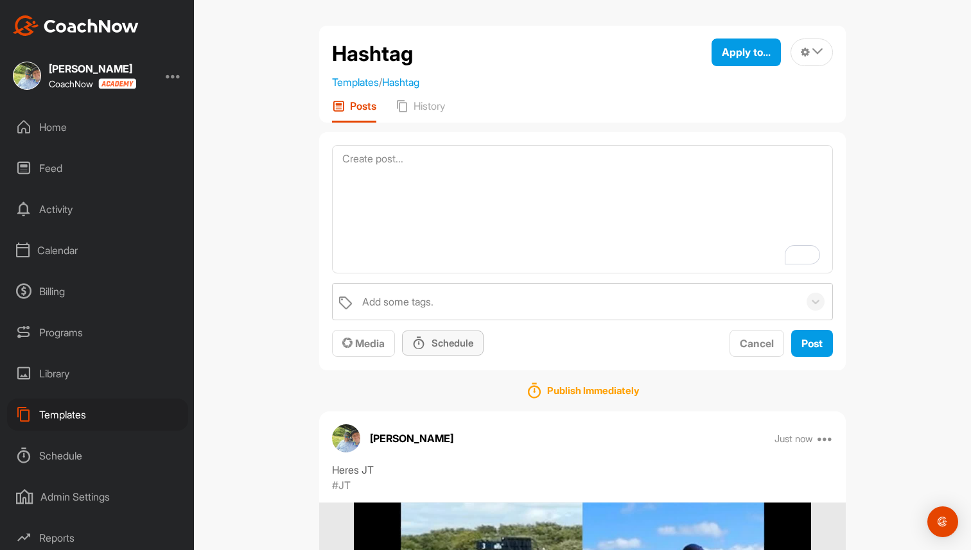
click at [441, 341] on p "Schedule" at bounding box center [453, 343] width 42 height 13
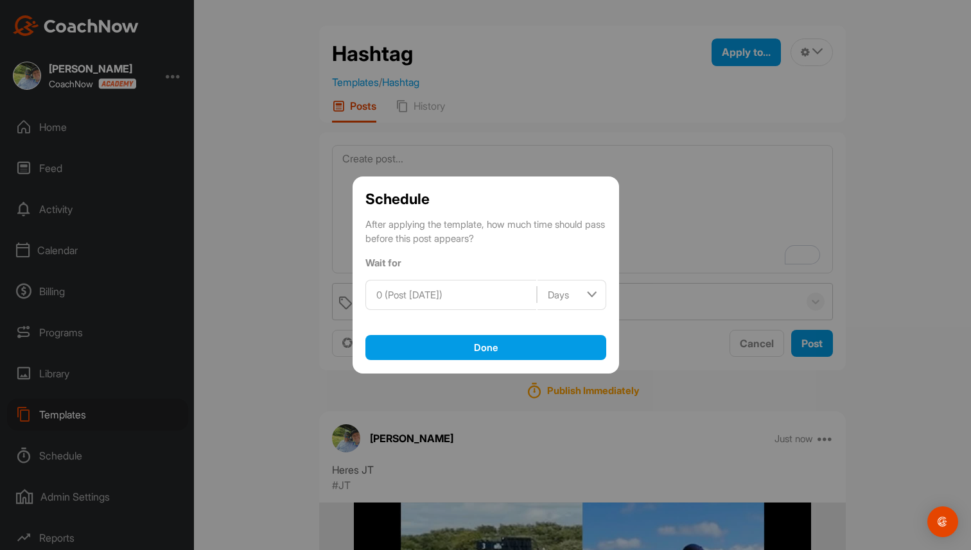
click at [688, 186] on div at bounding box center [485, 275] width 971 height 550
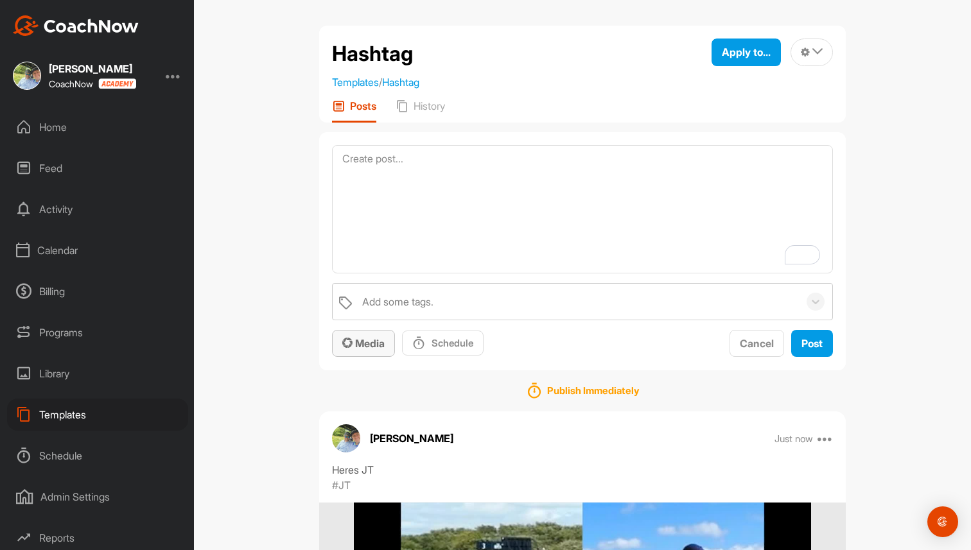
click at [358, 339] on span "Media" at bounding box center [363, 343] width 42 height 13
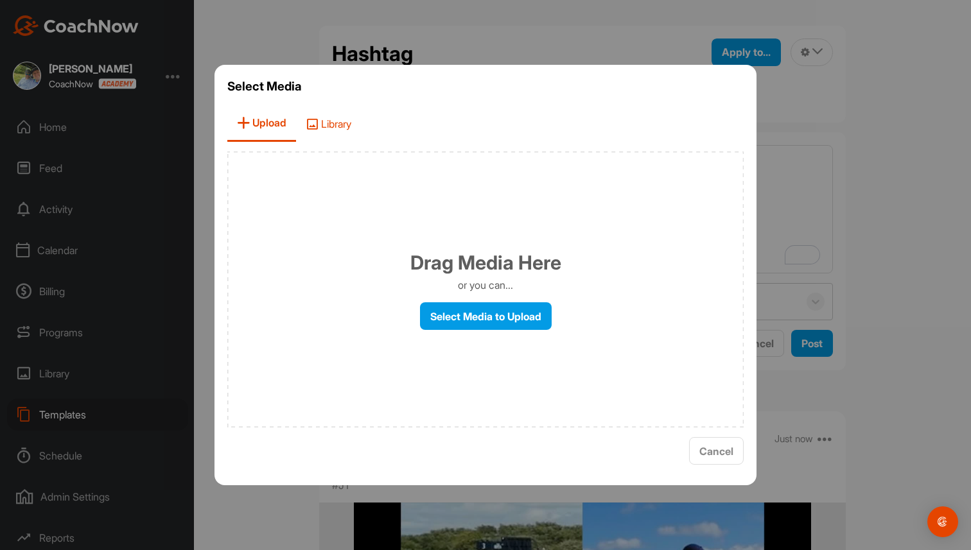
click at [324, 118] on span "Library" at bounding box center [328, 123] width 65 height 37
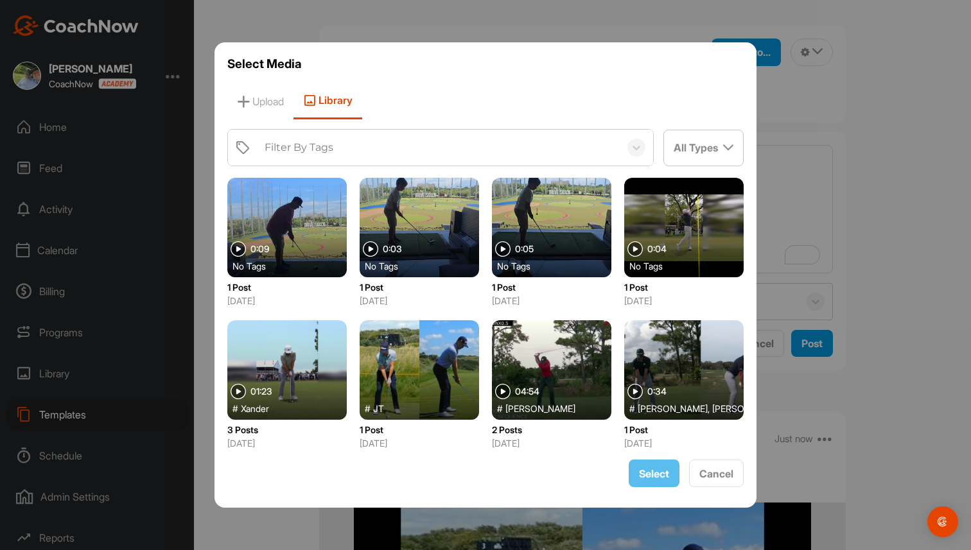
click at [667, 367] on div at bounding box center [683, 370] width 119 height 100
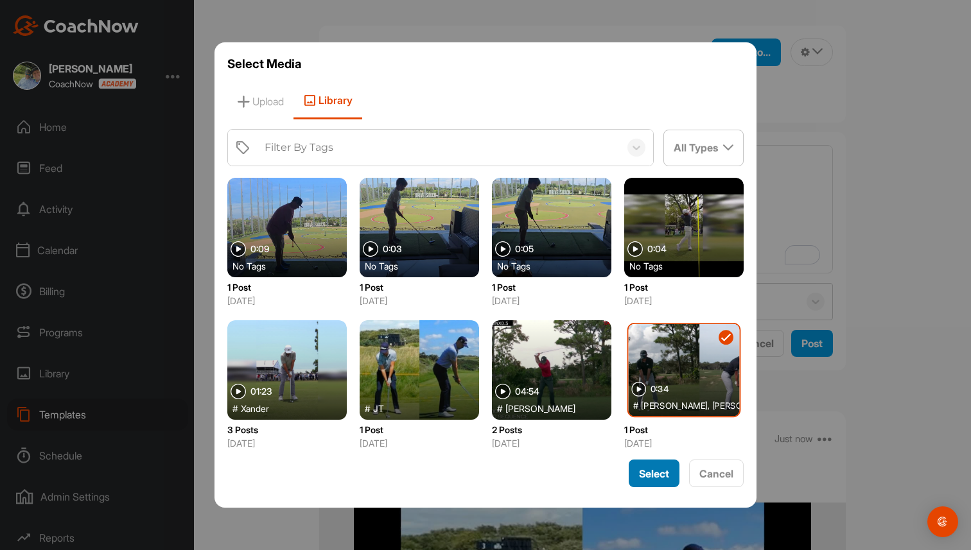
click at [656, 473] on span "Select" at bounding box center [654, 474] width 30 height 13
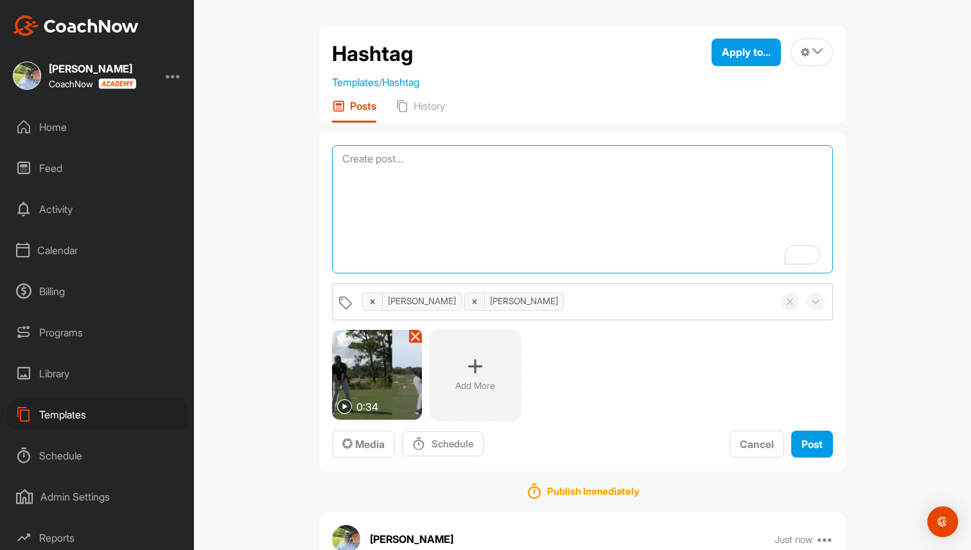
click at [454, 201] on textarea "To enrich screen reader interactions, please activate Accessibility in Grammarl…" at bounding box center [582, 209] width 501 height 128
type textarea "Heres Colin"
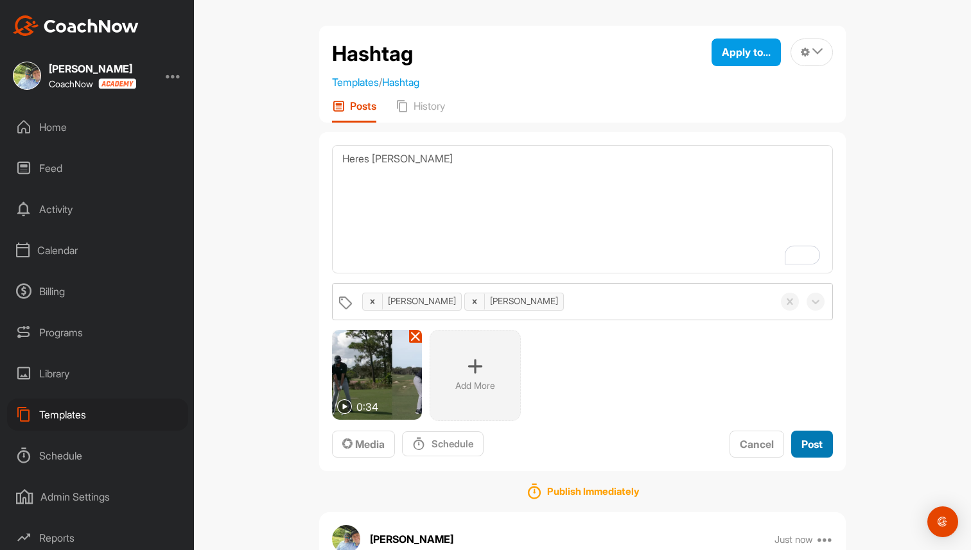
click at [822, 439] on span "Post" at bounding box center [812, 444] width 21 height 13
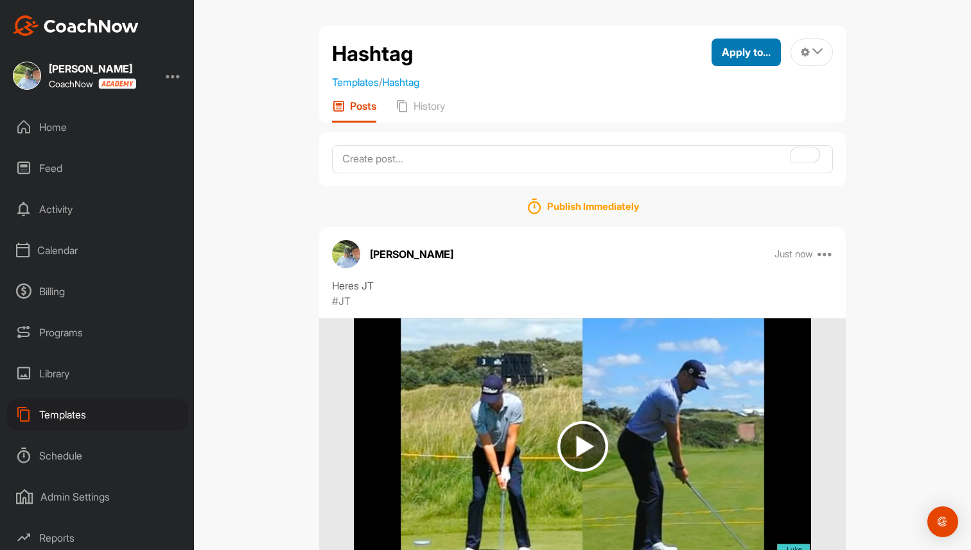
click at [759, 50] on span "Apply to..." at bounding box center [746, 52] width 49 height 13
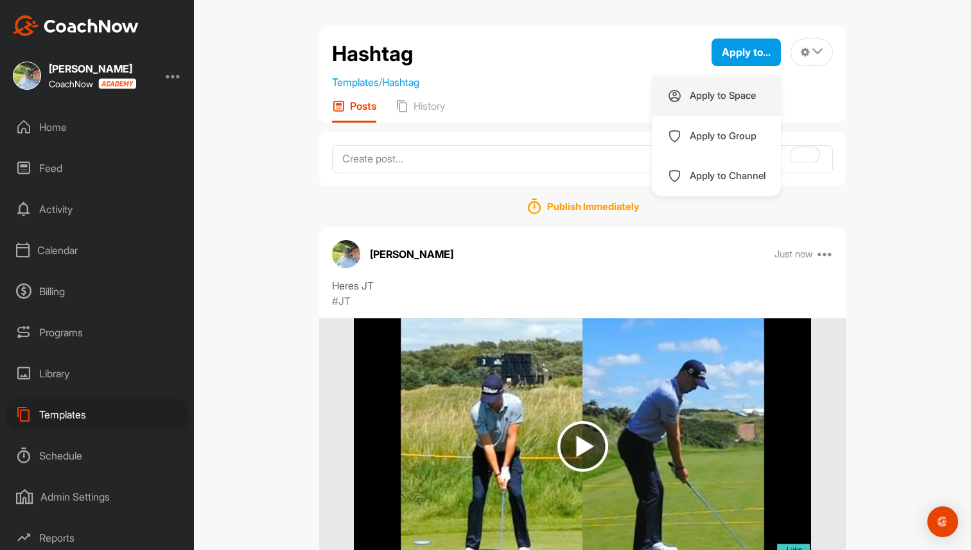
click at [730, 103] on div "Apply to Space" at bounding box center [716, 96] width 129 height 40
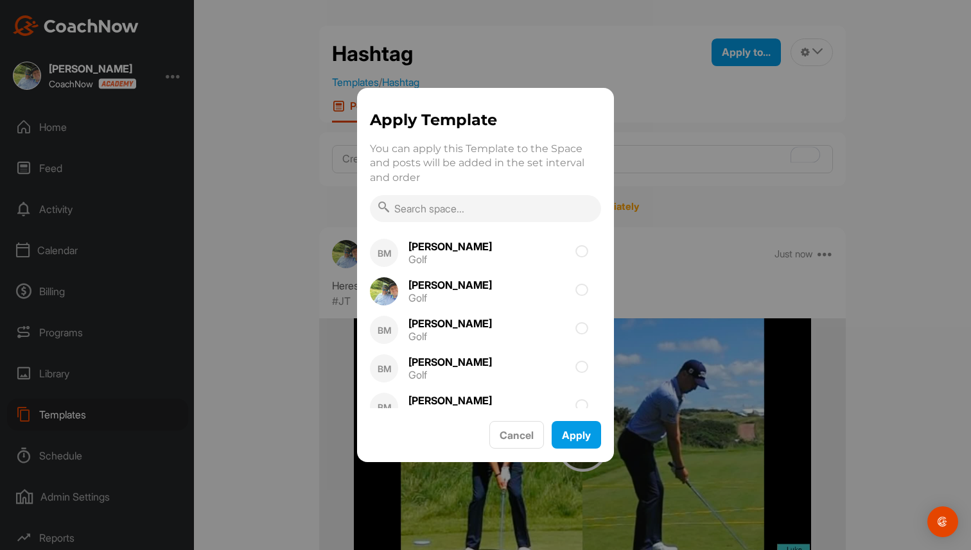
click at [504, 202] on input "text" at bounding box center [485, 208] width 231 height 27
click at [504, 202] on input "lucy" at bounding box center [485, 208] width 231 height 27
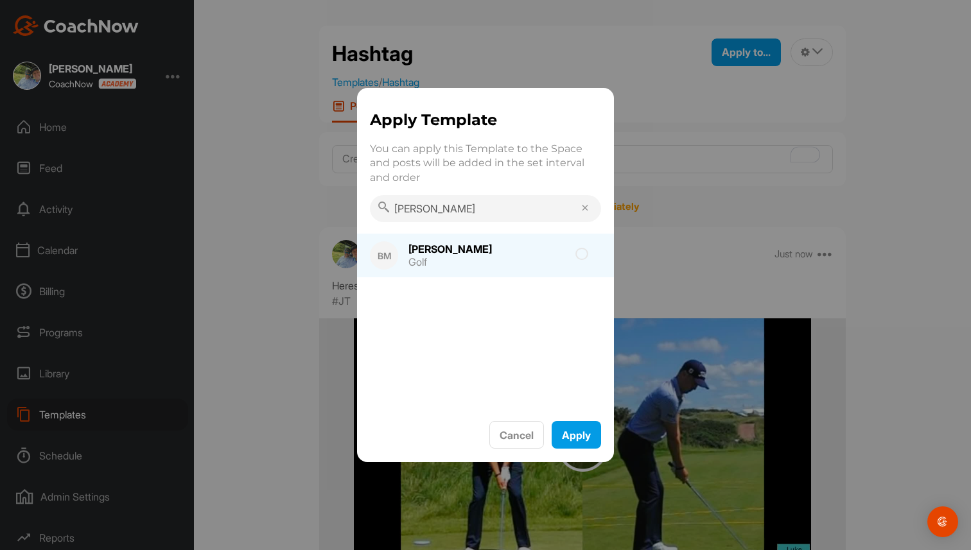
type input "lucy"
click at [505, 256] on div at bounding box center [553, 255] width 96 height 3
checkbox input "true"
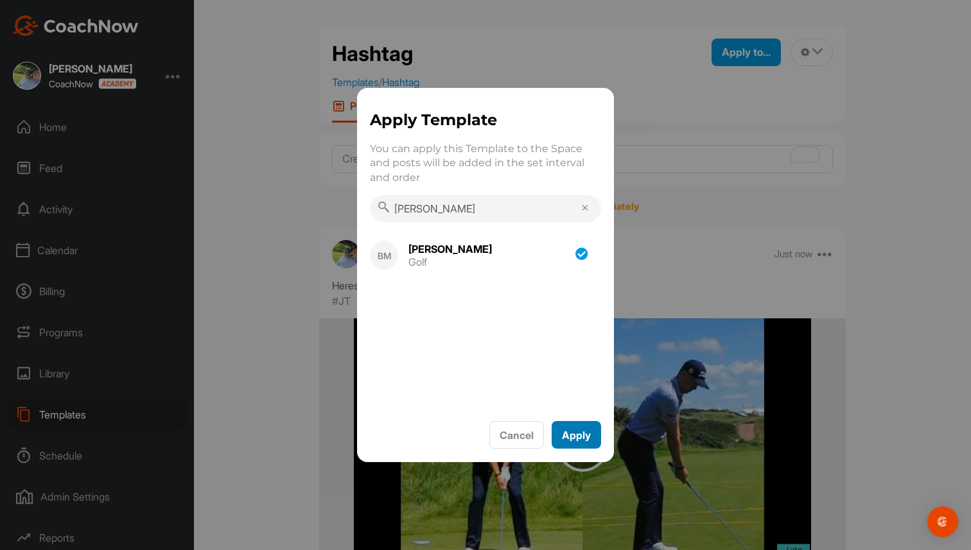
click at [585, 430] on span "Apply" at bounding box center [576, 435] width 29 height 13
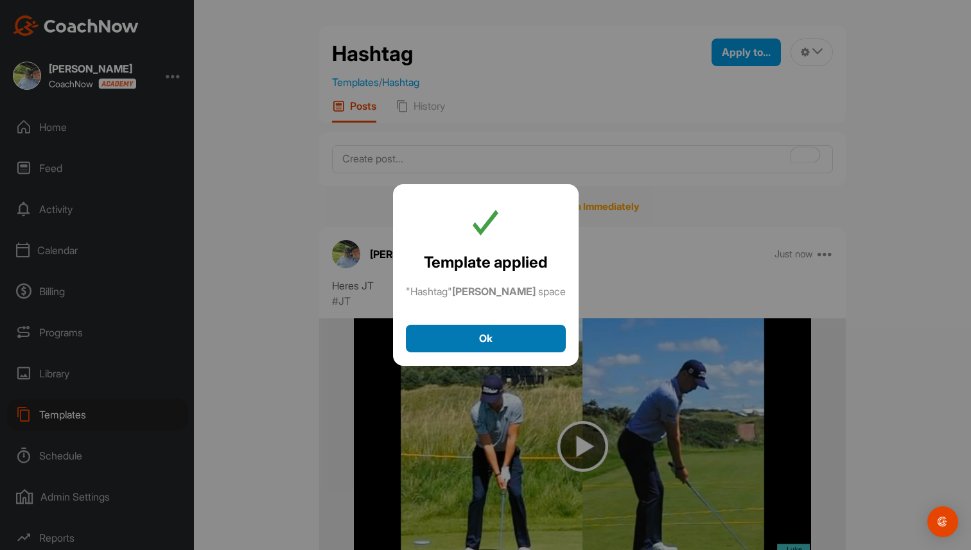
click at [484, 337] on span "Ok" at bounding box center [485, 338] width 13 height 13
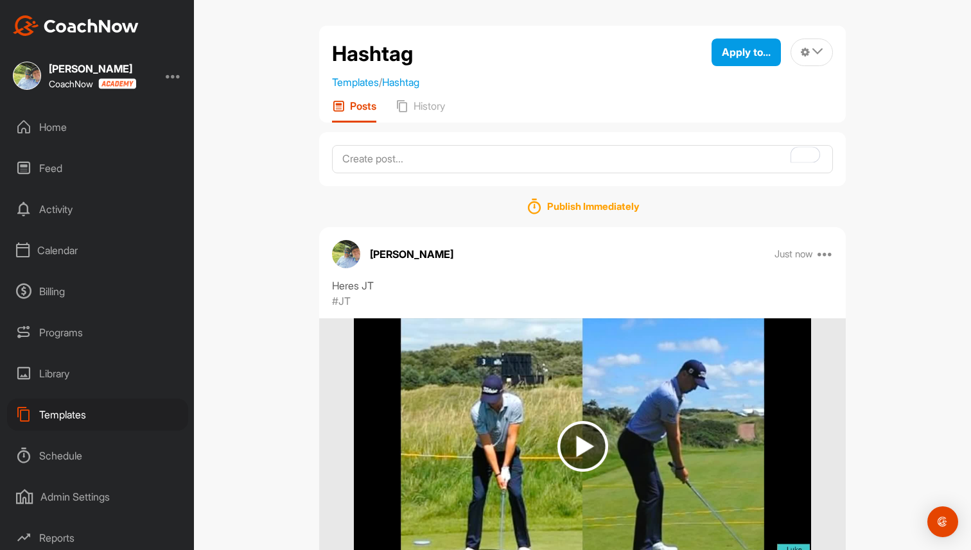
click at [65, 123] on div "Home" at bounding box center [97, 127] width 181 height 32
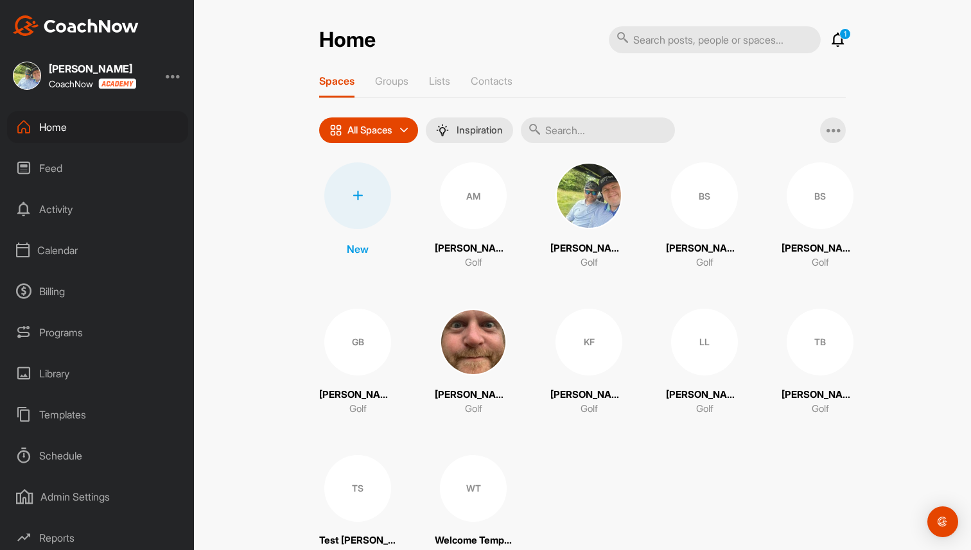
click at [721, 348] on div "LL" at bounding box center [704, 342] width 67 height 67
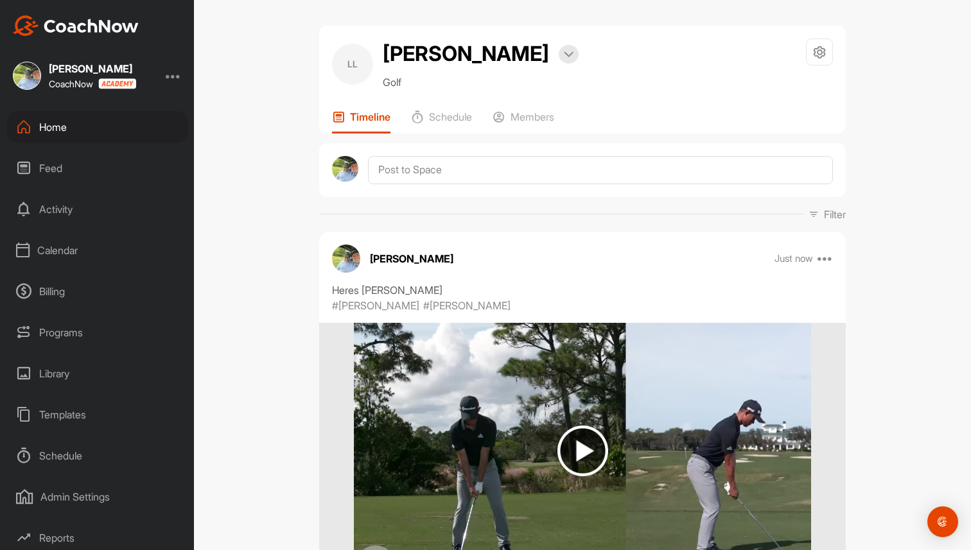
click at [101, 132] on div "Home" at bounding box center [97, 127] width 181 height 32
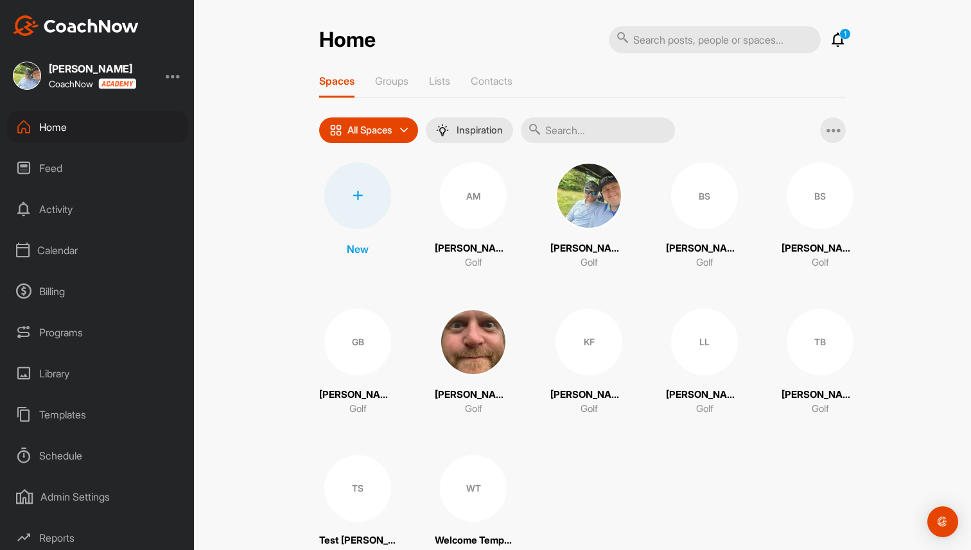
click at [78, 420] on div "Templates" at bounding box center [97, 415] width 181 height 32
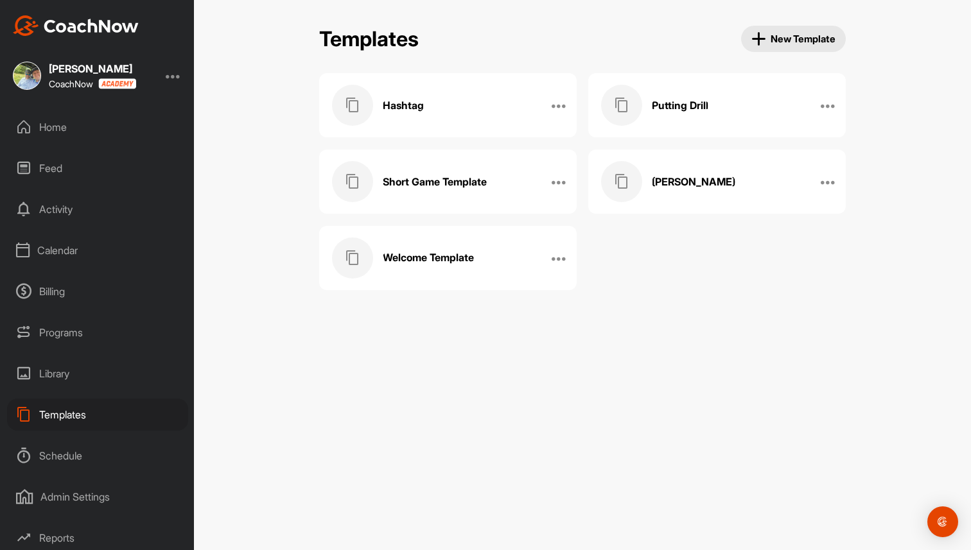
click at [450, 255] on h3 "Welcome Template" at bounding box center [428, 257] width 91 height 13
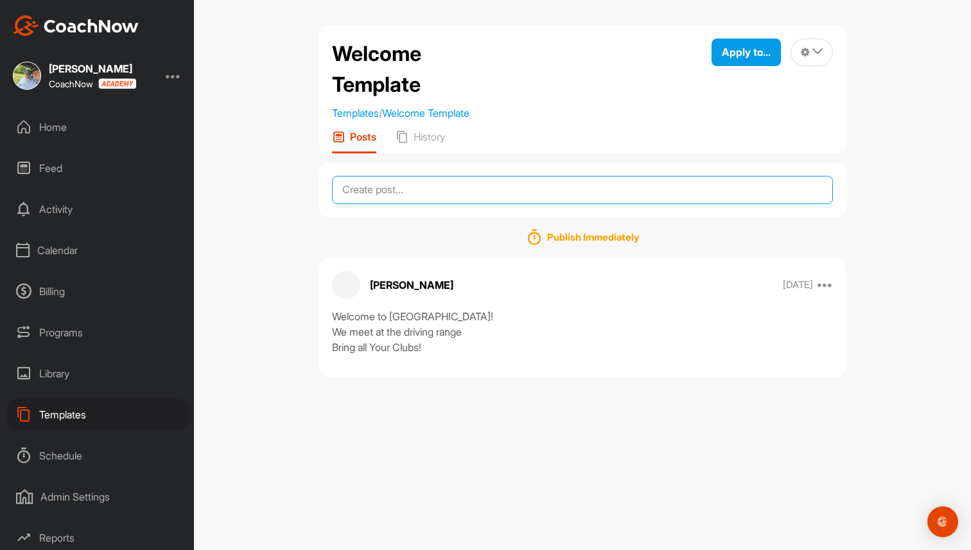
click at [436, 196] on textarea at bounding box center [582, 190] width 501 height 28
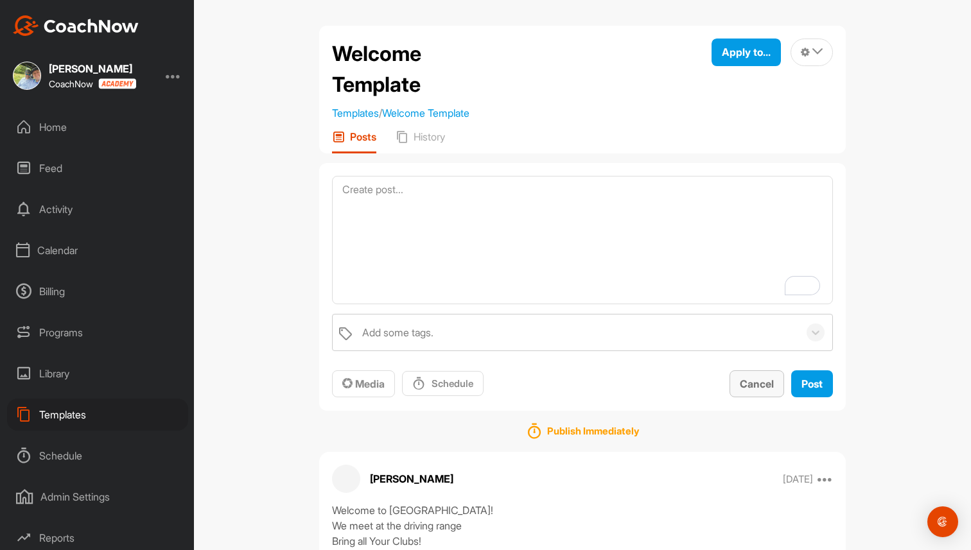
click at [748, 380] on span "Cancel" at bounding box center [757, 384] width 34 height 13
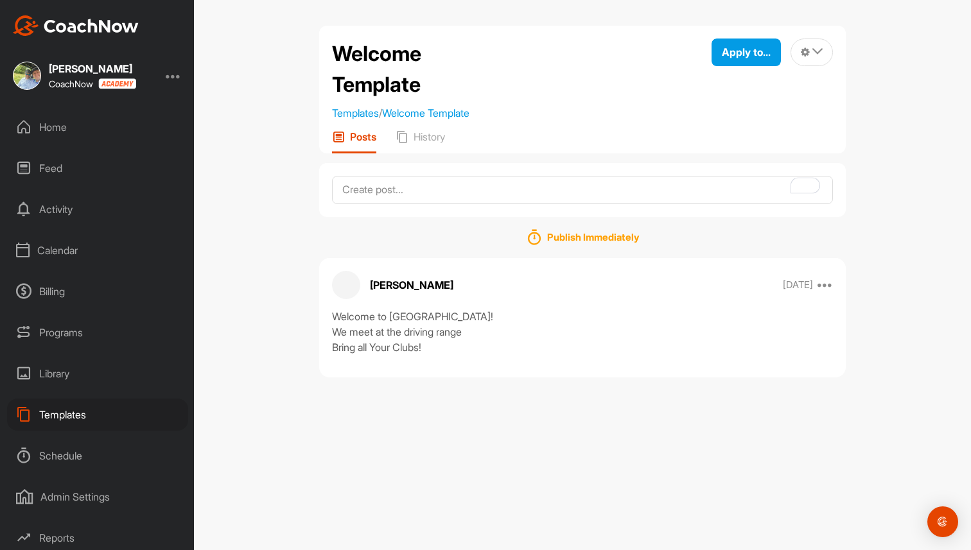
click at [65, 132] on div "Home" at bounding box center [97, 127] width 181 height 32
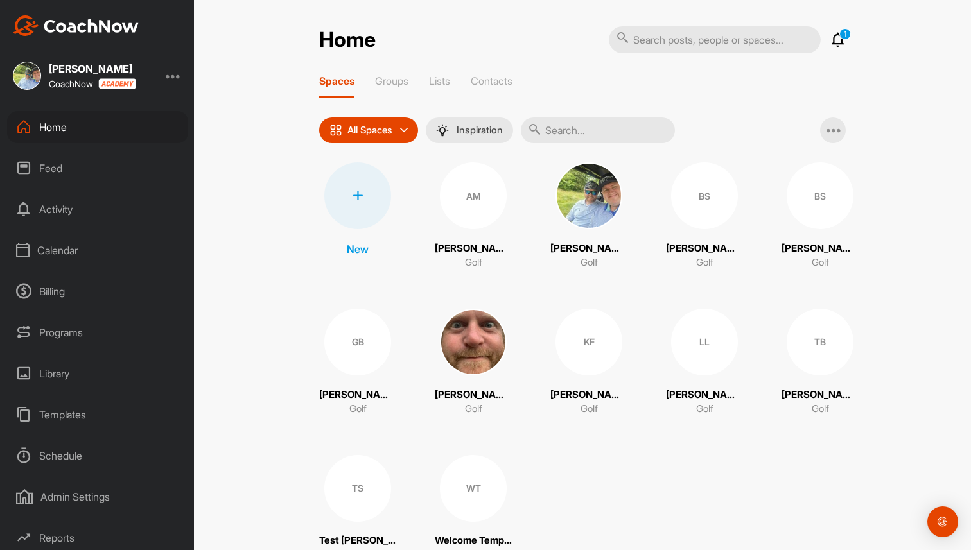
click at [60, 423] on div "Templates" at bounding box center [97, 415] width 181 height 32
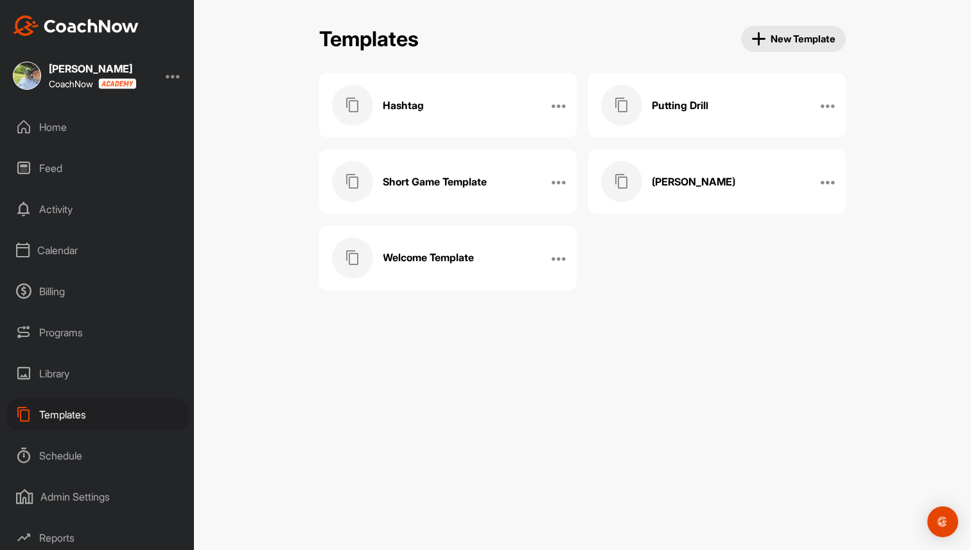
click at [83, 130] on div "Home" at bounding box center [97, 127] width 181 height 32
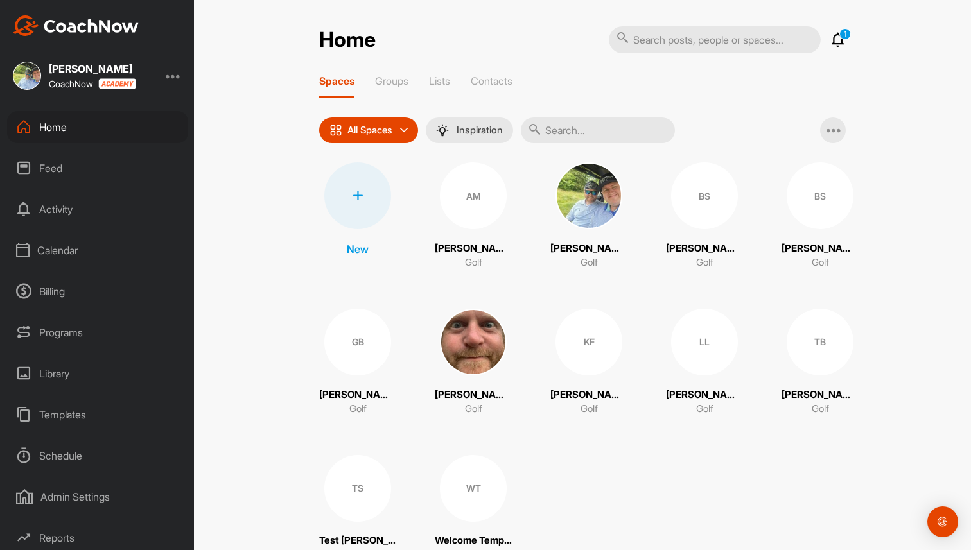
click at [603, 120] on input "text" at bounding box center [598, 131] width 154 height 26
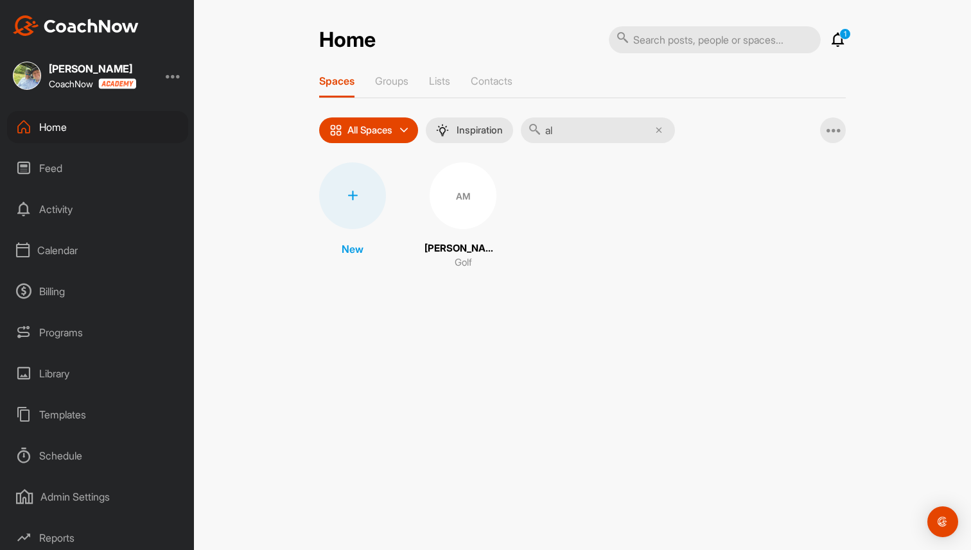
type input "a"
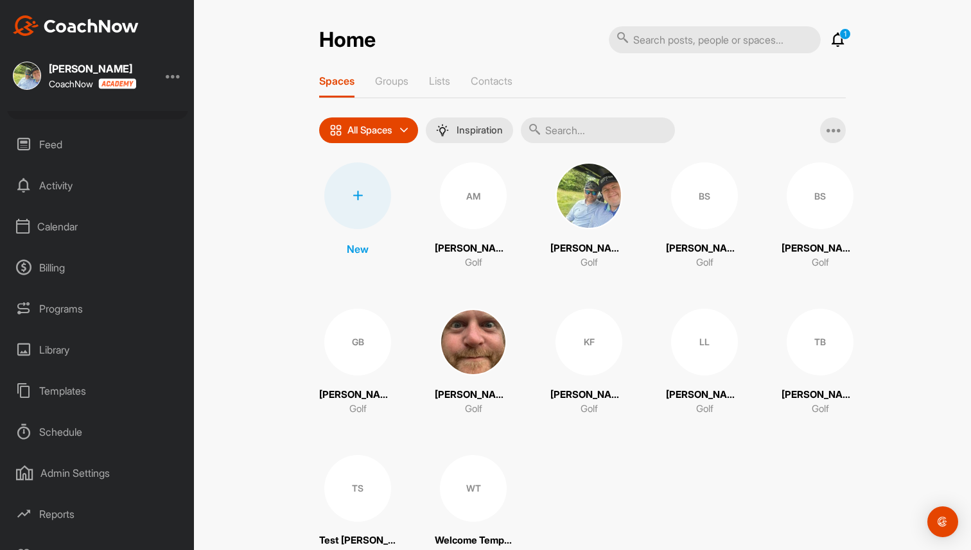
scroll to position [45, 0]
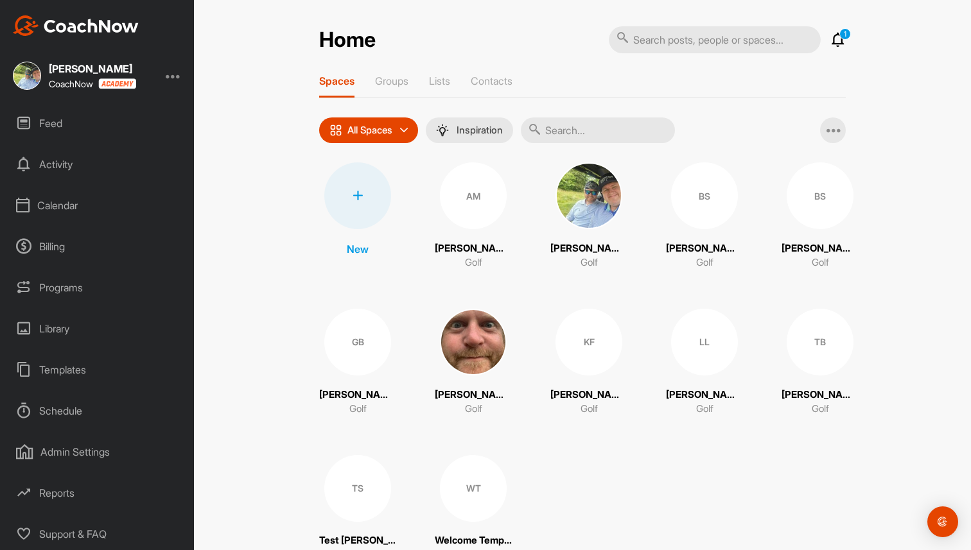
click at [60, 415] on div "Schedule" at bounding box center [97, 411] width 181 height 32
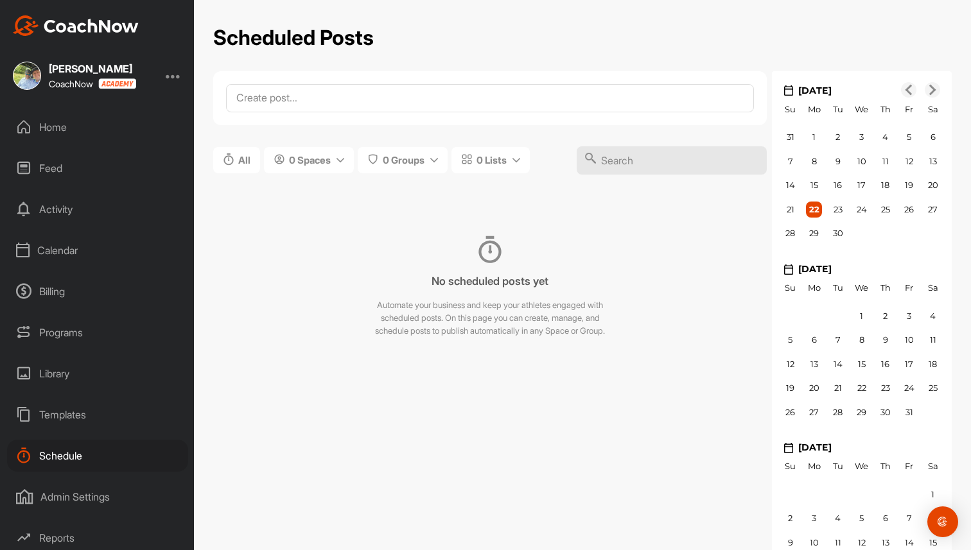
click at [62, 127] on div "Home" at bounding box center [97, 127] width 181 height 32
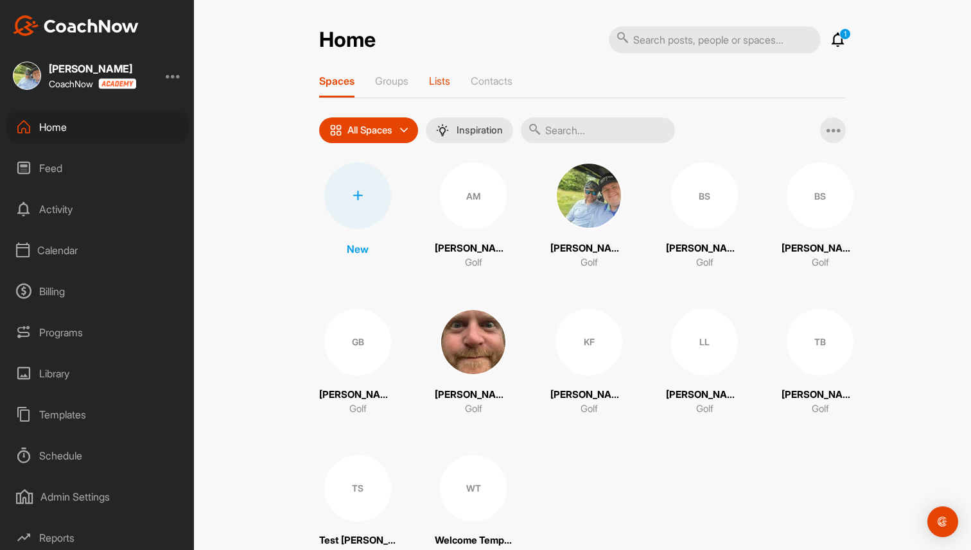
click at [447, 78] on p "Lists" at bounding box center [439, 81] width 21 height 13
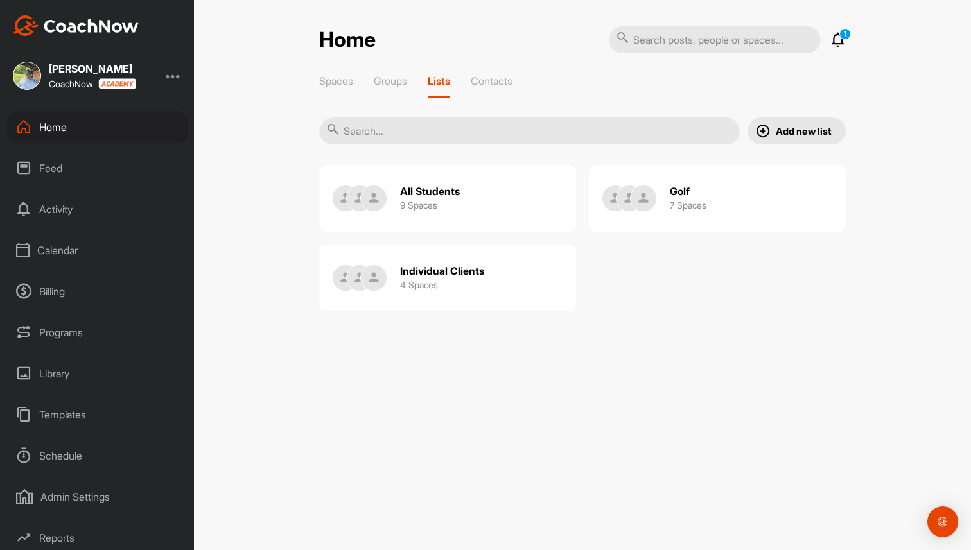
click at [515, 266] on div "Individual Clients 4 Spaces" at bounding box center [447, 278] width 257 height 67
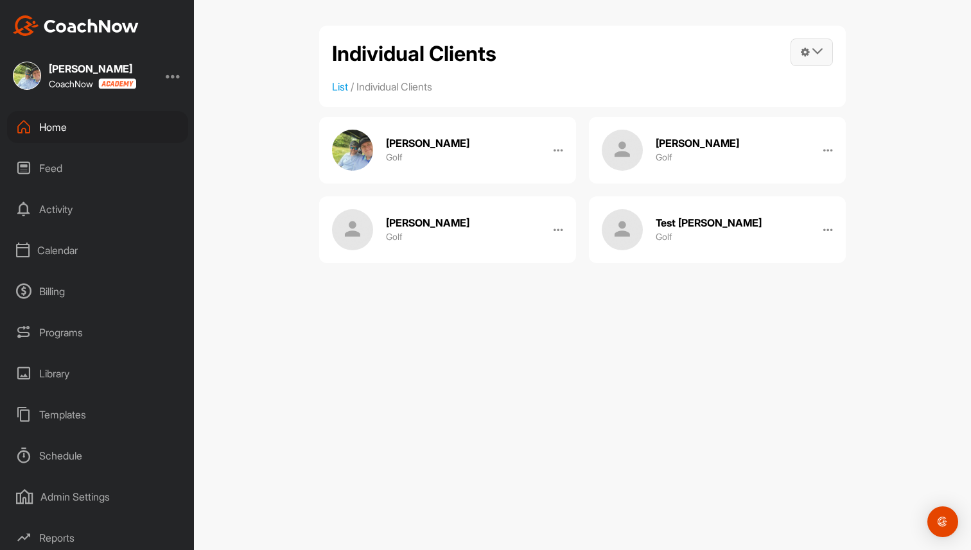
click at [805, 52] on icon at bounding box center [805, 52] width 9 height 11
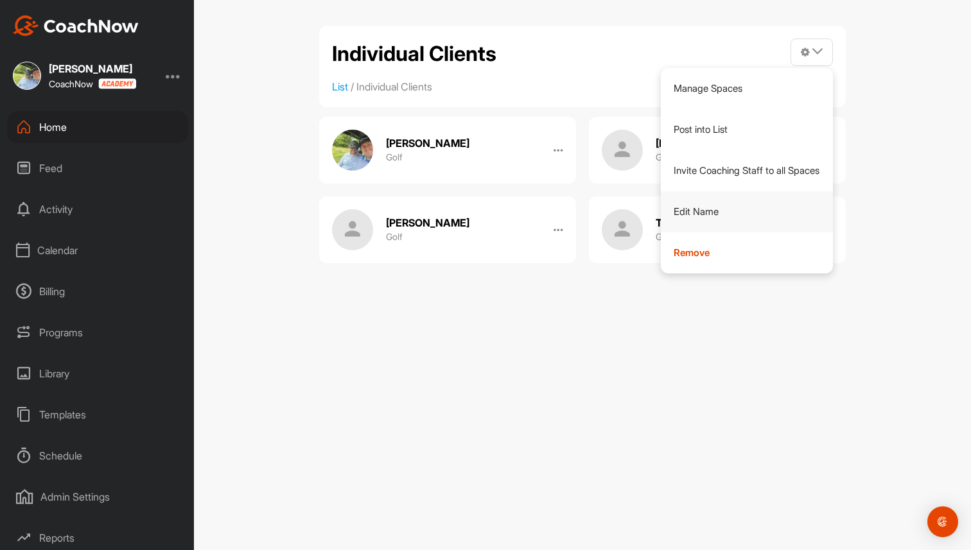
click at [713, 220] on link "Edit Name" at bounding box center [747, 211] width 173 height 41
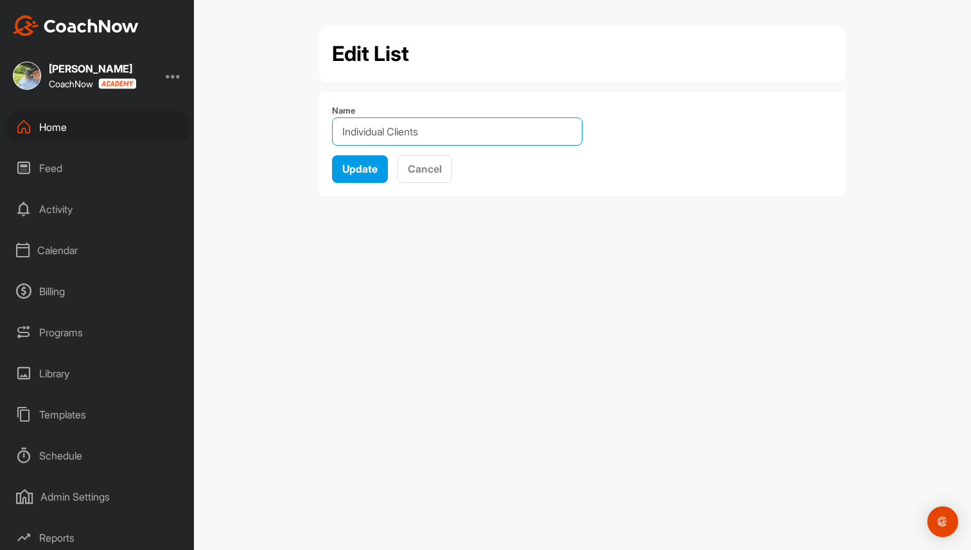
drag, startPoint x: 443, startPoint y: 135, endPoint x: 299, endPoint y: 136, distance: 143.9
click at [299, 136] on div "Edit List Name Update Cancel" at bounding box center [582, 275] width 777 height 550
type input "Prospect Clients"
click at [362, 174] on span "Update" at bounding box center [359, 168] width 35 height 13
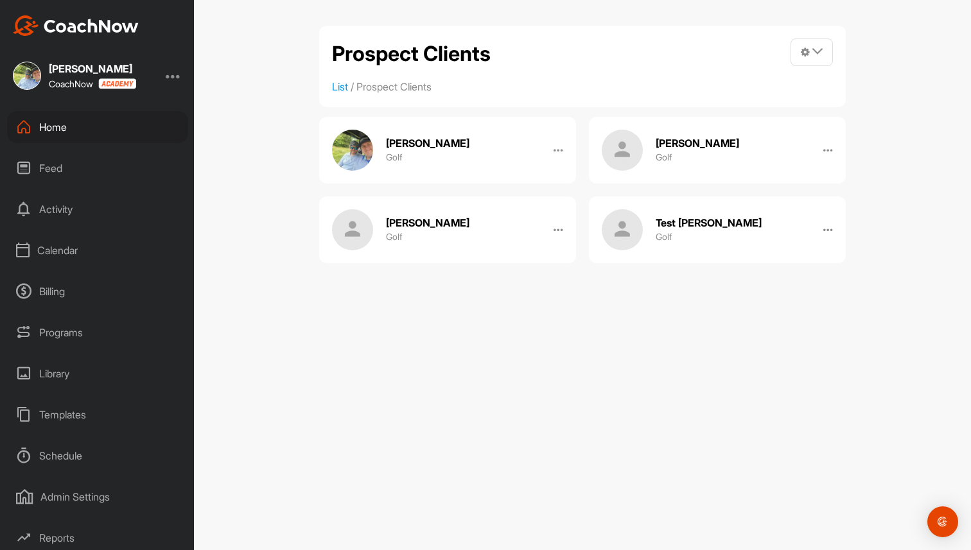
click at [63, 450] on div "Schedule" at bounding box center [97, 456] width 181 height 32
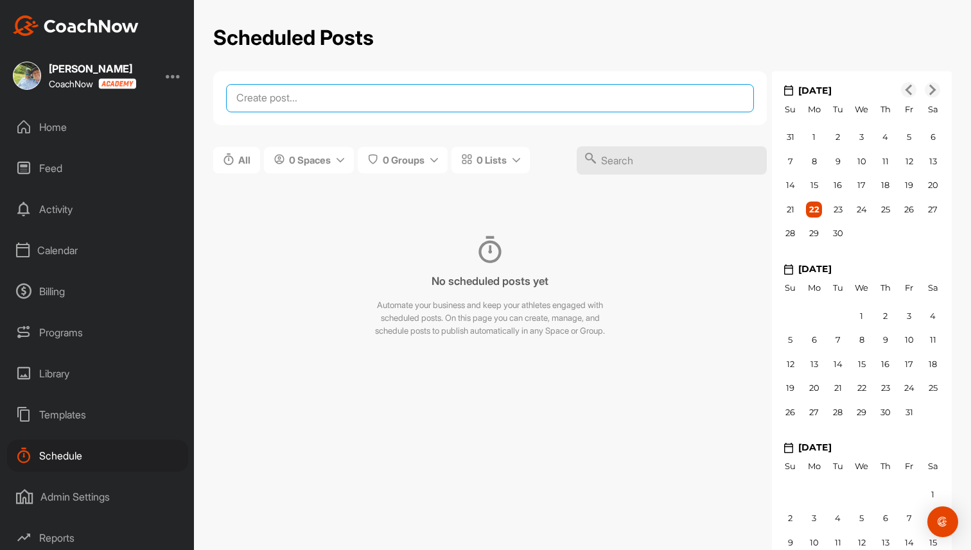
click at [440, 96] on textarea at bounding box center [490, 98] width 528 height 28
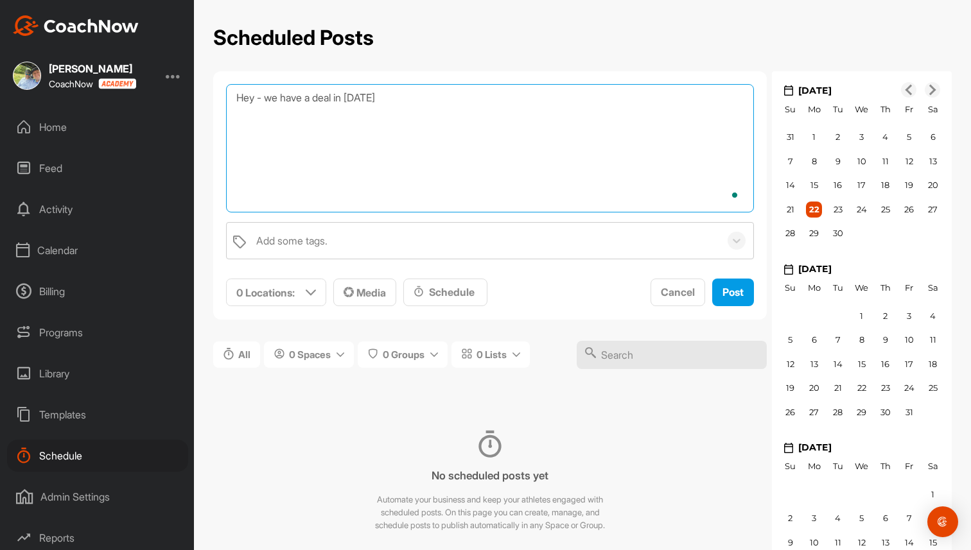
type textarea "Hey - we have a deal in November"
drag, startPoint x: 414, startPoint y: 99, endPoint x: 230, endPoint y: 102, distance: 184.4
click at [230, 102] on textarea "Hey - we have a deal in November" at bounding box center [490, 148] width 528 height 128
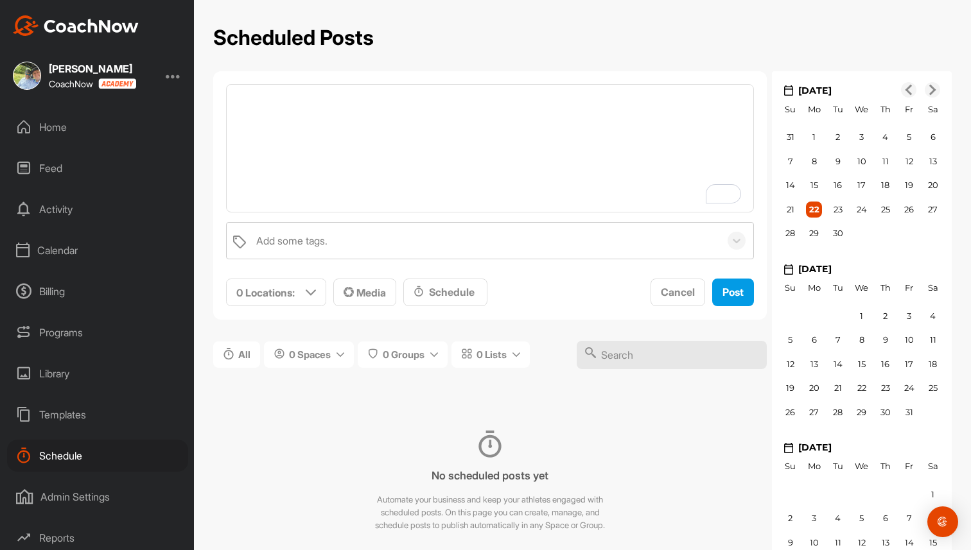
click at [66, 127] on div "Home" at bounding box center [97, 127] width 181 height 32
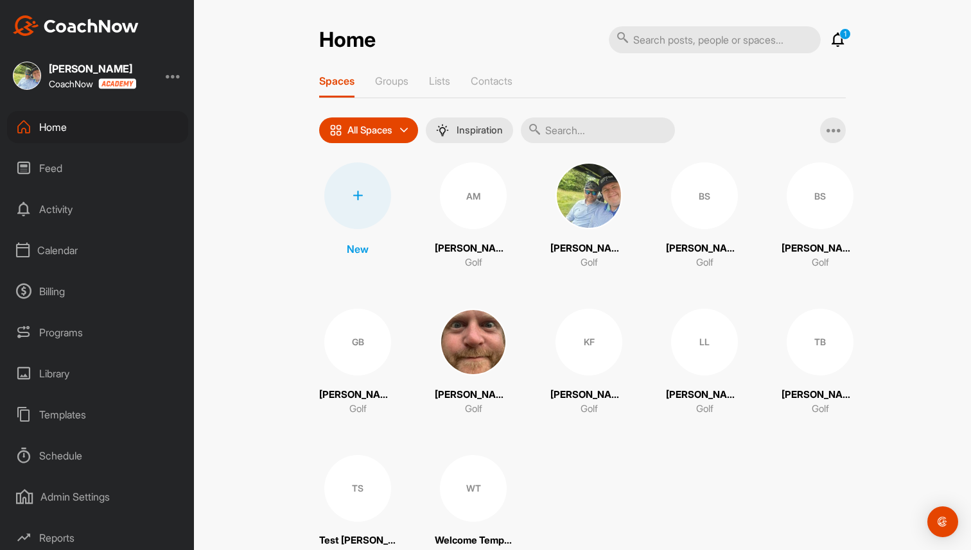
click at [490, 331] on img at bounding box center [473, 342] width 67 height 67
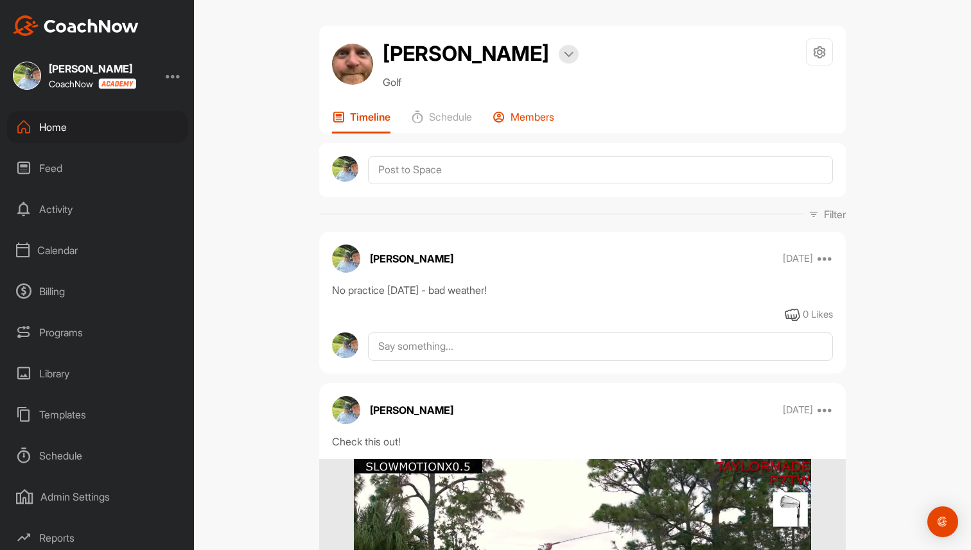
click at [542, 118] on p "Members" at bounding box center [533, 116] width 44 height 13
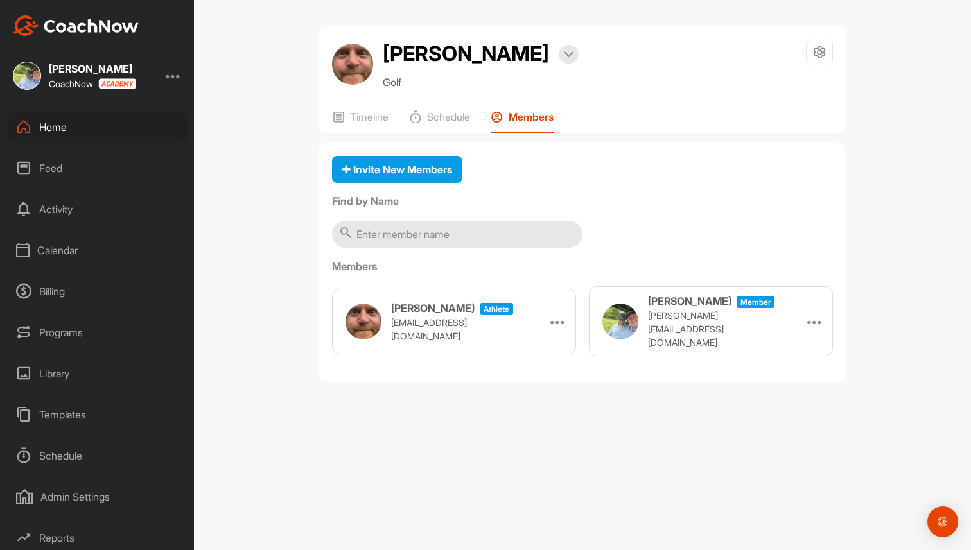
click at [73, 241] on div "Calendar" at bounding box center [97, 250] width 181 height 32
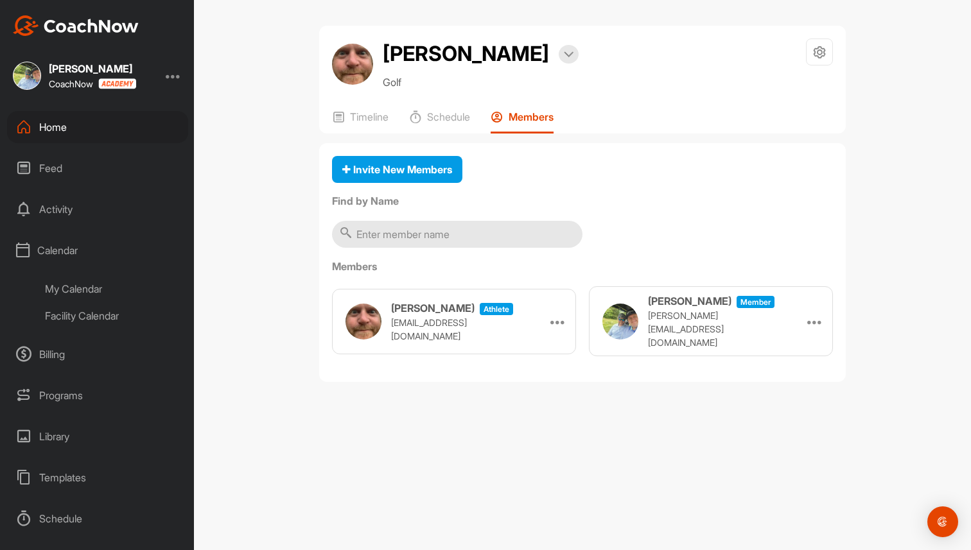
click at [80, 288] on div "My Calendar" at bounding box center [112, 289] width 152 height 27
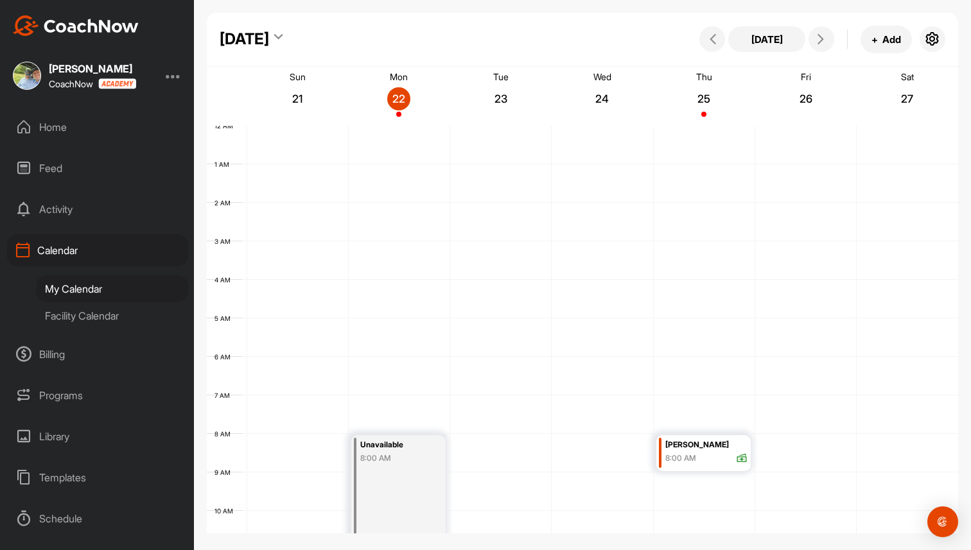
scroll to position [222, 0]
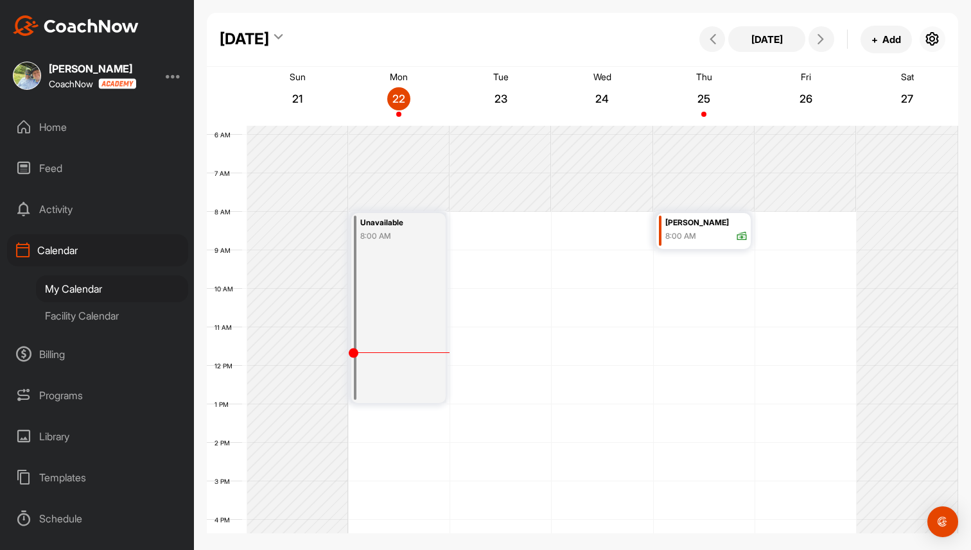
click at [938, 35] on icon "button" at bounding box center [932, 38] width 15 height 15
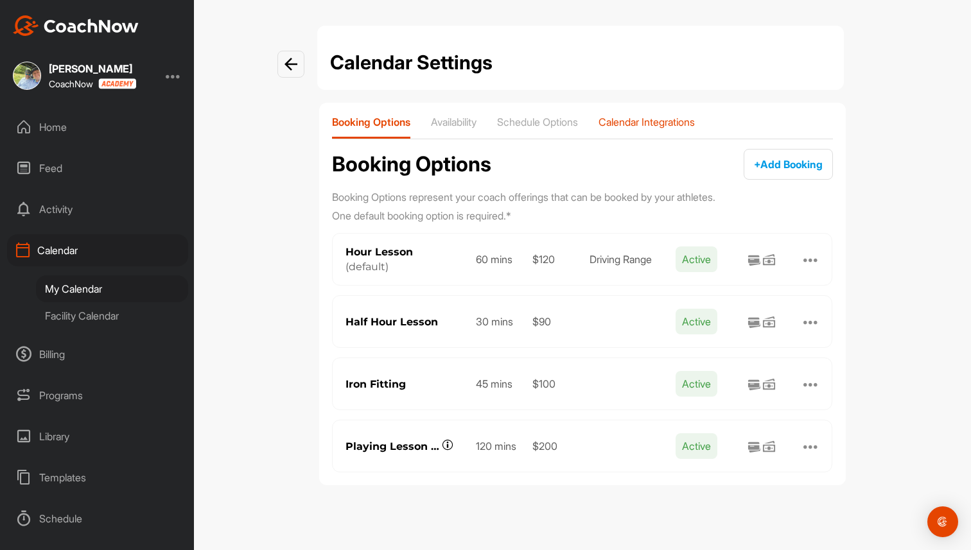
click at [671, 124] on p "Calendar Integrations" at bounding box center [647, 122] width 96 height 13
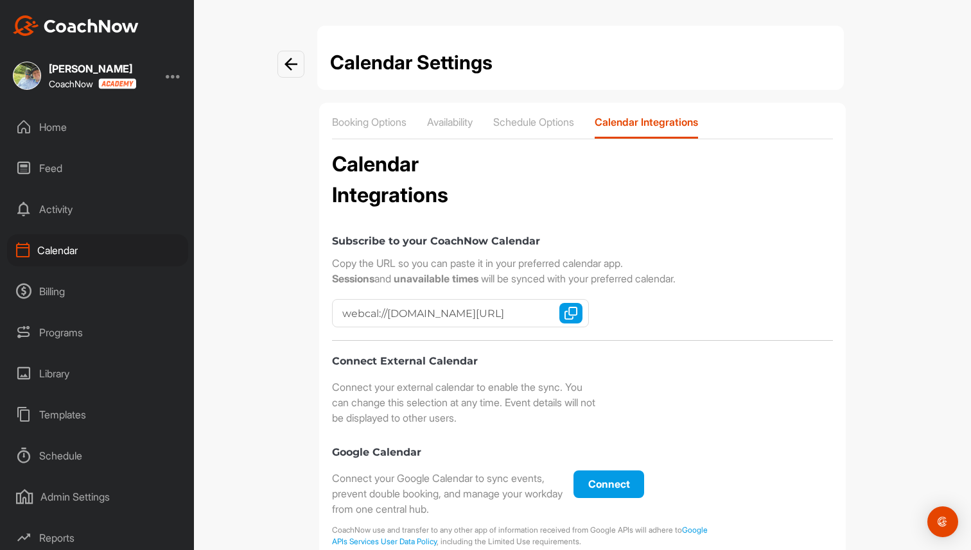
checkbox input "true"
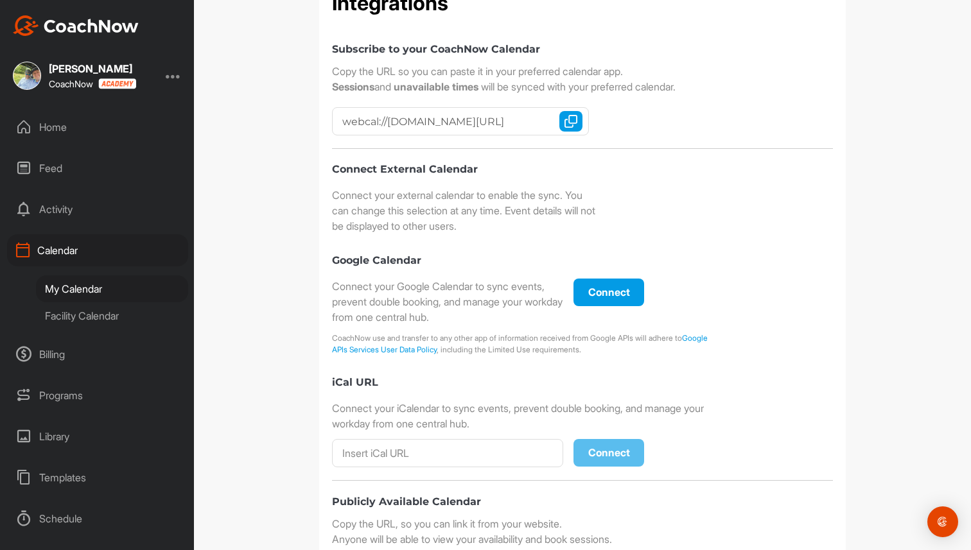
scroll to position [309, 0]
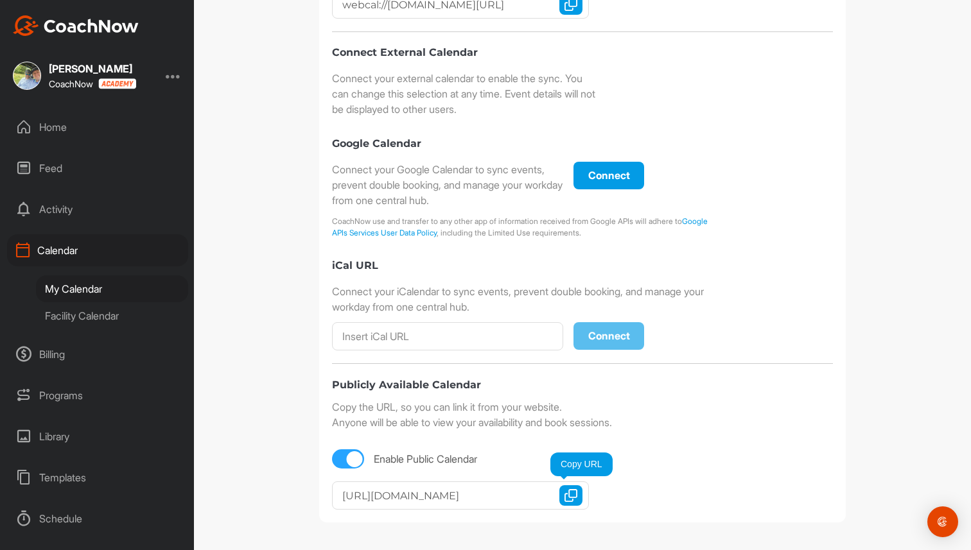
click at [573, 498] on img "button" at bounding box center [571, 495] width 13 height 13
click at [80, 292] on div "My Calendar" at bounding box center [112, 289] width 152 height 27
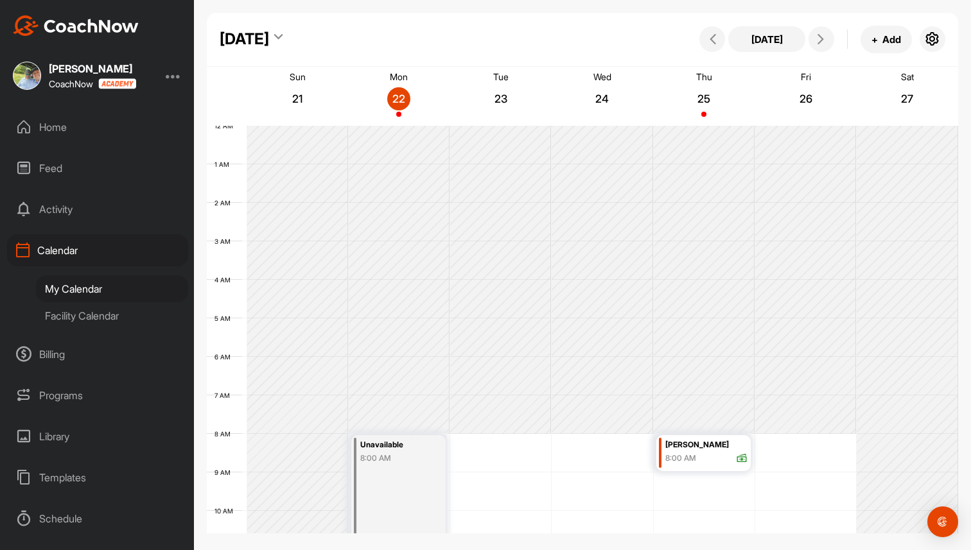
scroll to position [222, 0]
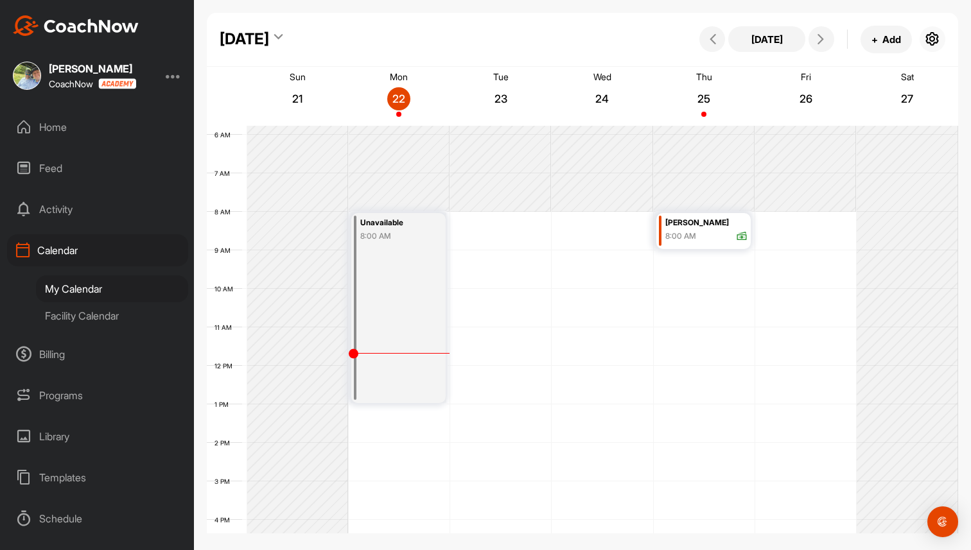
click at [941, 37] on button "button" at bounding box center [933, 39] width 26 height 26
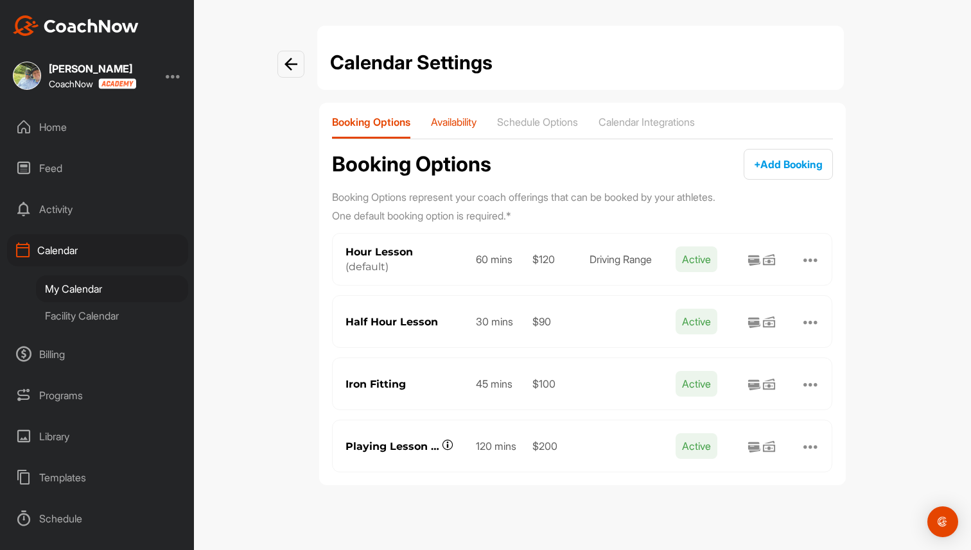
click at [474, 116] on p "Availability" at bounding box center [454, 122] width 46 height 13
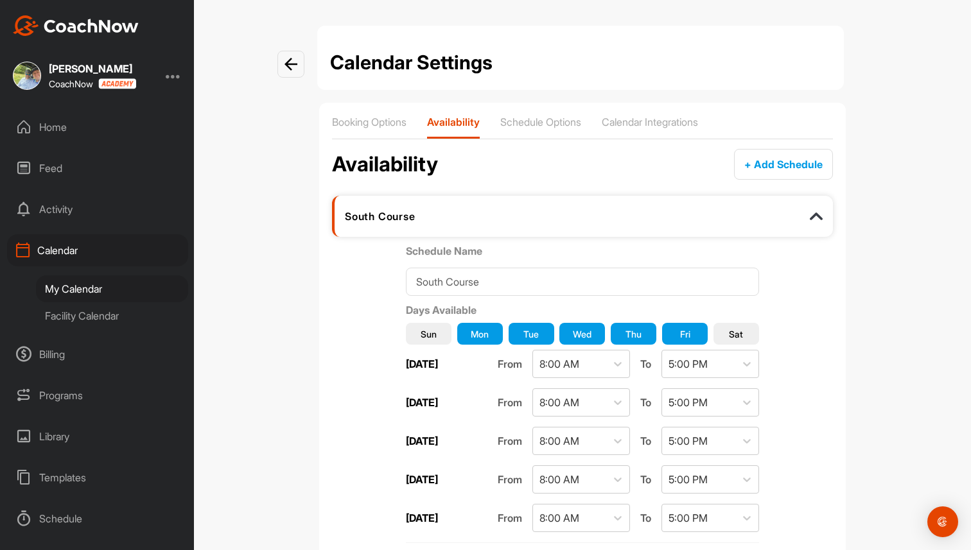
click at [482, 331] on span "Mon" at bounding box center [480, 334] width 18 height 13
click at [538, 333] on span "Tue" at bounding box center [530, 334] width 15 height 13
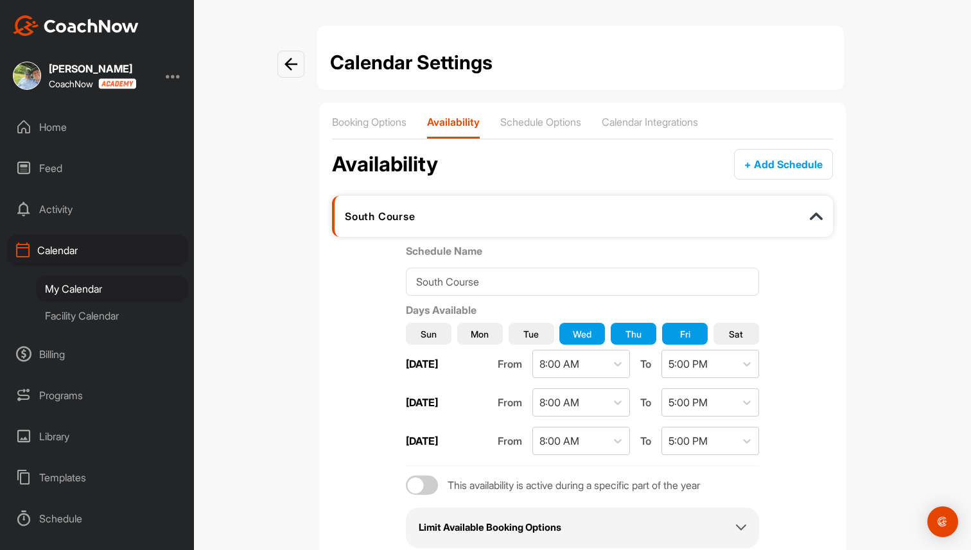
click at [597, 332] on button "Wed" at bounding box center [582, 334] width 46 height 22
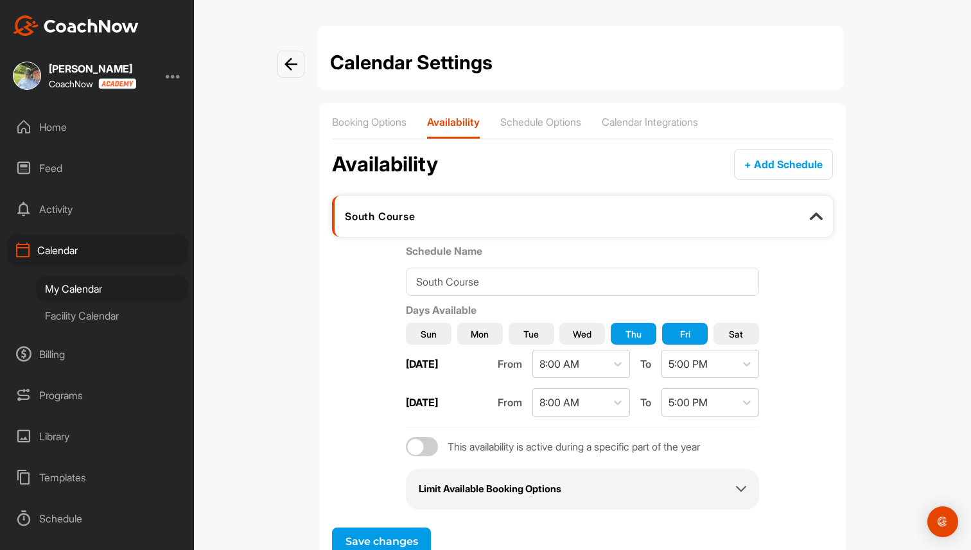
click at [638, 329] on span "Thu" at bounding box center [634, 334] width 16 height 13
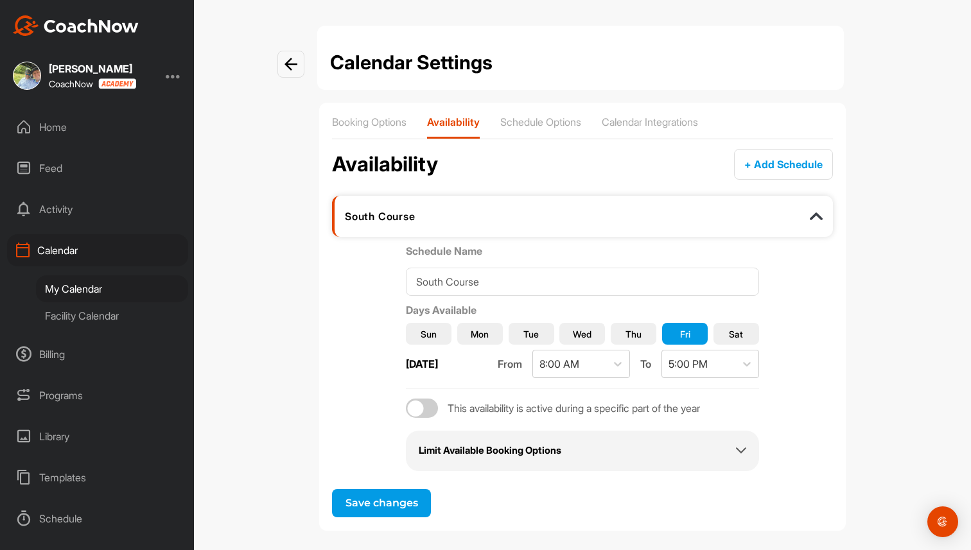
click at [691, 323] on button "Fri" at bounding box center [685, 334] width 46 height 22
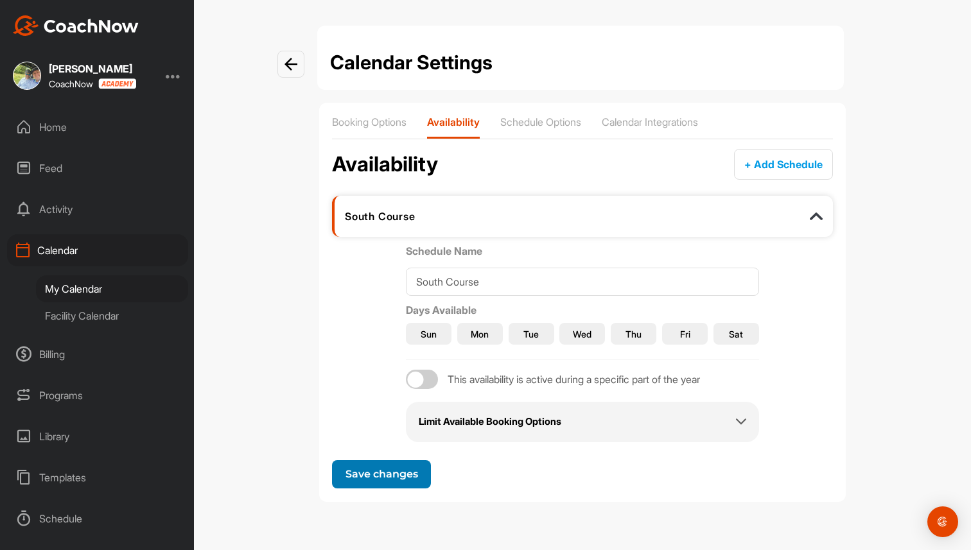
click at [387, 468] on span "Save changes" at bounding box center [382, 474] width 73 height 12
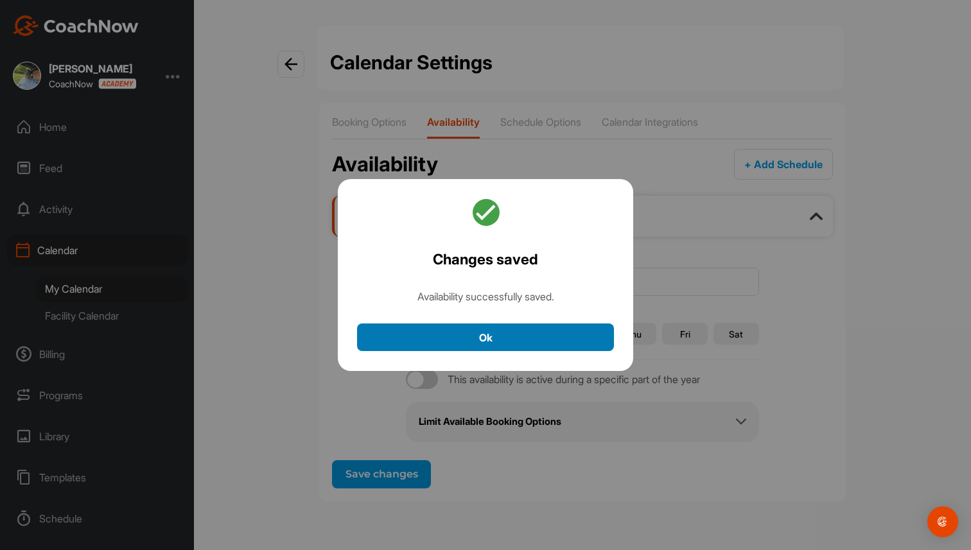
click at [502, 329] on button "Ok" at bounding box center [485, 338] width 257 height 28
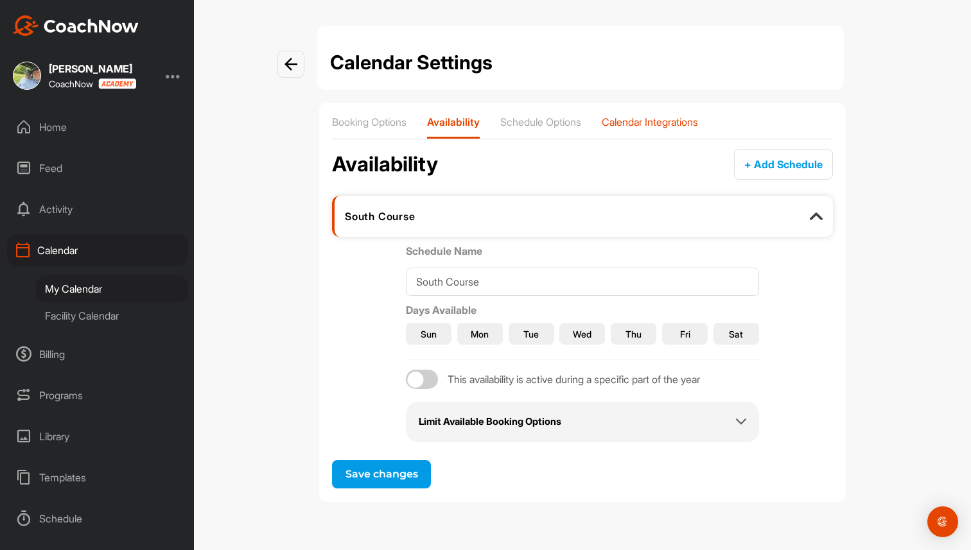
click at [674, 119] on p "Calendar Integrations" at bounding box center [650, 122] width 96 height 13
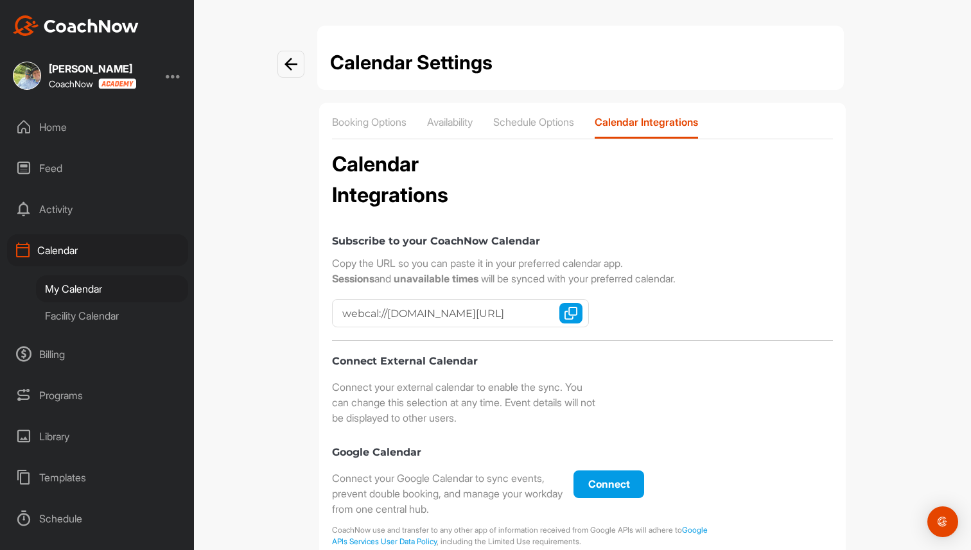
checkbox input "true"
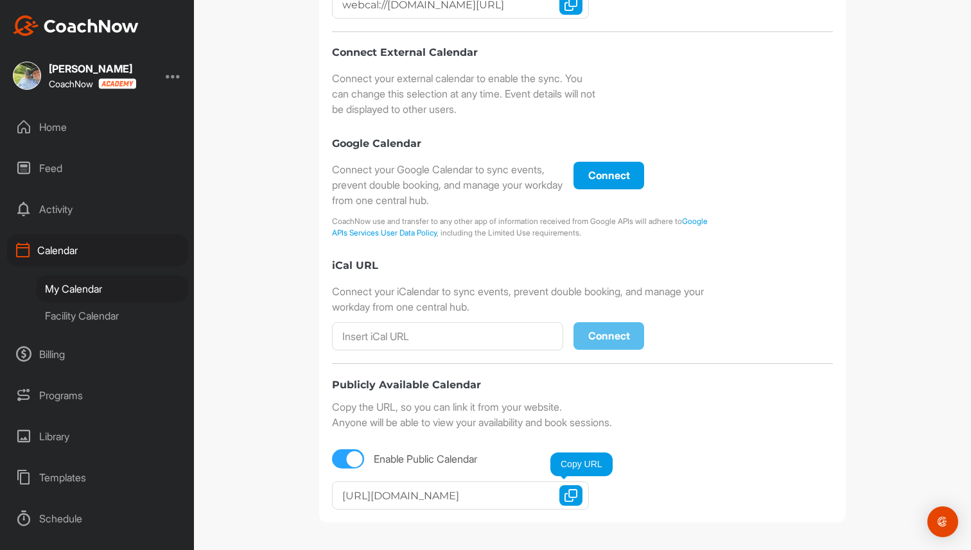
click at [565, 497] on img "button" at bounding box center [571, 495] width 13 height 13
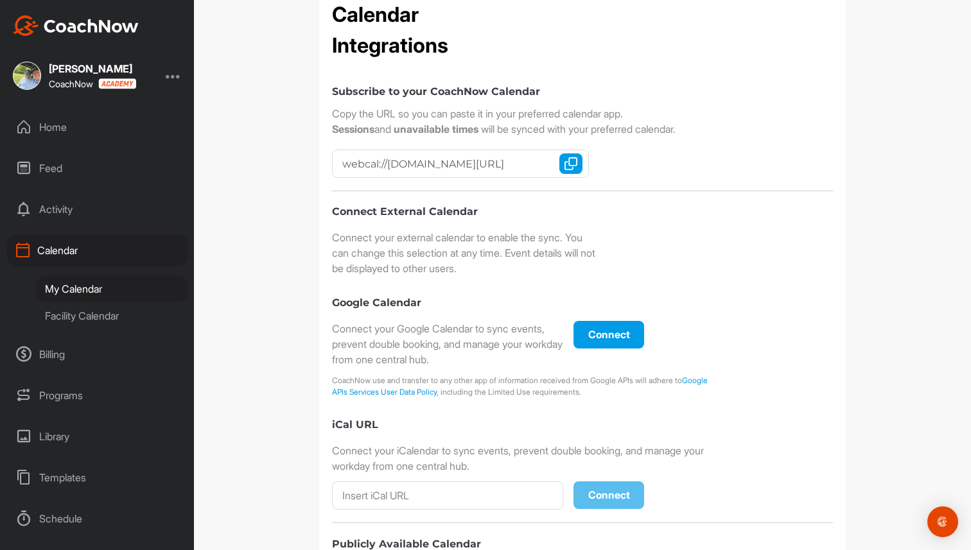
scroll to position [0, 0]
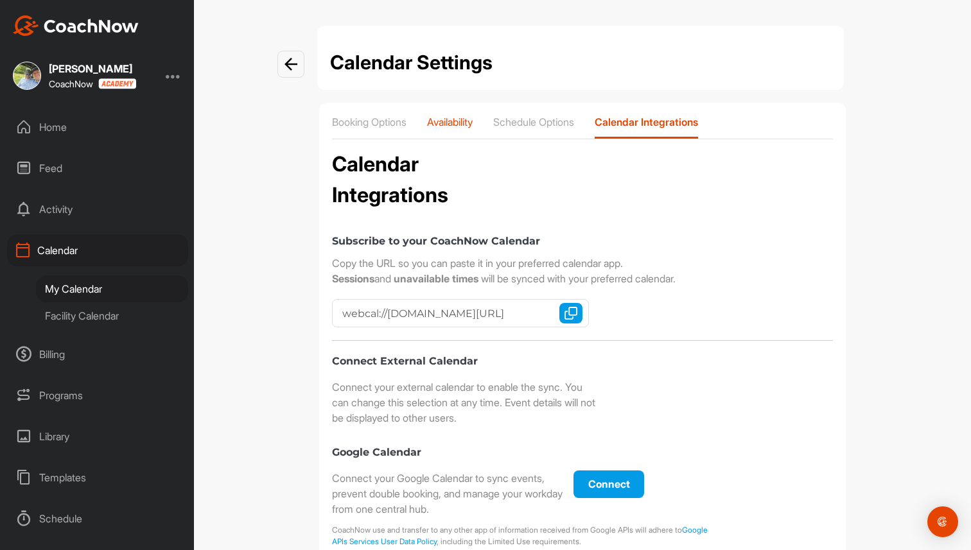
click at [462, 116] on p "Availability" at bounding box center [450, 122] width 46 height 13
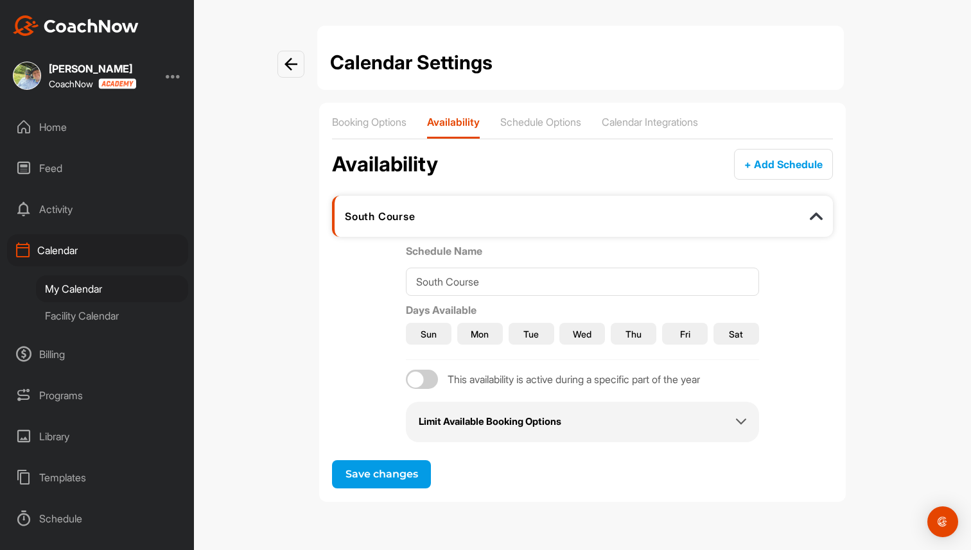
click at [443, 334] on button "Sun" at bounding box center [429, 334] width 46 height 22
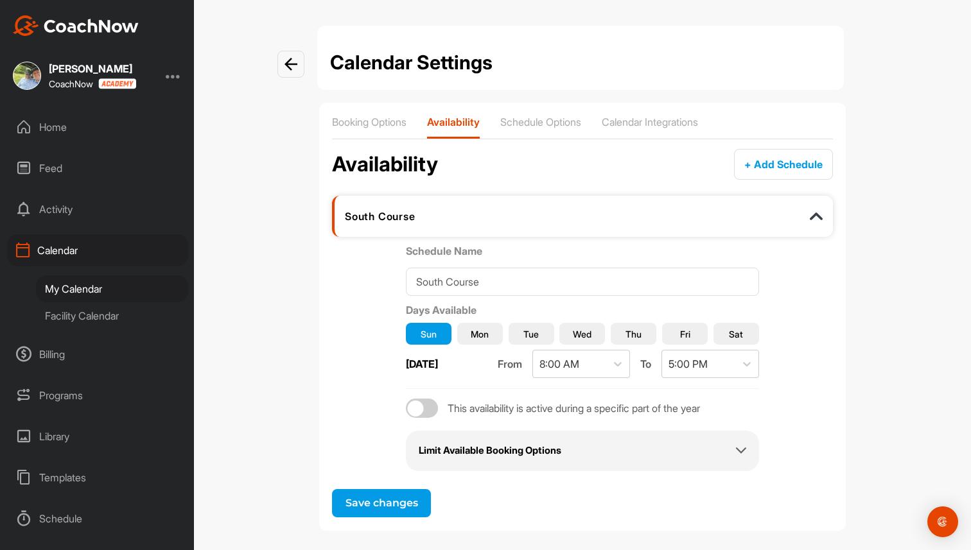
click at [471, 335] on span "Mon" at bounding box center [480, 334] width 18 height 13
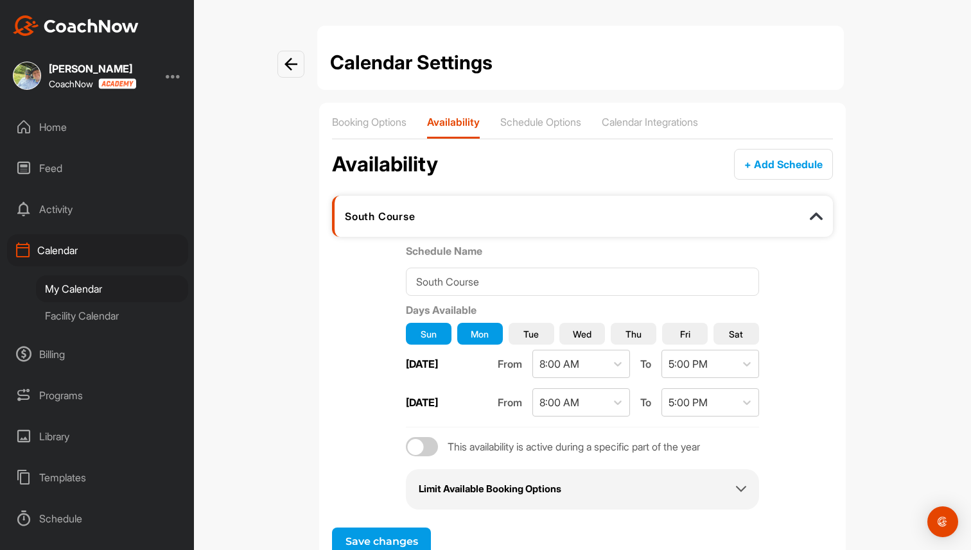
click at [522, 334] on button "Tue" at bounding box center [532, 334] width 46 height 22
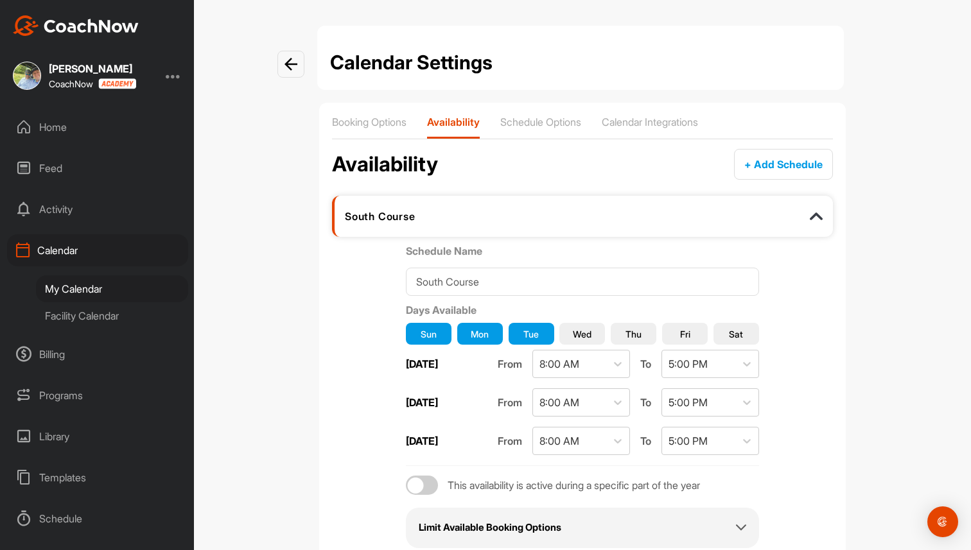
click at [586, 329] on span "Wed" at bounding box center [582, 334] width 19 height 13
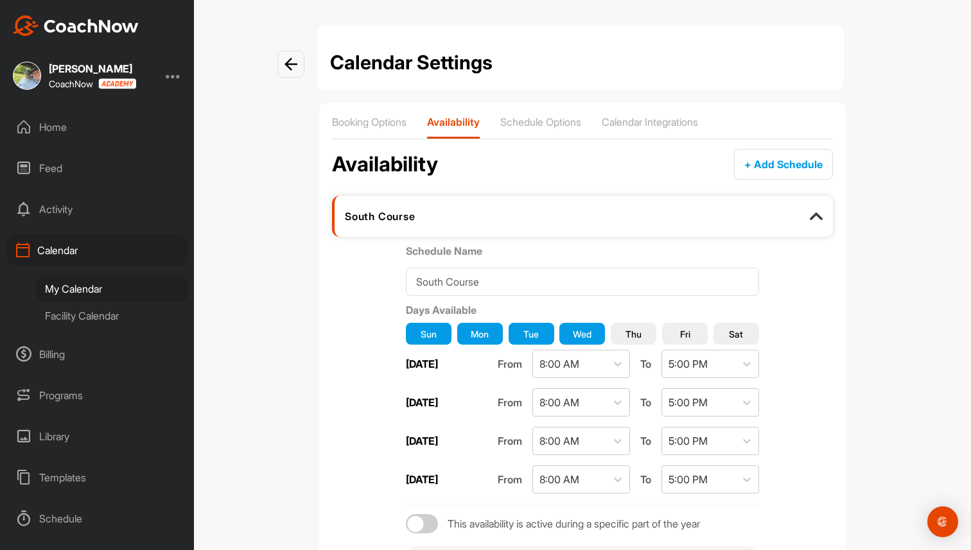
click at [645, 333] on button "Thu" at bounding box center [634, 334] width 46 height 22
click at [705, 333] on button "Fri" at bounding box center [685, 334] width 46 height 22
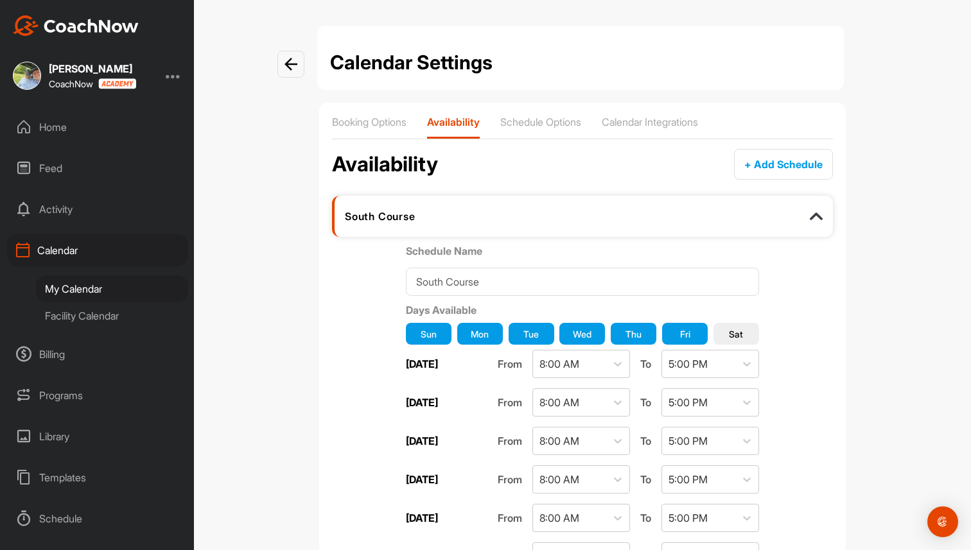
click at [744, 327] on button "Sat" at bounding box center [737, 334] width 46 height 22
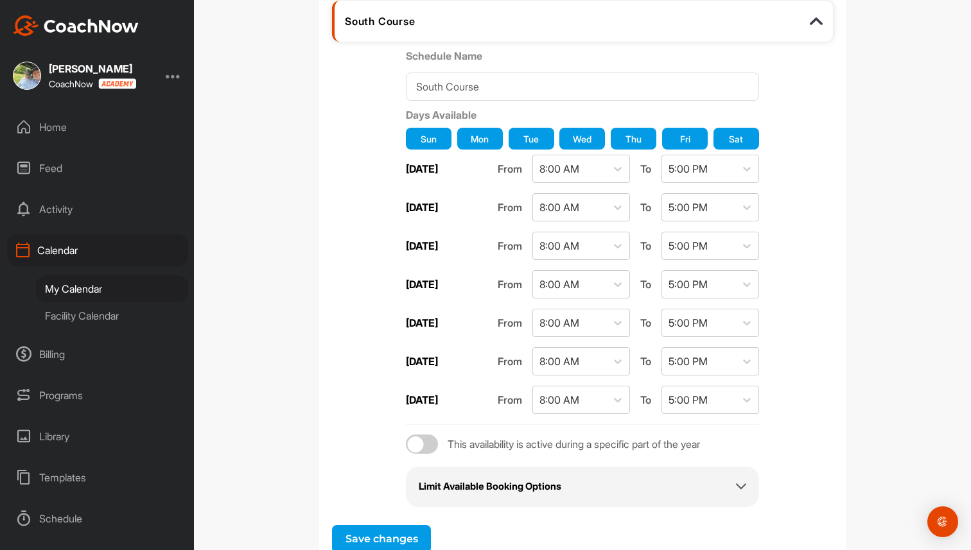
scroll to position [241, 0]
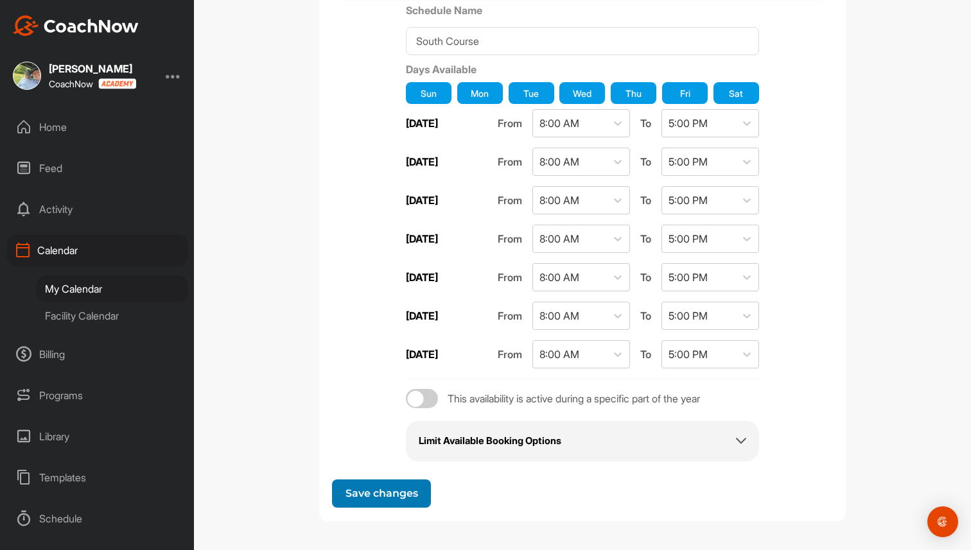
click at [379, 498] on span "Save changes" at bounding box center [382, 493] width 73 height 12
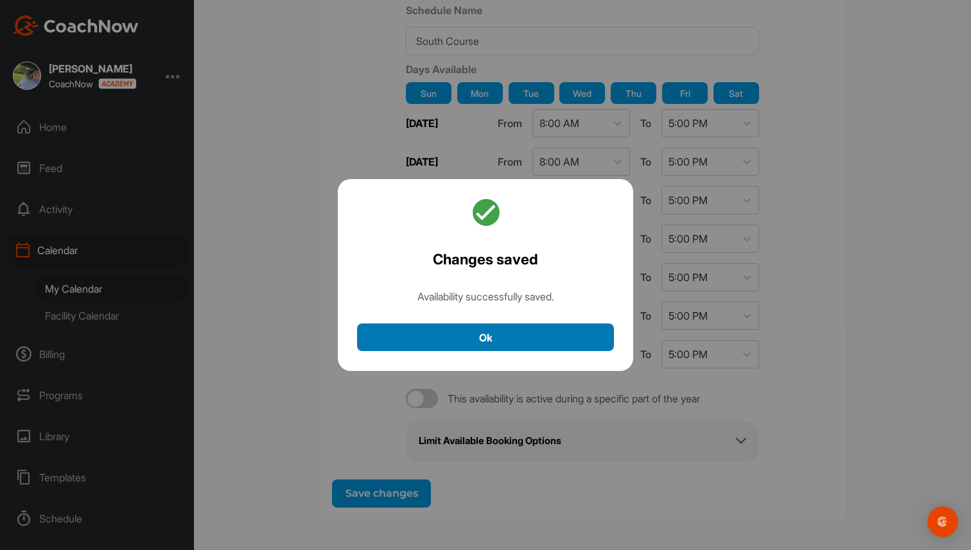
click at [476, 335] on button "Ok" at bounding box center [485, 338] width 257 height 28
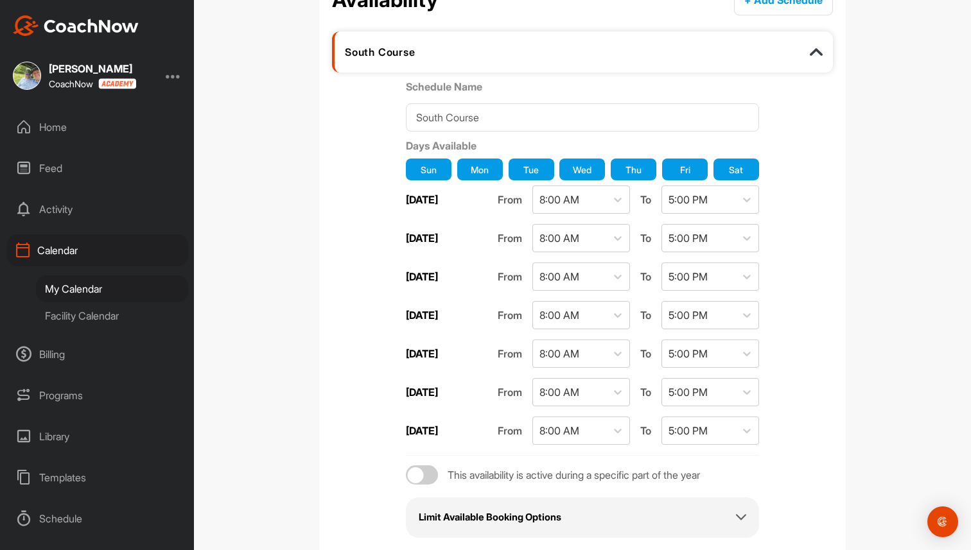
scroll to position [0, 0]
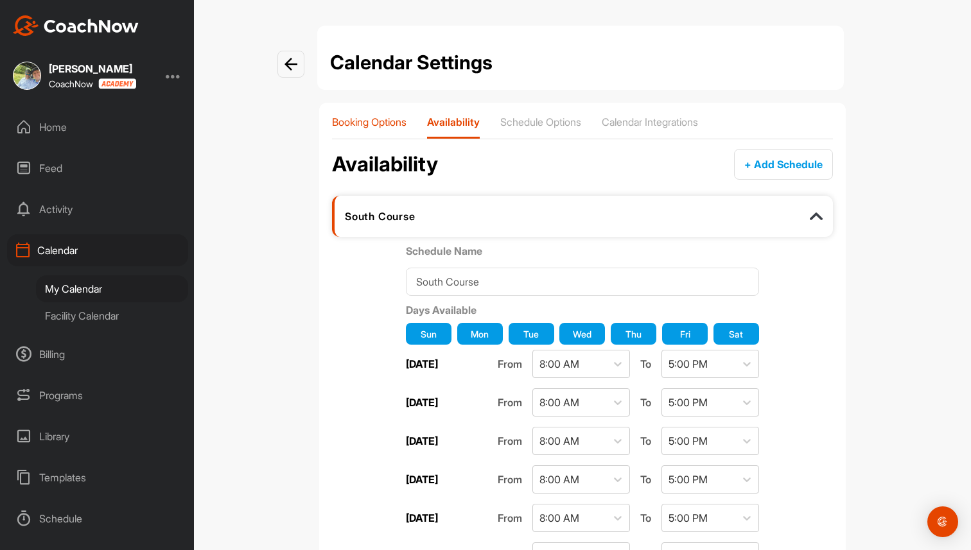
click at [380, 118] on p "Booking Options" at bounding box center [369, 122] width 75 height 13
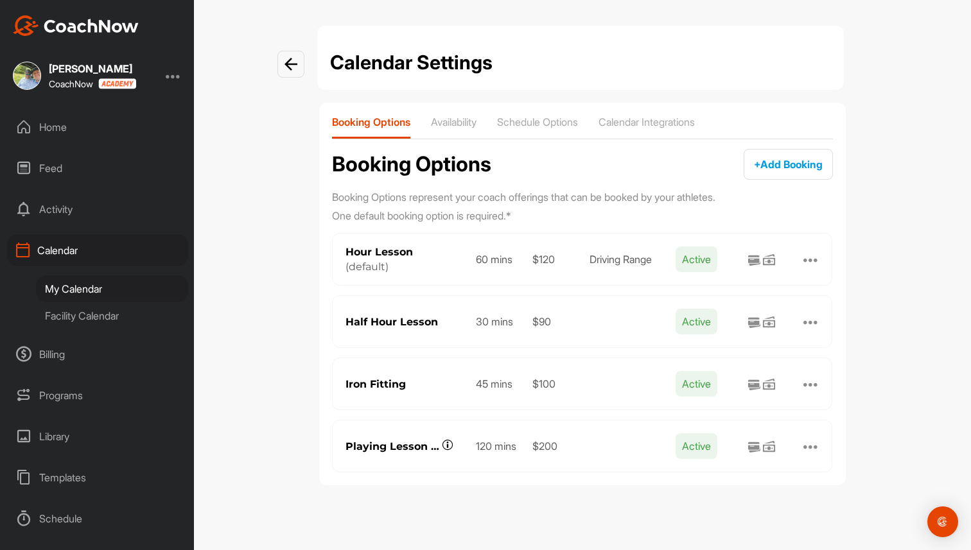
click at [814, 258] on div at bounding box center [810, 259] width 15 height 15
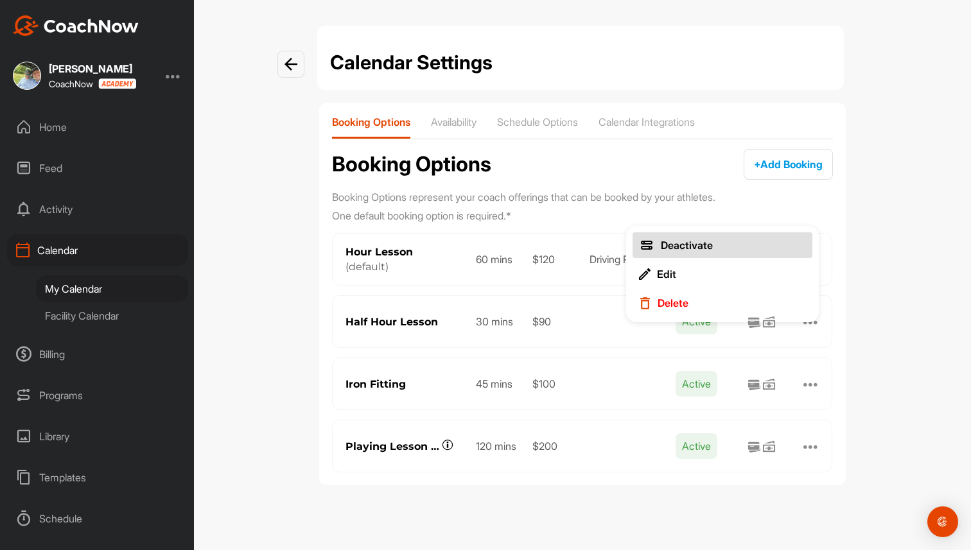
click at [719, 244] on button "Deactivate" at bounding box center [723, 246] width 180 height 26
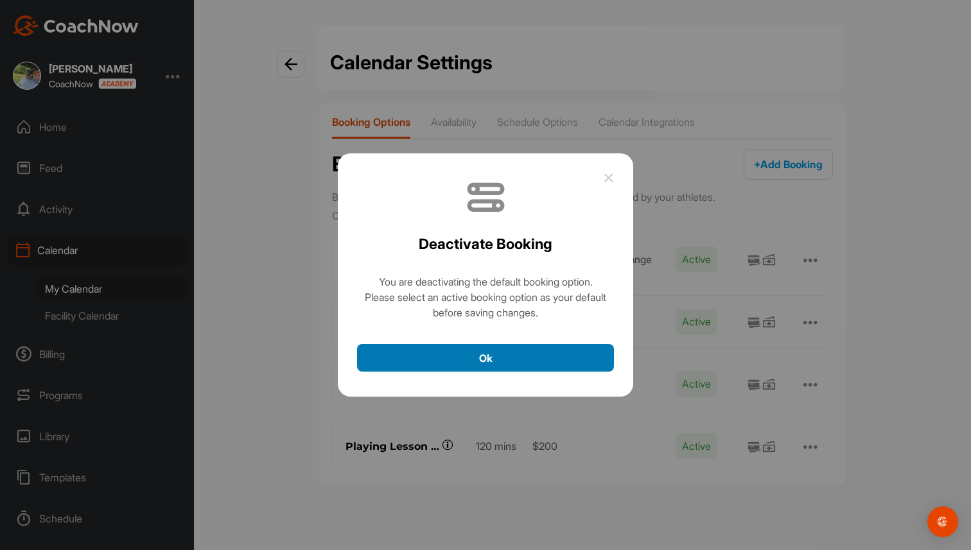
click at [560, 351] on button "Ok" at bounding box center [485, 358] width 257 height 28
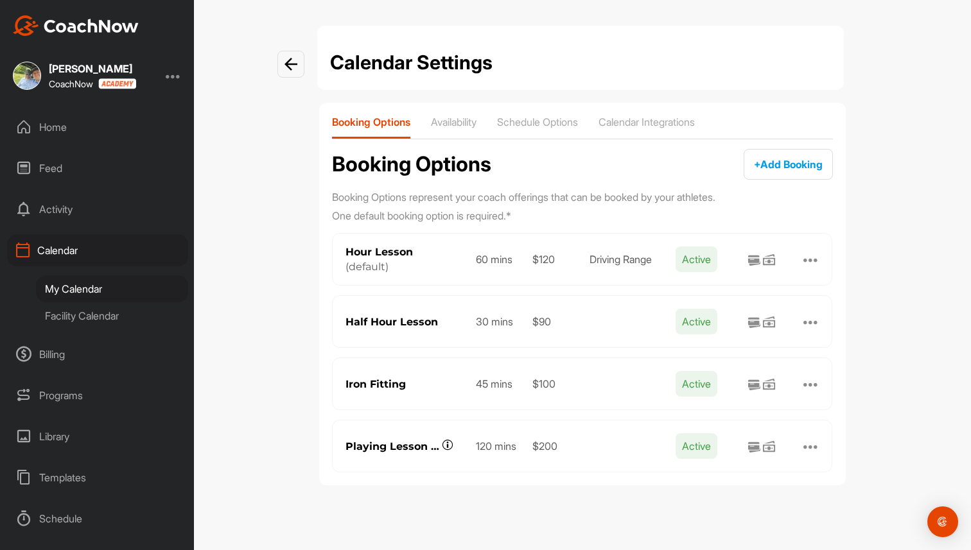
click at [816, 317] on div at bounding box center [810, 321] width 15 height 15
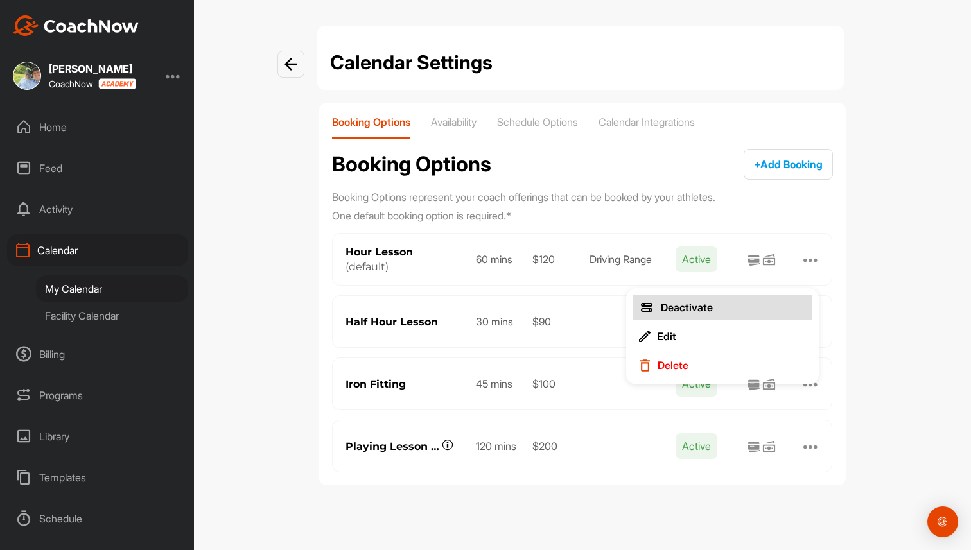
click at [717, 308] on button "Deactivate" at bounding box center [723, 308] width 180 height 26
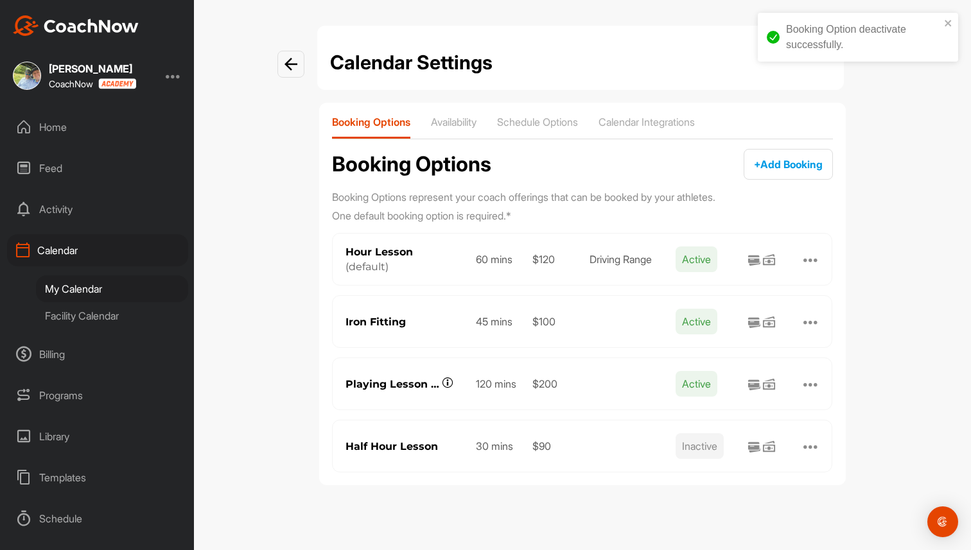
click at [809, 381] on div at bounding box center [810, 383] width 15 height 15
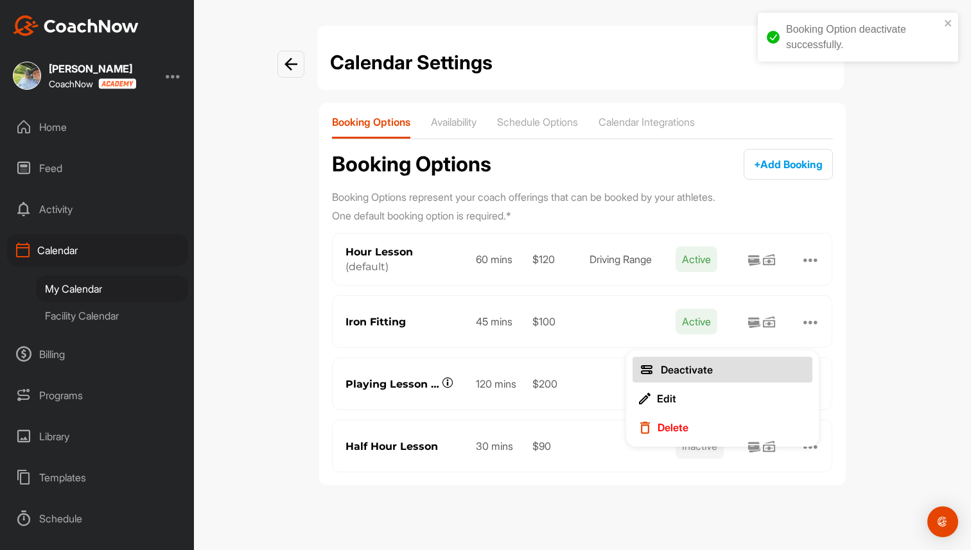
click at [774, 362] on button "Deactivate" at bounding box center [723, 370] width 180 height 26
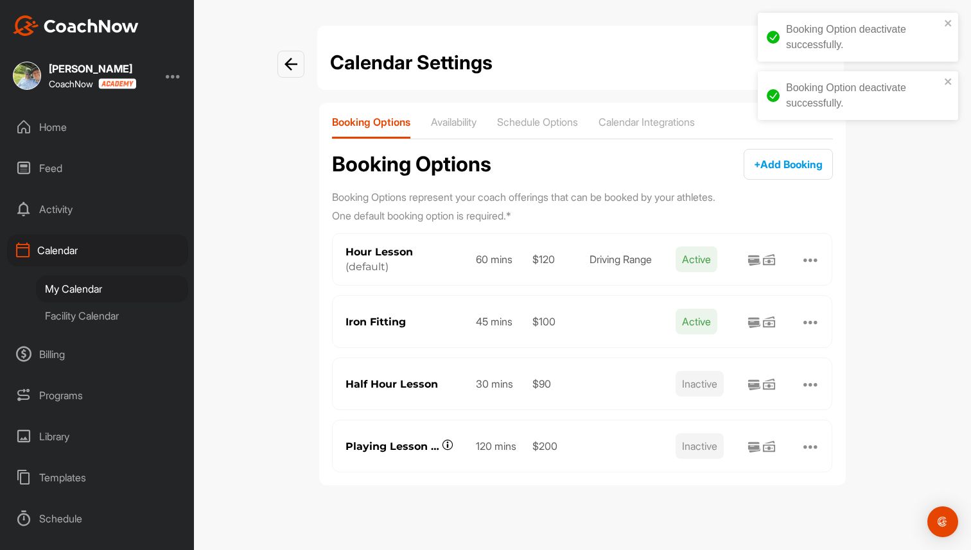
click at [818, 322] on div at bounding box center [810, 321] width 15 height 15
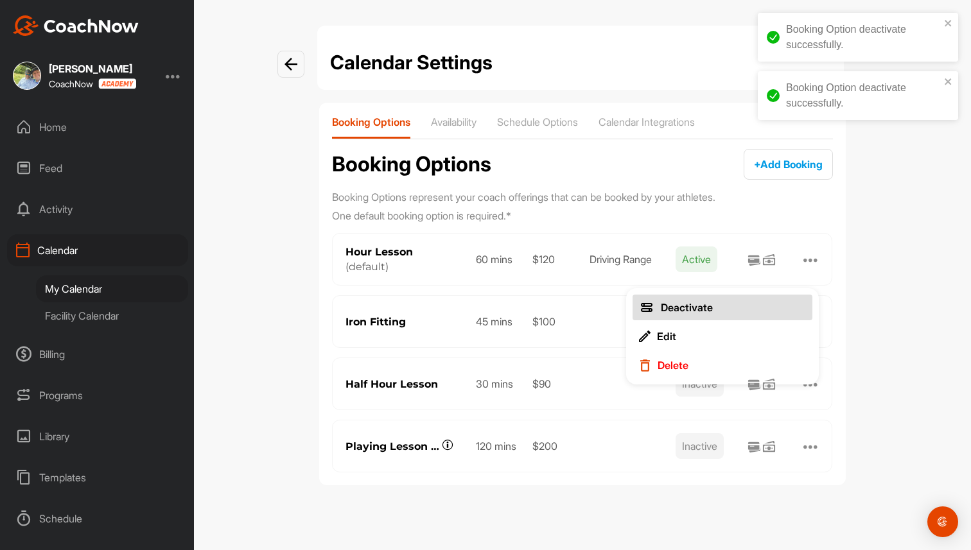
click at [740, 297] on button "Deactivate" at bounding box center [723, 308] width 180 height 26
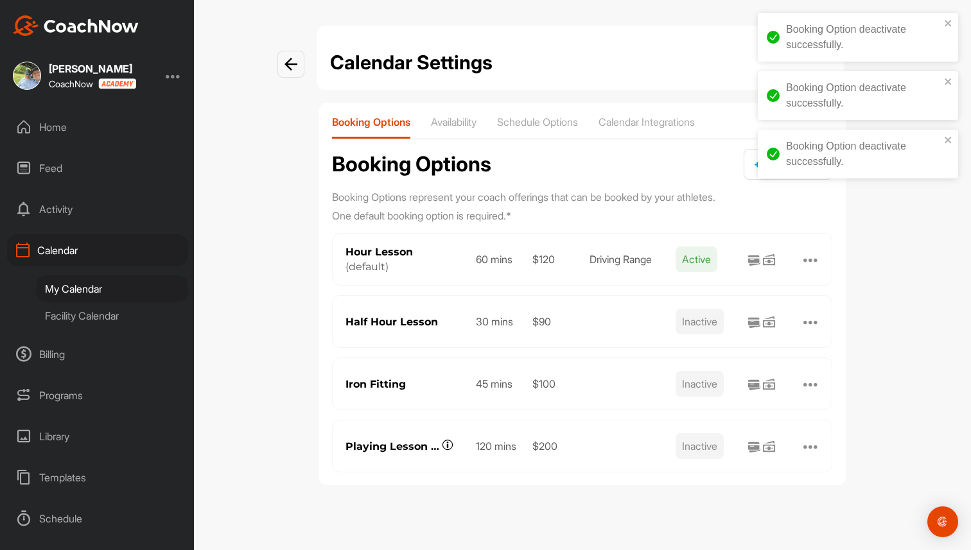
click at [808, 258] on div at bounding box center [810, 259] width 15 height 15
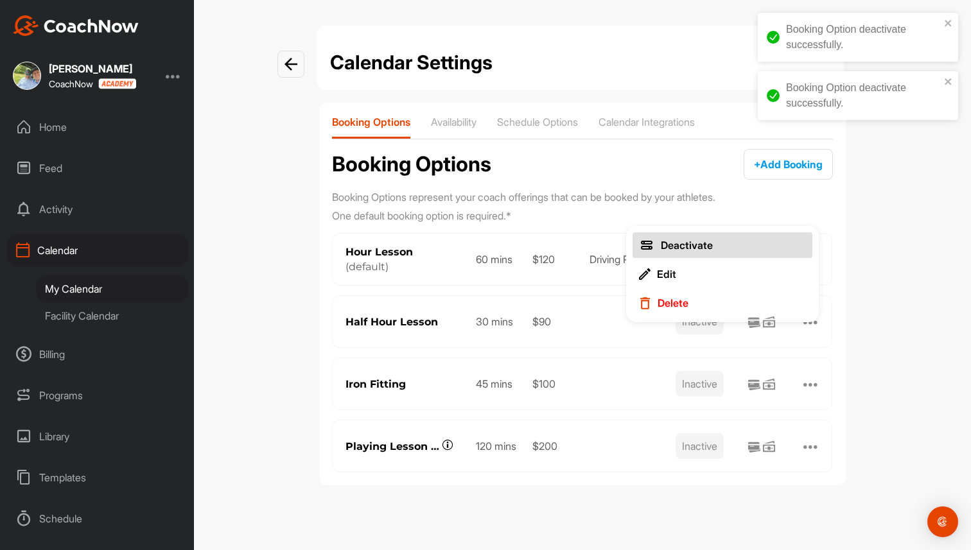
click at [748, 243] on button "Deactivate" at bounding box center [723, 246] width 180 height 26
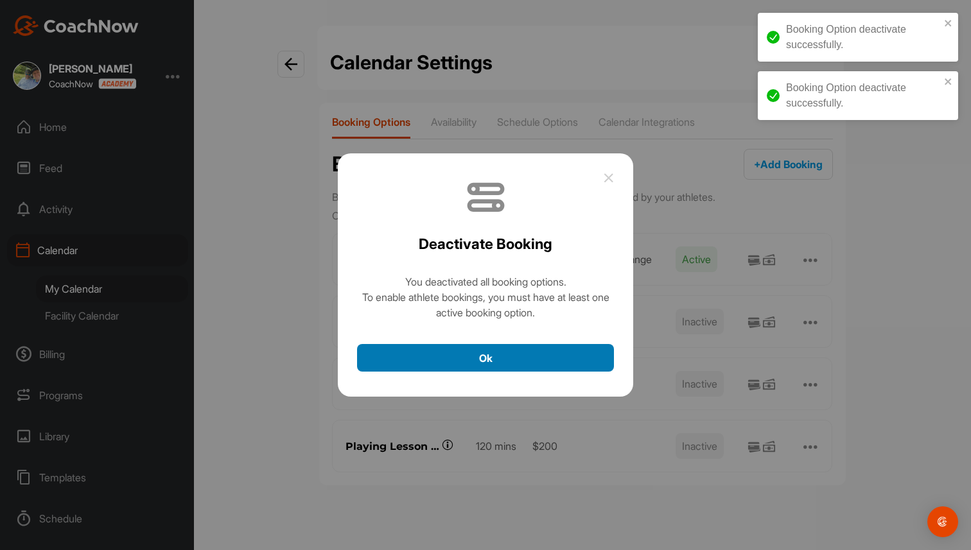
click at [527, 356] on button "Ok" at bounding box center [485, 358] width 257 height 28
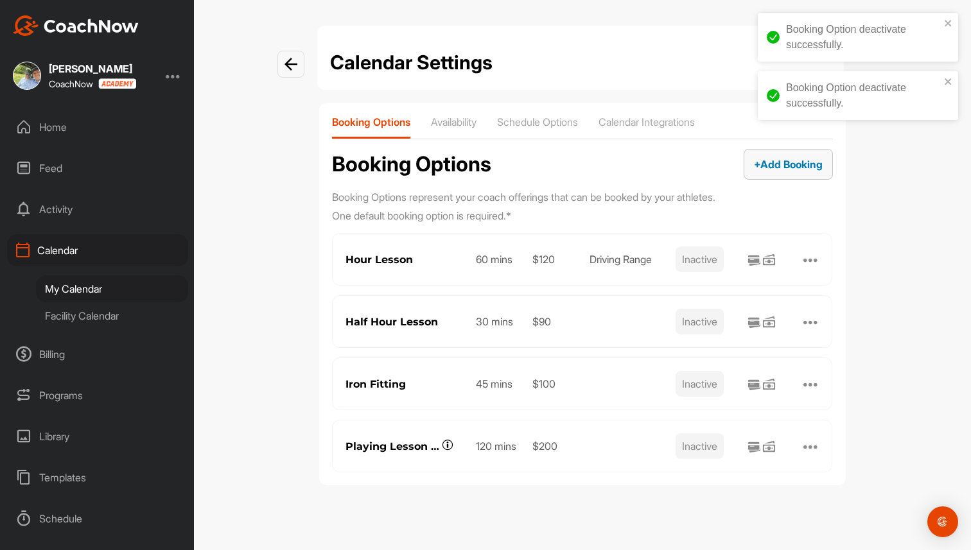
click at [773, 161] on span "+ Add Booking" at bounding box center [788, 164] width 69 height 13
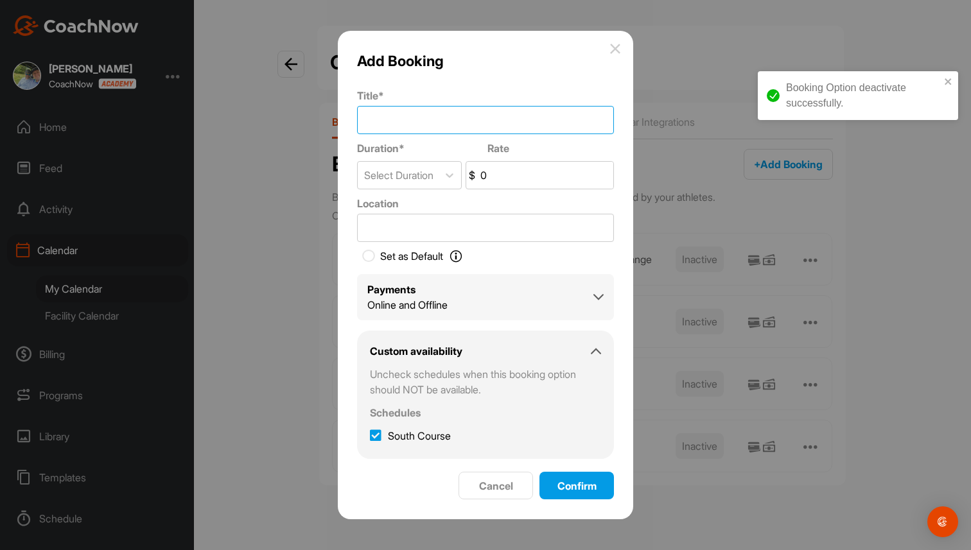
click at [468, 120] on input "Title *" at bounding box center [485, 120] width 257 height 28
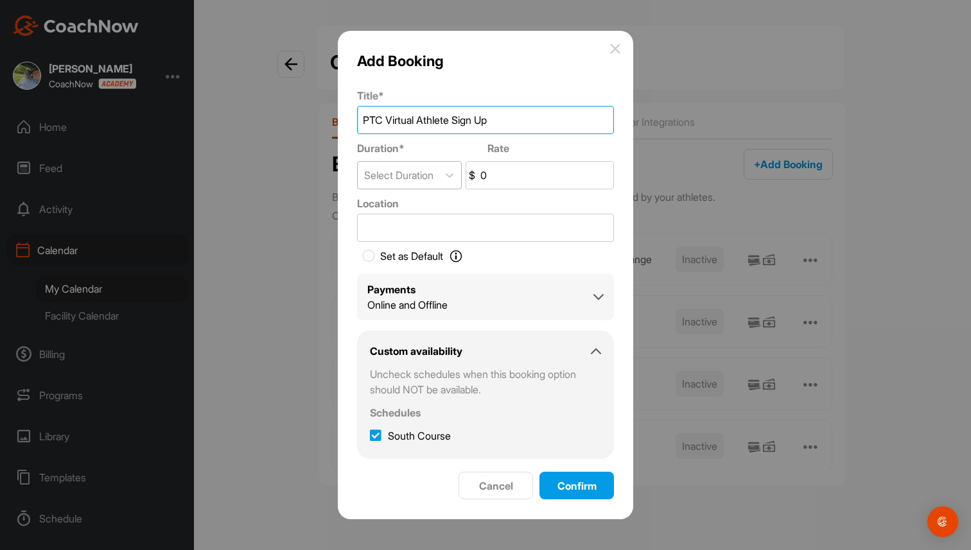
type input "PTC Virtual Athlete Sign Up"
click at [438, 184] on div "Select Duration" at bounding box center [398, 175] width 80 height 27
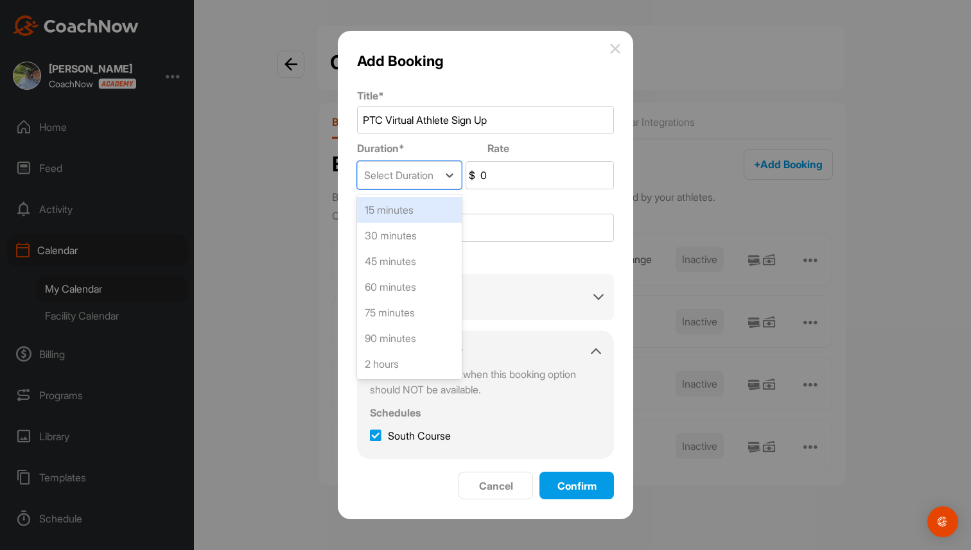
click at [443, 201] on div "15 minutes" at bounding box center [409, 210] width 105 height 26
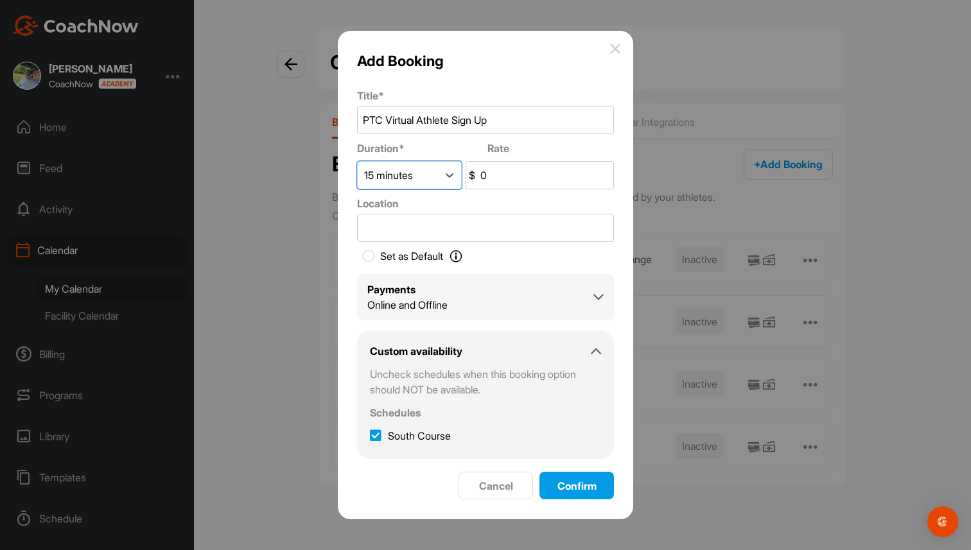
click at [478, 299] on div "Payments Online and Offline" at bounding box center [485, 297] width 236 height 31
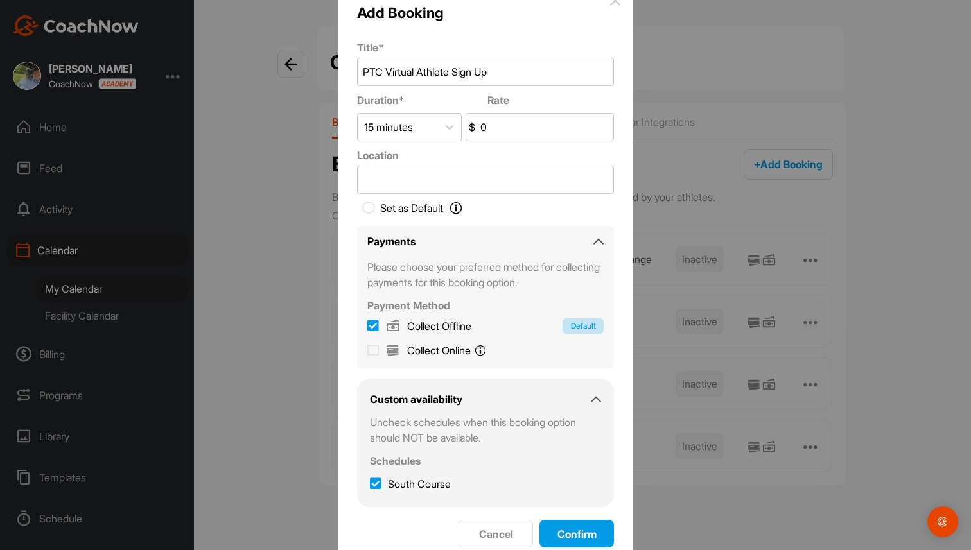
click at [586, 238] on div "Payments" at bounding box center [485, 241] width 236 height 15
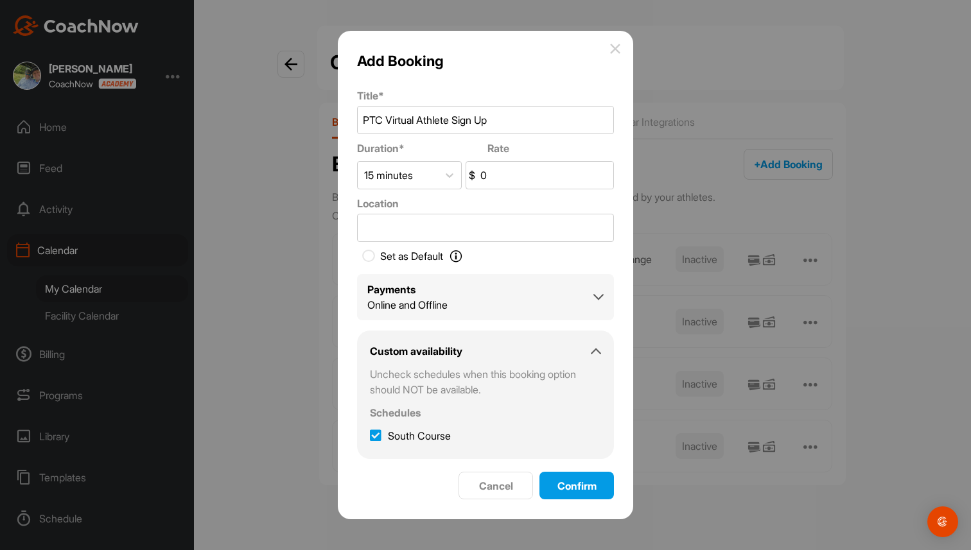
click at [371, 256] on icon at bounding box center [368, 256] width 13 height 13
click at [371, 256] on input "Set as Default Set as Default Determine the session your Students will see when…" at bounding box center [364, 256] width 15 height 15
checkbox input "true"
click at [374, 438] on icon at bounding box center [376, 436] width 12 height 13
click at [374, 437] on input "South Course" at bounding box center [374, 432] width 8 height 8
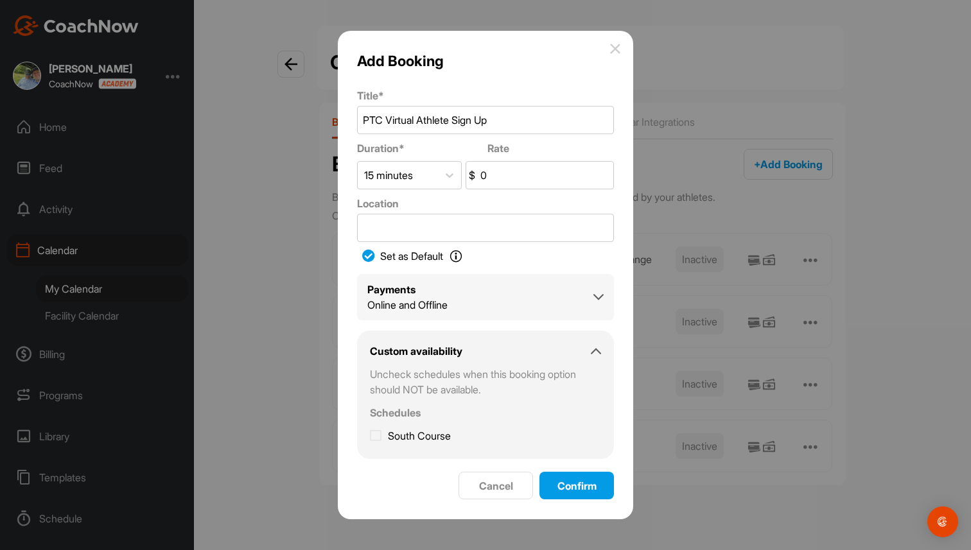
click at [374, 438] on icon at bounding box center [376, 436] width 12 height 13
click at [374, 437] on input "South Course" at bounding box center [374, 432] width 8 height 8
checkbox input "true"
click at [573, 486] on span "Confirm" at bounding box center [576, 486] width 39 height 13
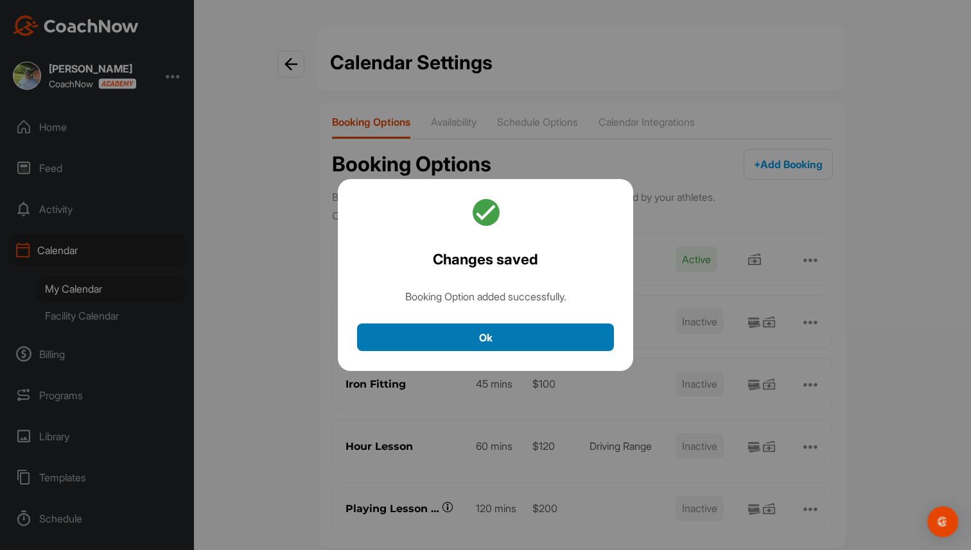
click at [532, 348] on button "Ok" at bounding box center [485, 338] width 257 height 28
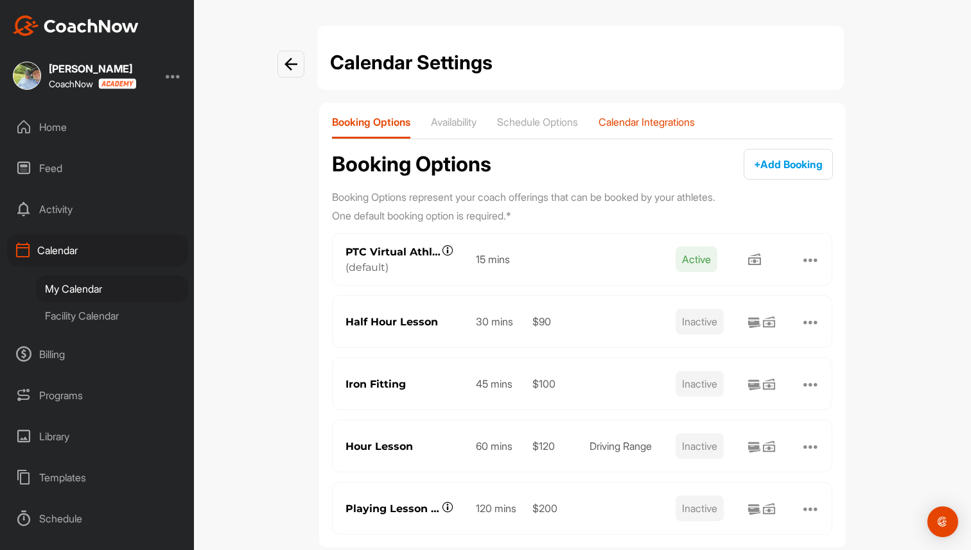
click at [669, 122] on p "Calendar Integrations" at bounding box center [647, 122] width 96 height 13
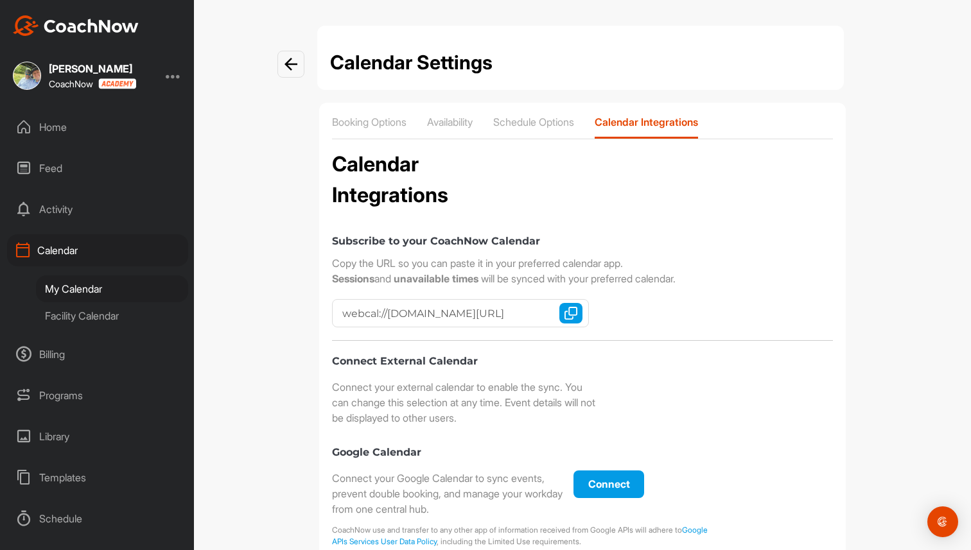
checkbox input "true"
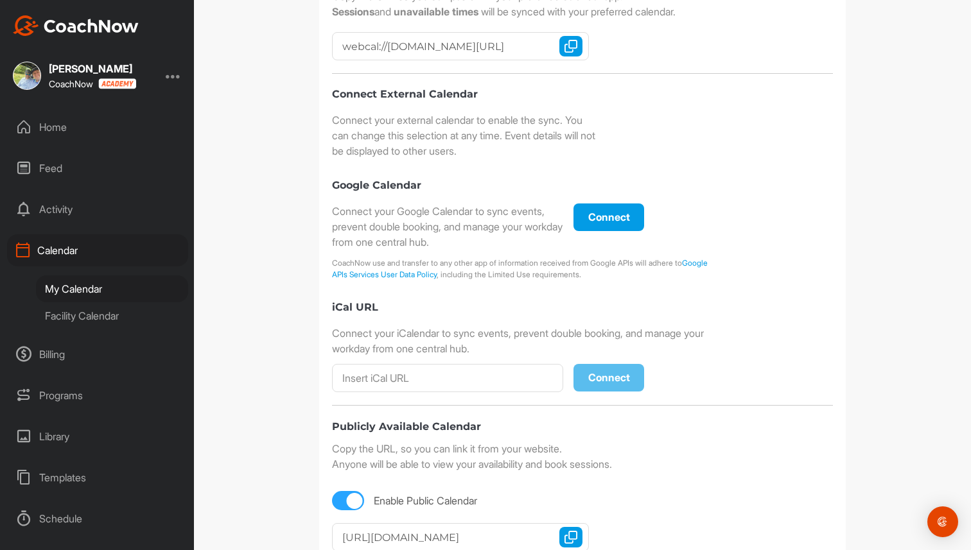
scroll to position [309, 0]
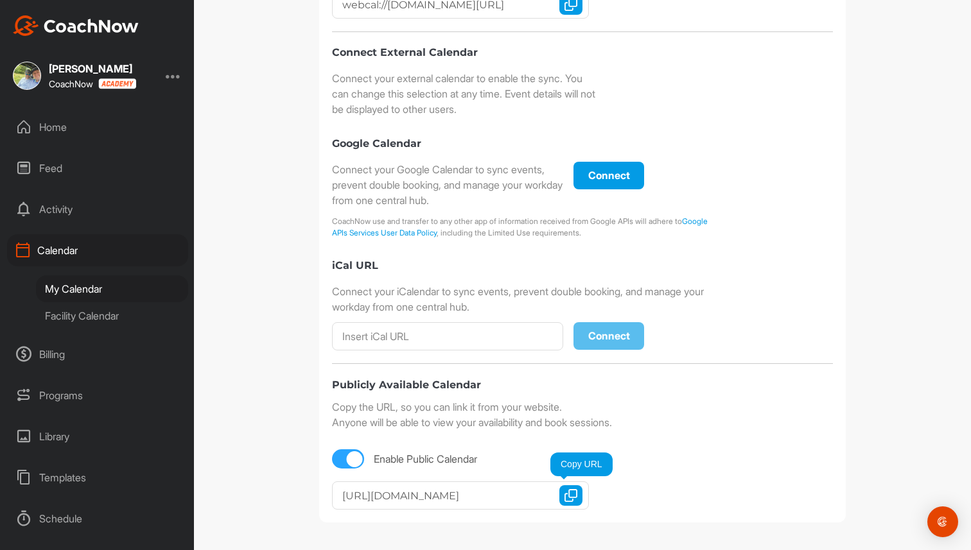
click at [571, 496] on img "button" at bounding box center [571, 495] width 13 height 13
click at [97, 250] on div "Calendar" at bounding box center [97, 250] width 181 height 32
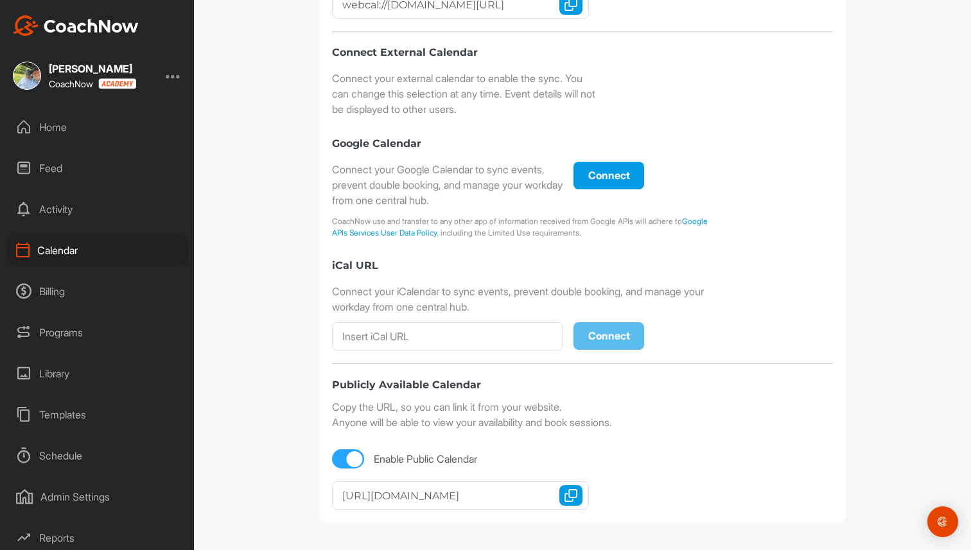
click at [80, 128] on div "Home" at bounding box center [97, 127] width 181 height 32
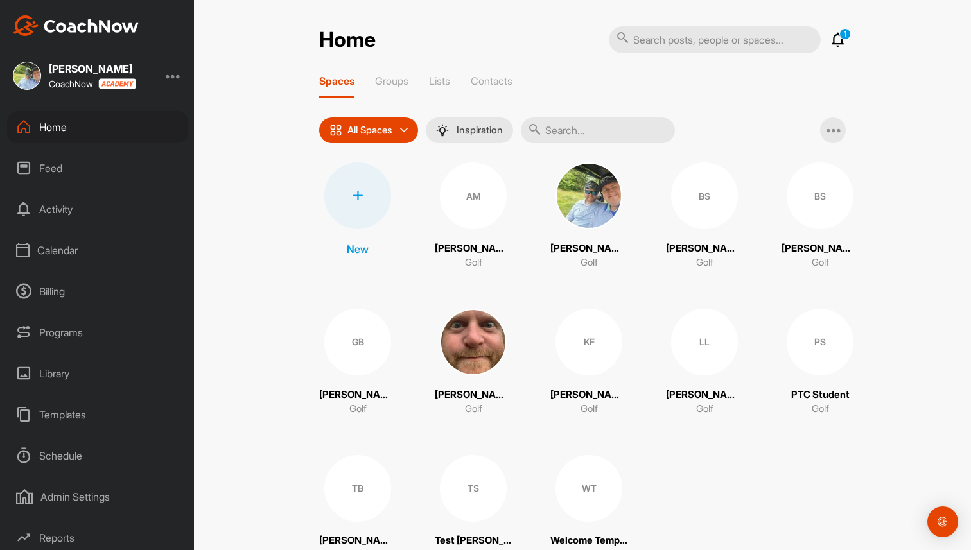
click at [78, 215] on div "Activity" at bounding box center [97, 209] width 181 height 32
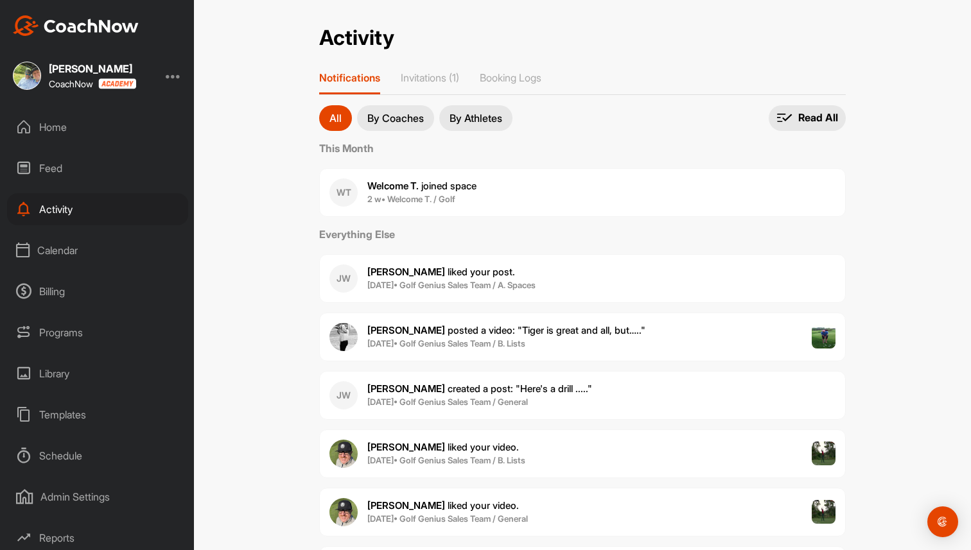
click at [477, 115] on p "By Athletes" at bounding box center [476, 118] width 53 height 10
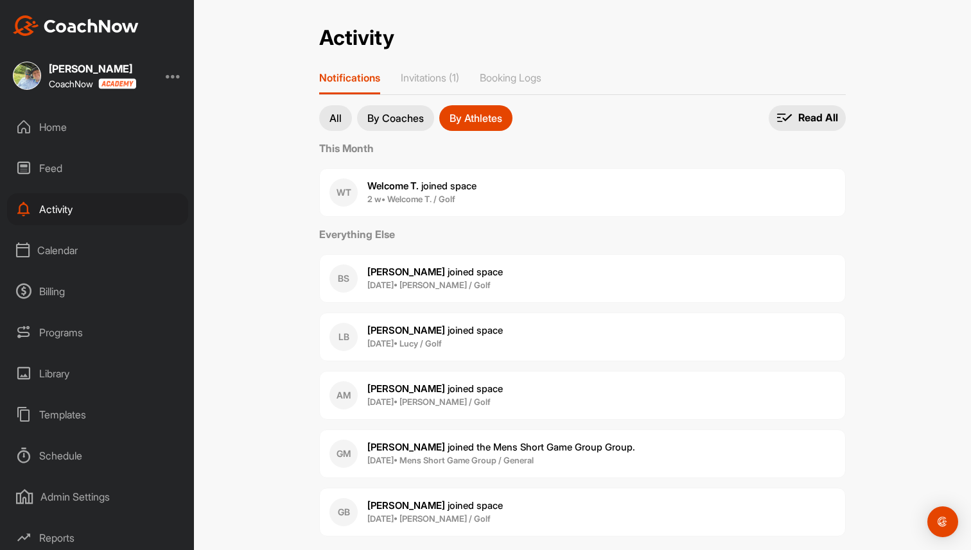
scroll to position [25, 0]
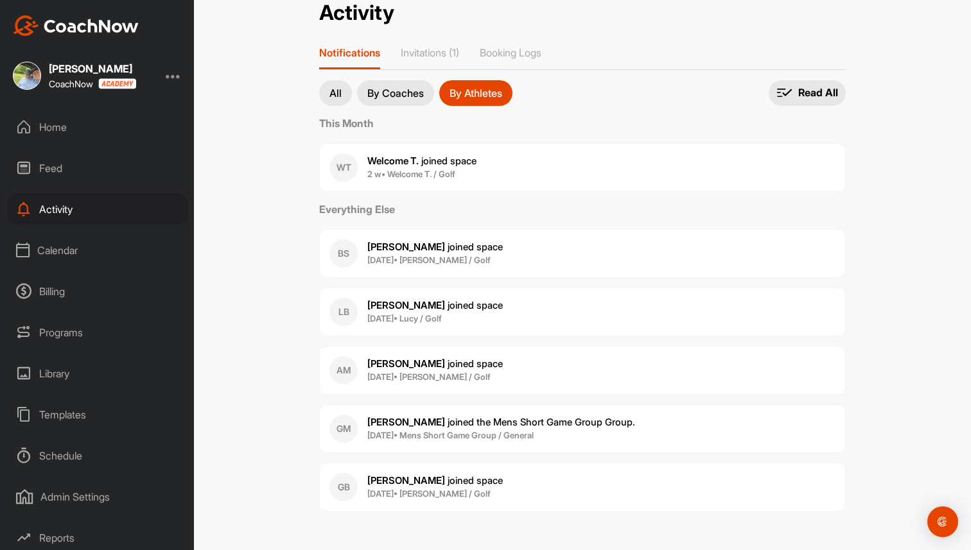
click at [68, 243] on div "Calendar" at bounding box center [97, 250] width 181 height 32
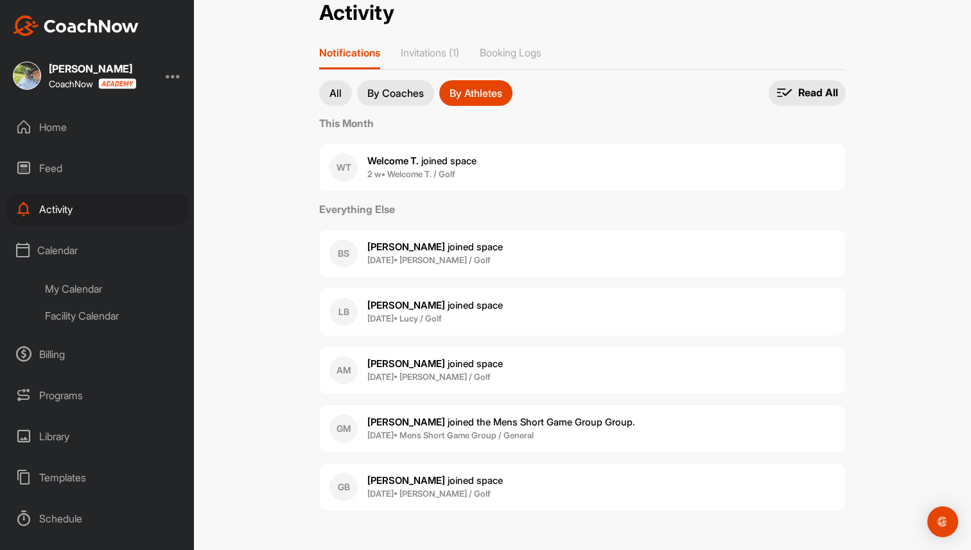
click at [75, 286] on div "My Calendar" at bounding box center [112, 289] width 152 height 27
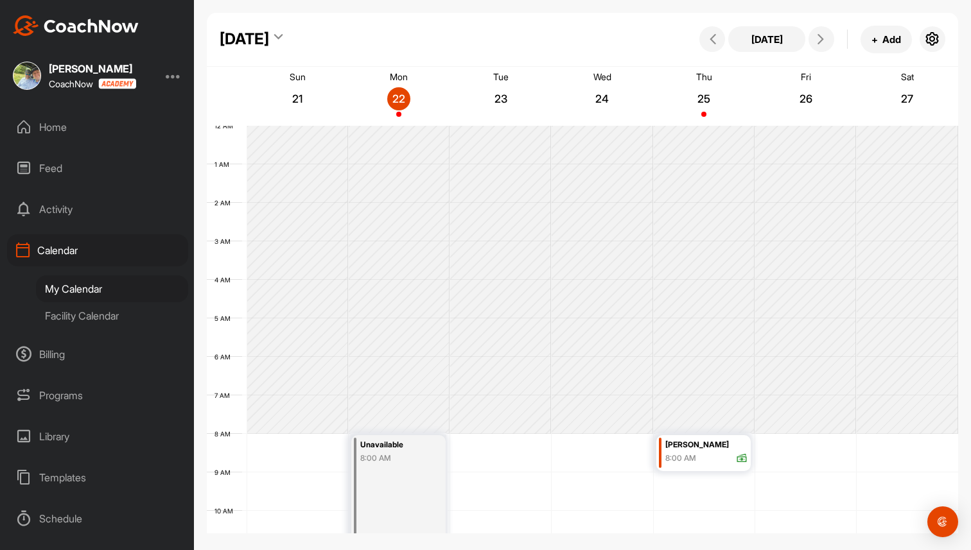
scroll to position [222, 0]
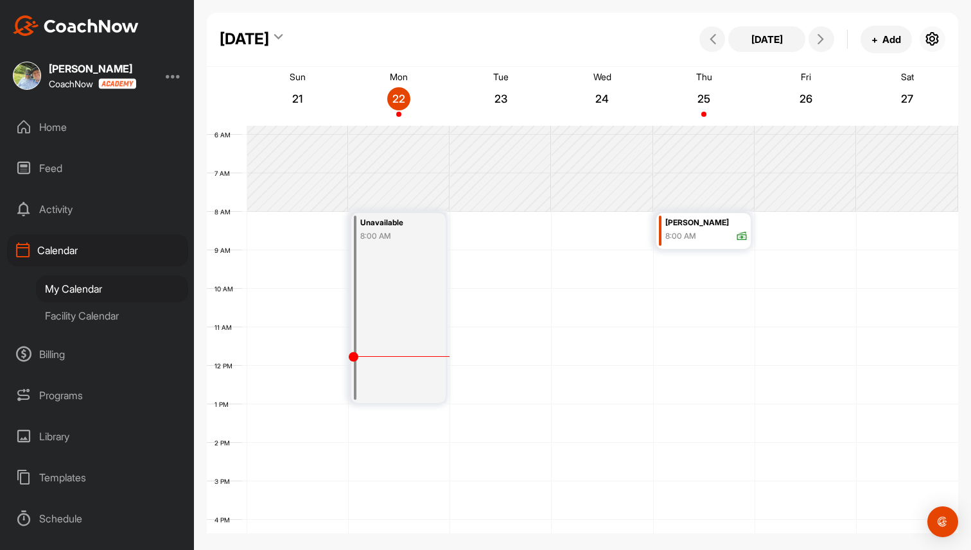
click at [935, 48] on button "button" at bounding box center [933, 39] width 26 height 26
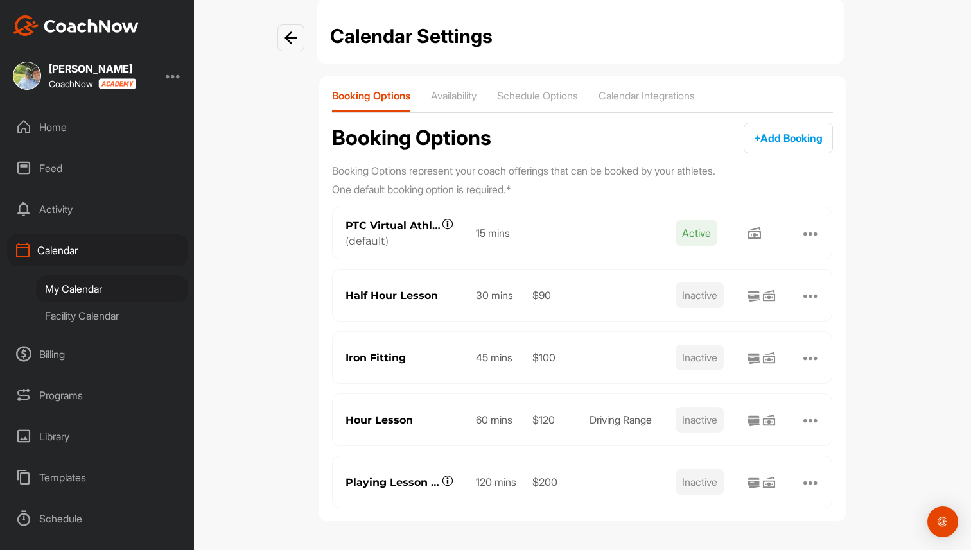
scroll to position [24, 0]
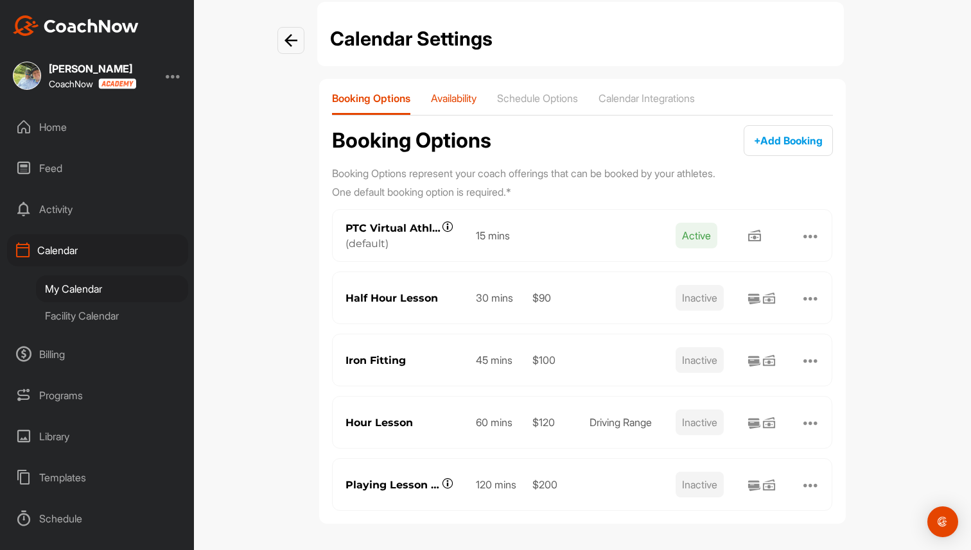
click at [464, 96] on p "Availability" at bounding box center [454, 98] width 46 height 13
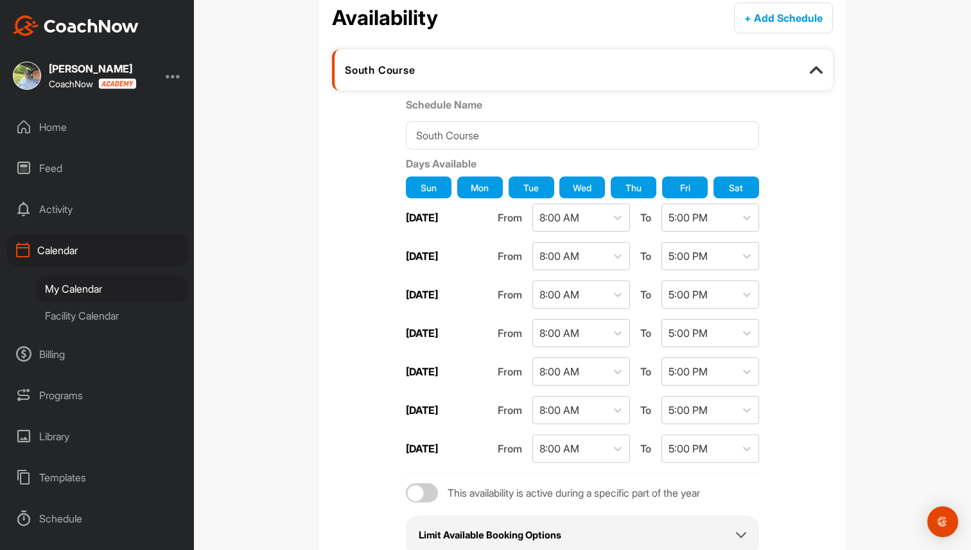
scroll to position [241, 0]
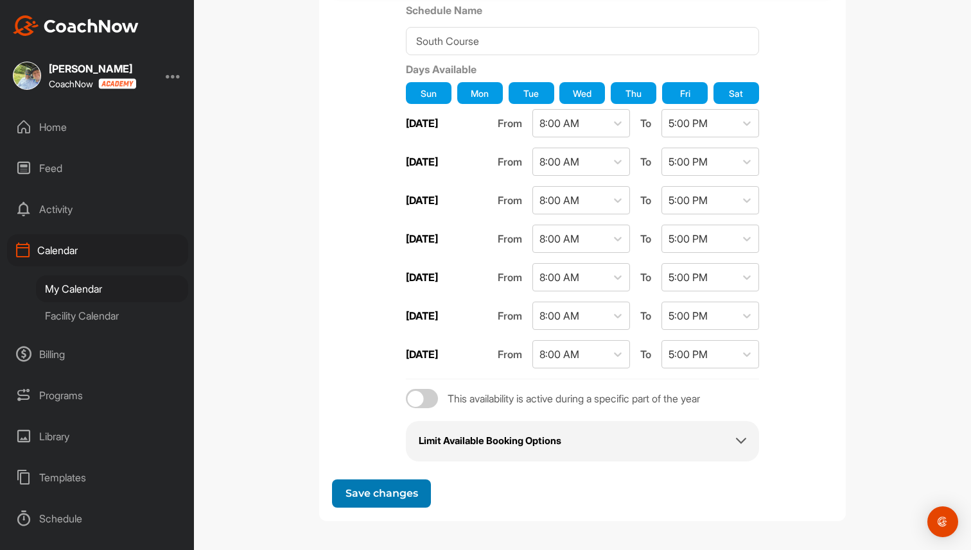
click at [384, 496] on span "Save changes" at bounding box center [382, 493] width 73 height 12
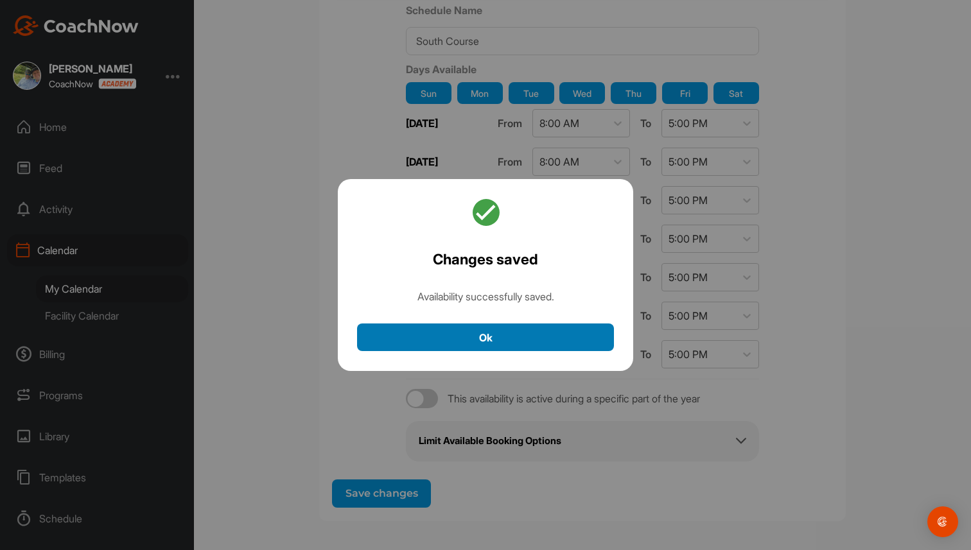
click at [500, 338] on button "Ok" at bounding box center [485, 338] width 257 height 28
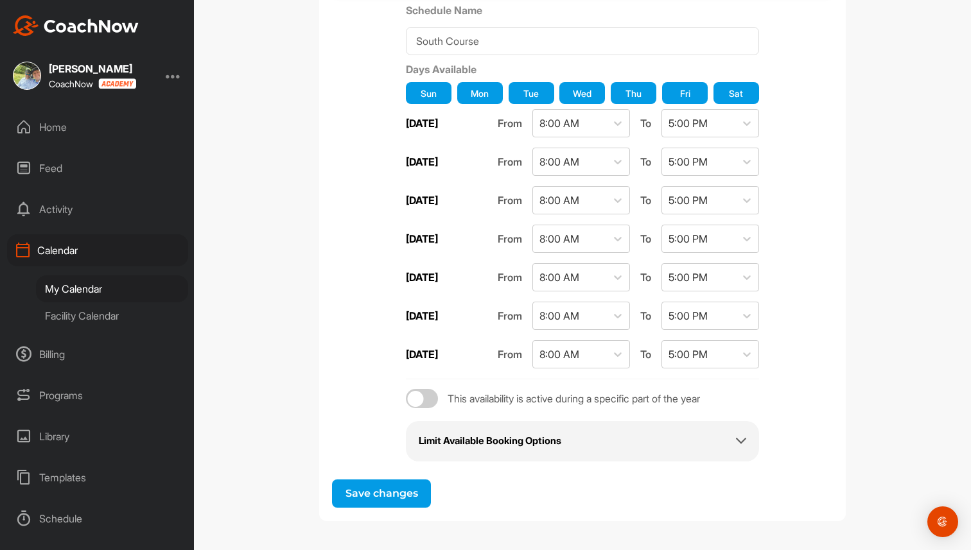
click at [579, 439] on div "Limit Available Booking Options" at bounding box center [583, 441] width 328 height 15
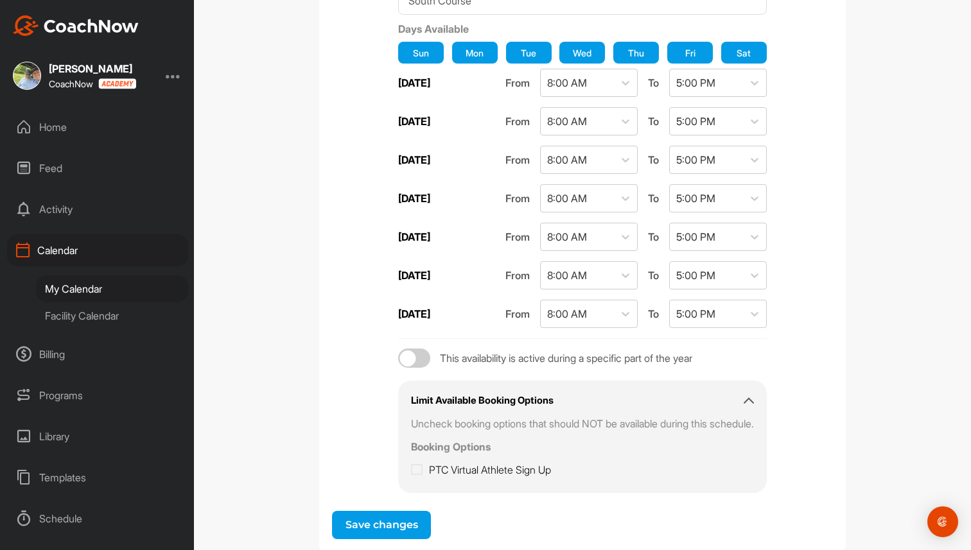
scroll to position [313, 0]
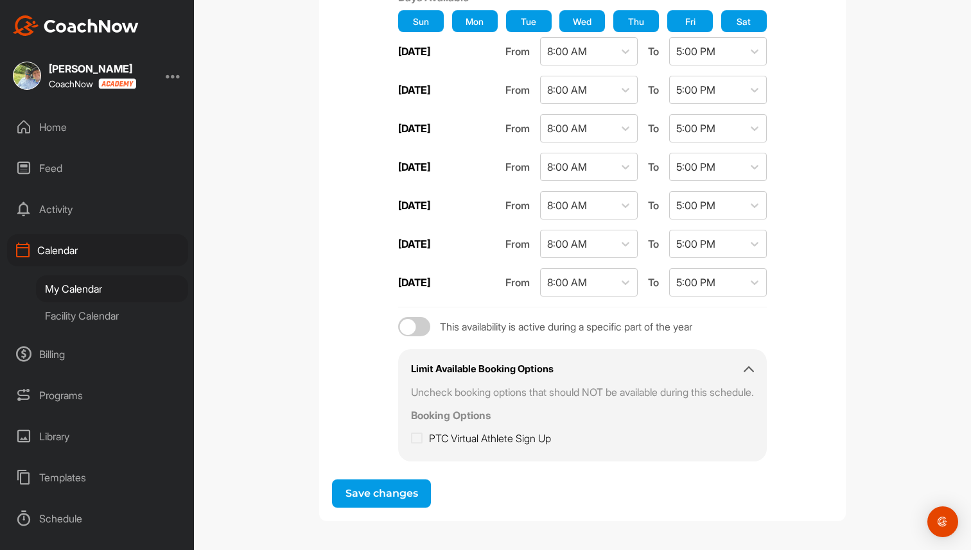
click at [411, 437] on icon at bounding box center [417, 438] width 12 height 13
click at [411, 437] on input "PTC Virtual Athlete Sign Up" at bounding box center [415, 435] width 8 height 8
checkbox input "true"
click at [391, 498] on span "Save changes" at bounding box center [382, 493] width 73 height 12
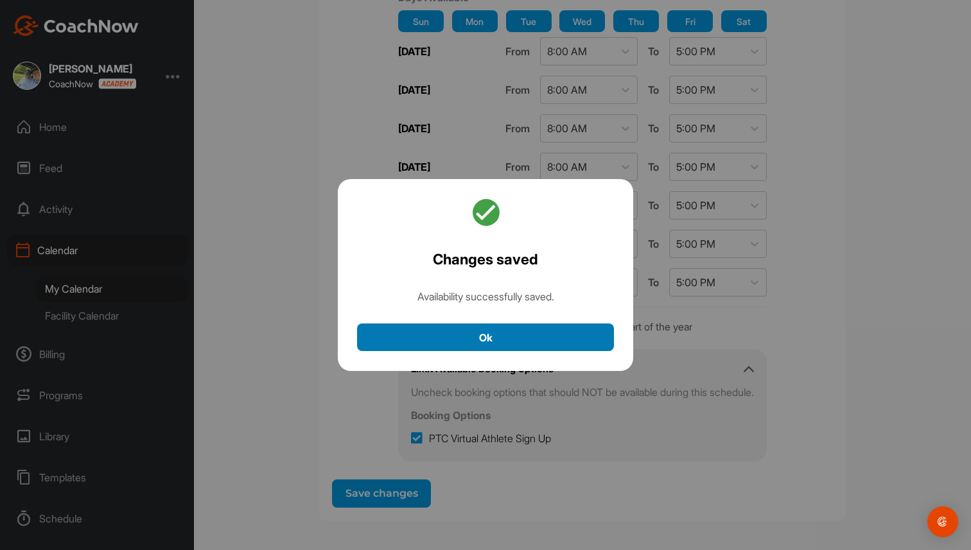
click at [503, 328] on button "Ok" at bounding box center [485, 338] width 257 height 28
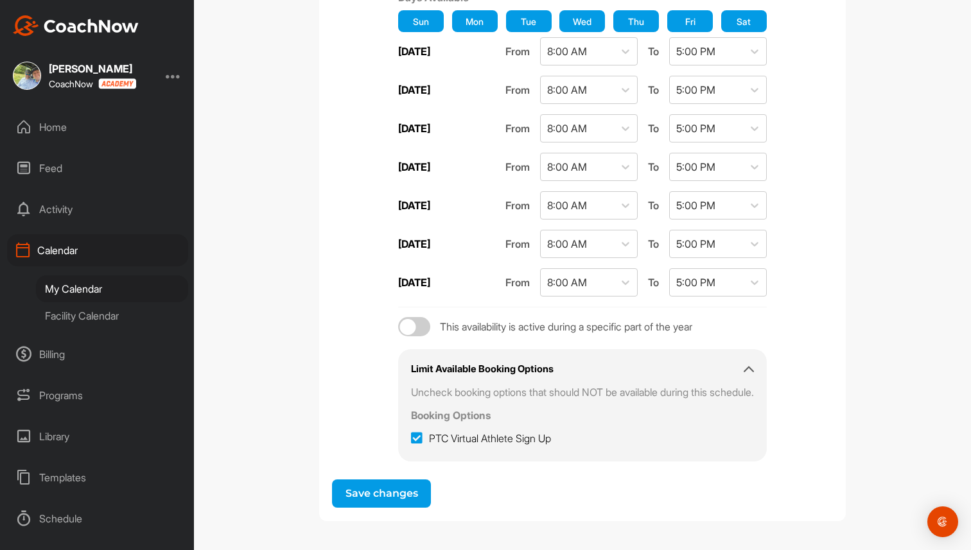
click at [164, 75] on div "Brad Mair CoachNow" at bounding box center [97, 76] width 194 height 28
click at [171, 75] on div at bounding box center [173, 75] width 15 height 15
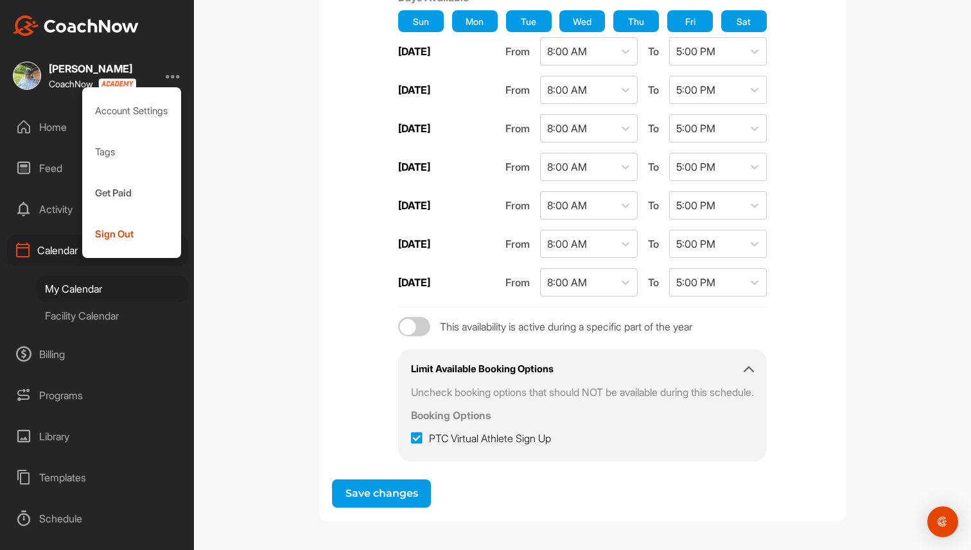
click at [171, 75] on div at bounding box center [173, 75] width 15 height 15
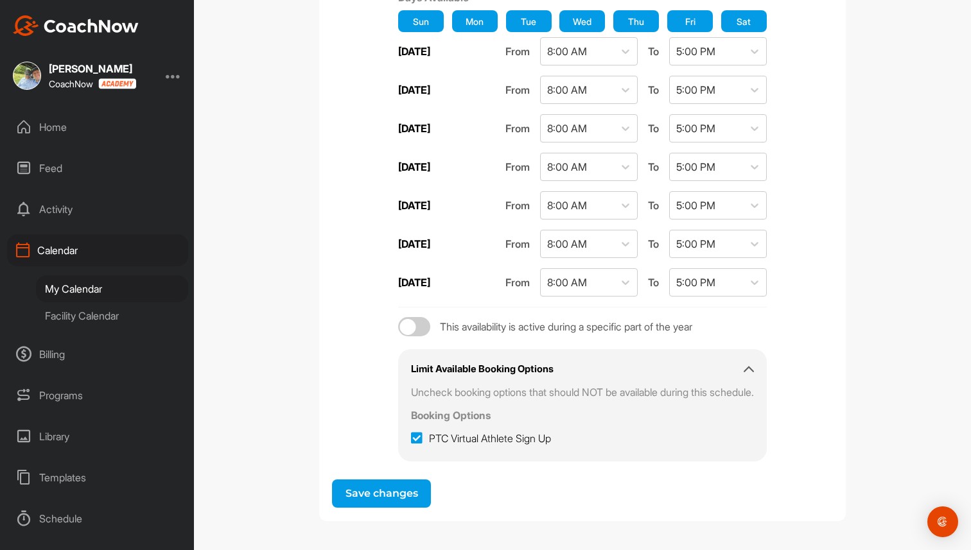
scroll to position [0, 0]
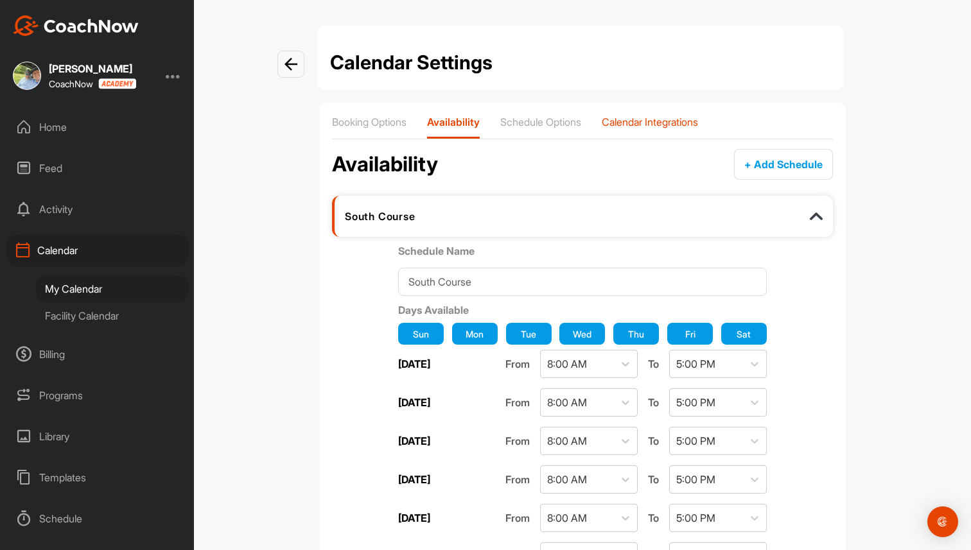
click at [688, 123] on p "Calendar Integrations" at bounding box center [650, 122] width 96 height 13
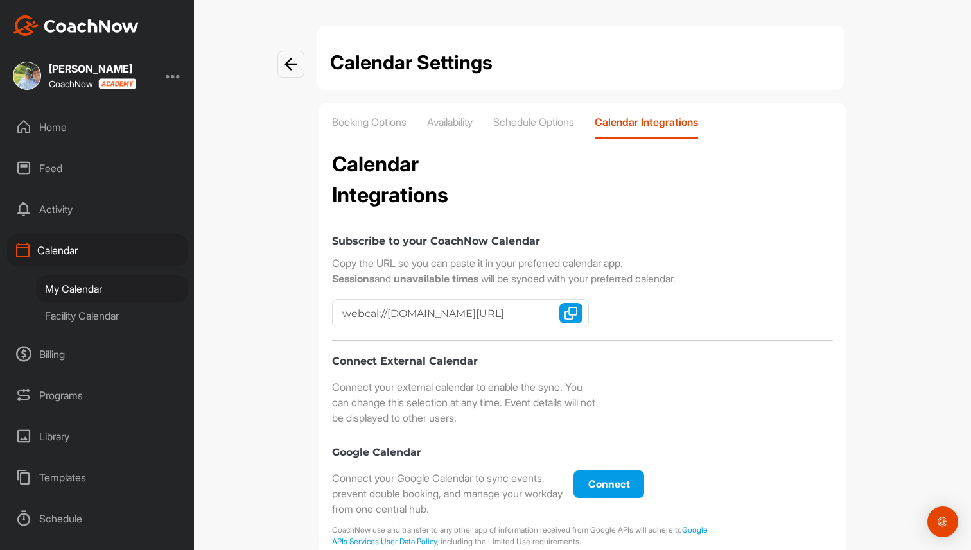
checkbox input "true"
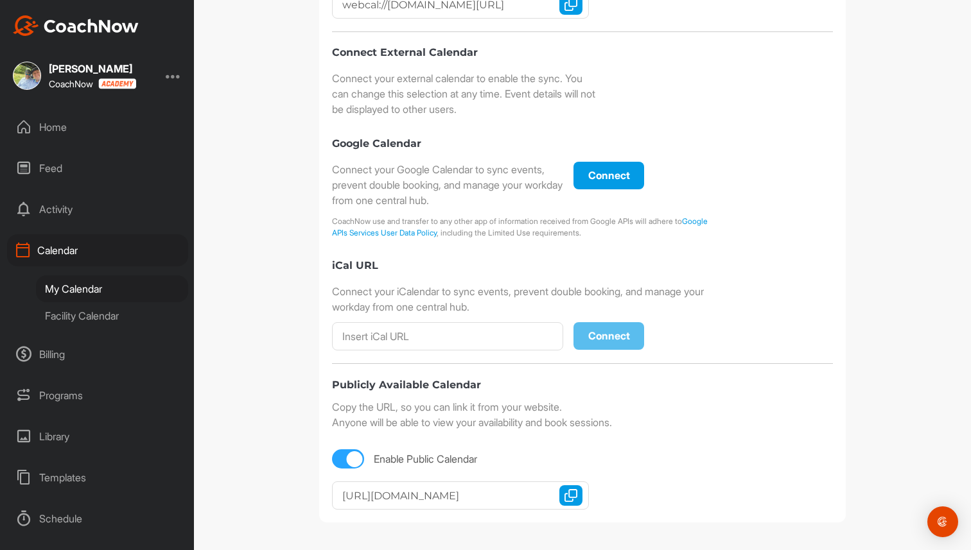
click at [579, 491] on button "Copy URL" at bounding box center [570, 496] width 23 height 21
click at [572, 489] on img "button" at bounding box center [571, 495] width 13 height 13
click at [100, 288] on div "My Calendar" at bounding box center [112, 289] width 152 height 27
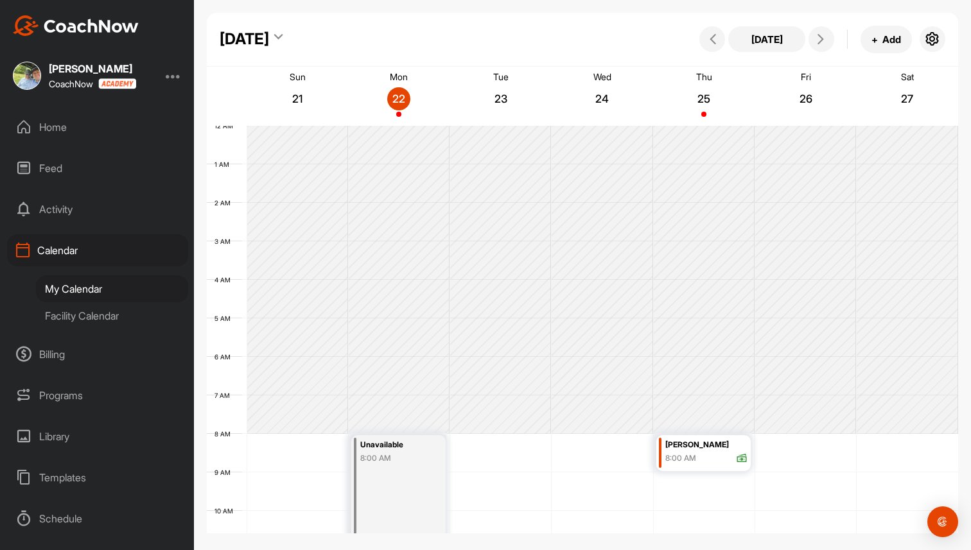
scroll to position [222, 0]
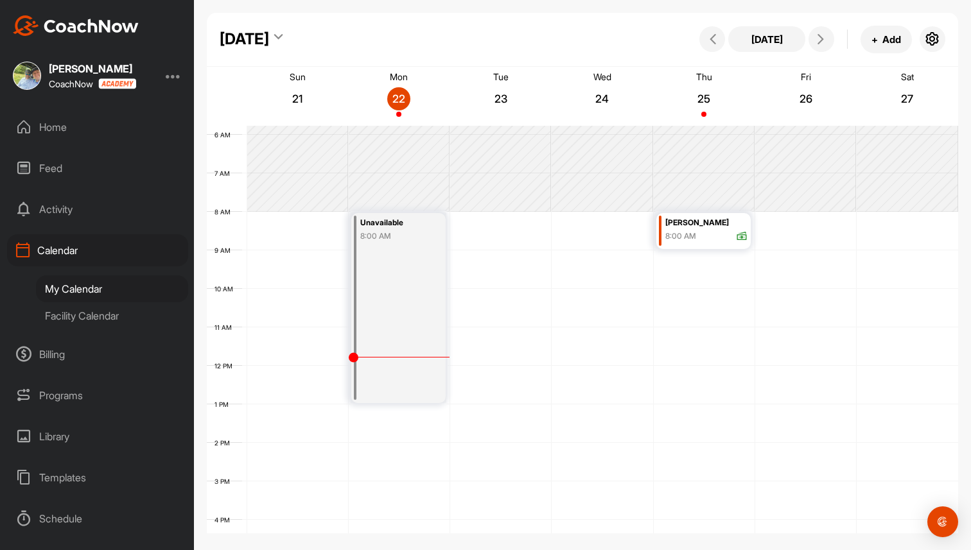
click at [92, 244] on div "Calendar" at bounding box center [97, 250] width 181 height 32
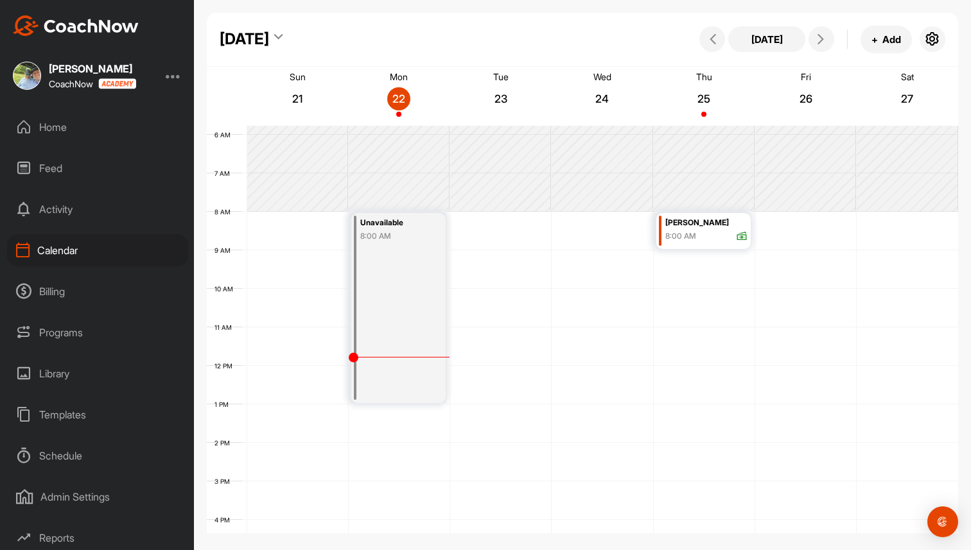
click at [85, 125] on div "Home" at bounding box center [97, 127] width 181 height 32
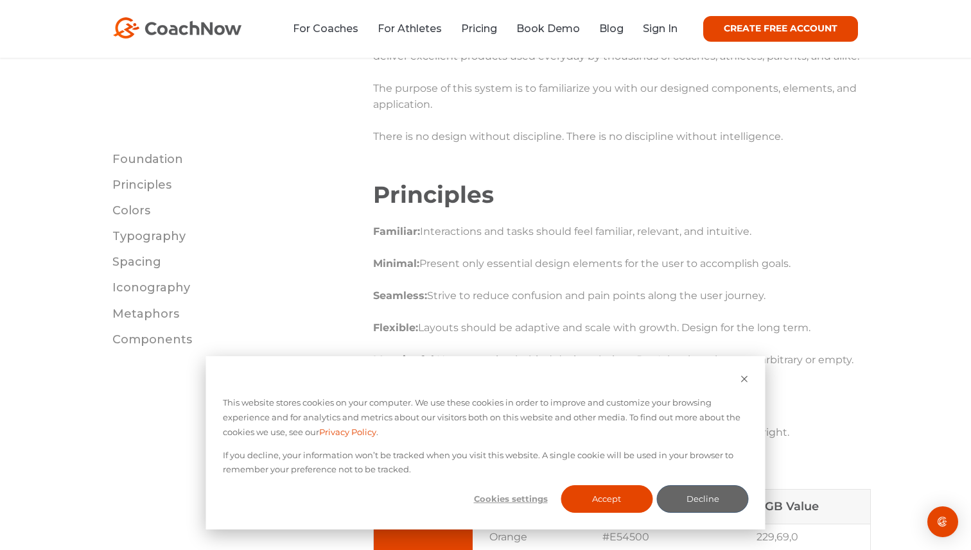
scroll to position [486, 0]
click at [607, 507] on button "Accept" at bounding box center [607, 500] width 92 height 28
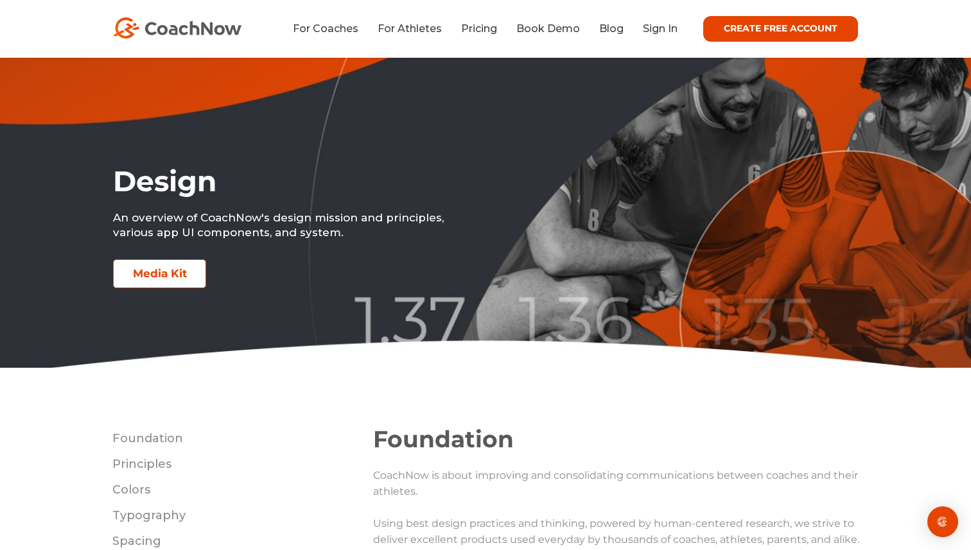
scroll to position [0, 0]
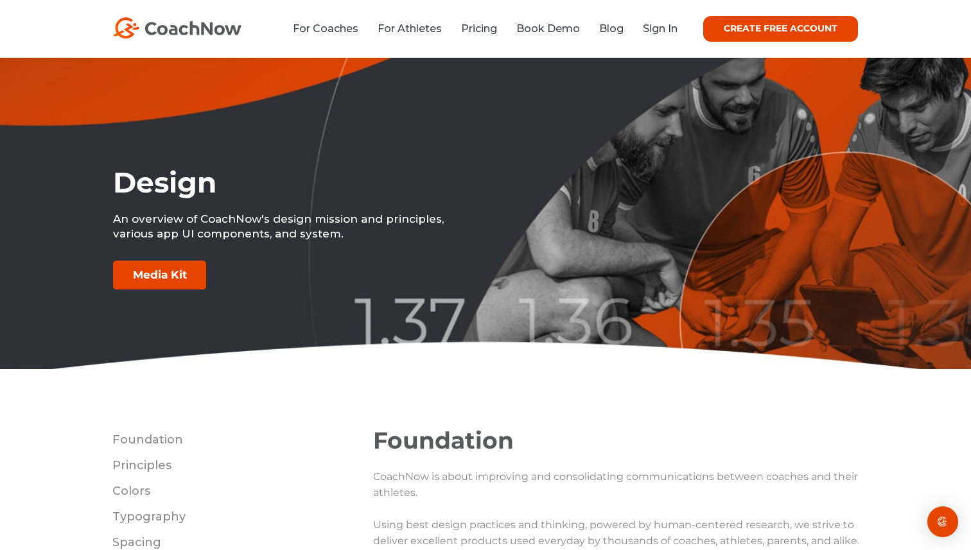
click at [171, 283] on link "Media Kit" at bounding box center [159, 275] width 93 height 29
